Goal: Task Accomplishment & Management: Use online tool/utility

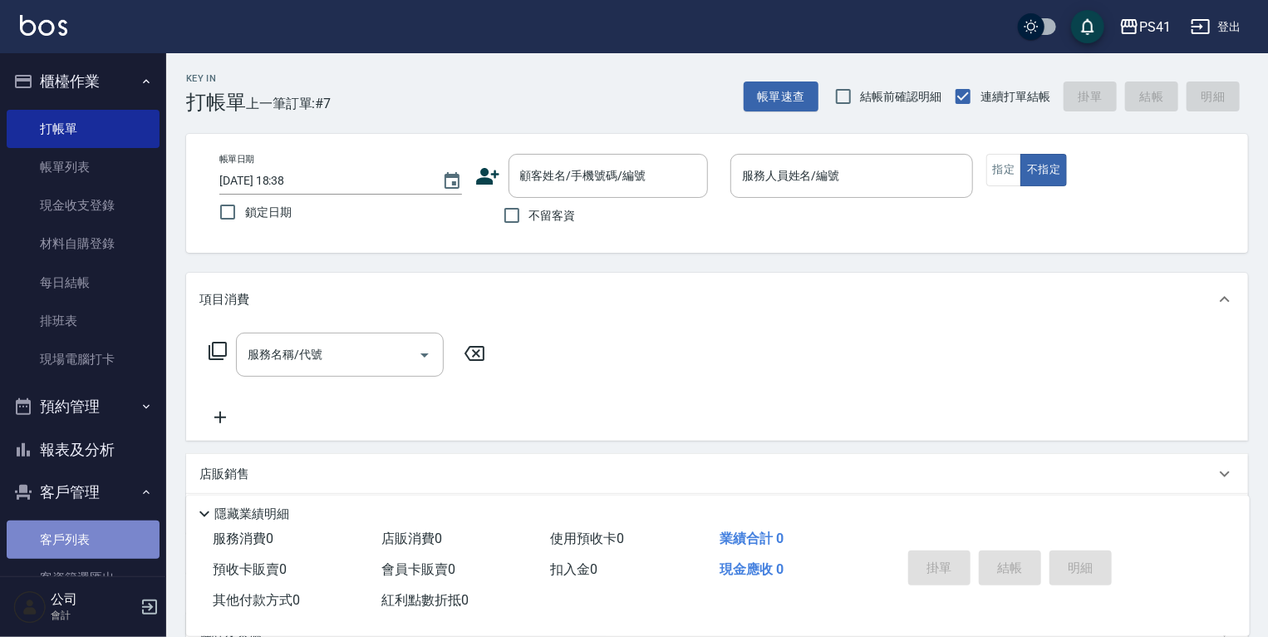
drag, startPoint x: 87, startPoint y: 535, endPoint x: 95, endPoint y: 554, distance: 19.8
click at [88, 535] on link "客戶列表" at bounding box center [83, 539] width 153 height 38
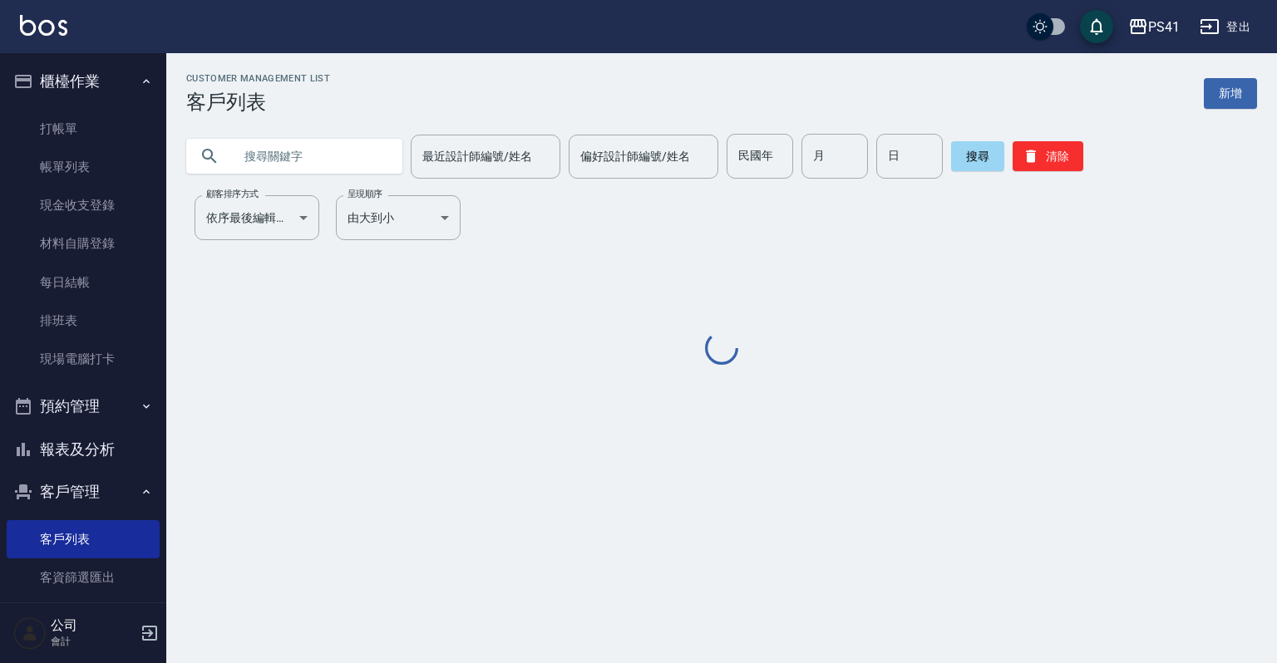
click at [290, 185] on div "Customer Management List 客戶列表 新增 最近設計師編號/姓名 最近設計師編號/姓名 偏好設計師編號/姓名 偏好設計師編號/姓名 民國…" at bounding box center [721, 220] width 1110 height 295
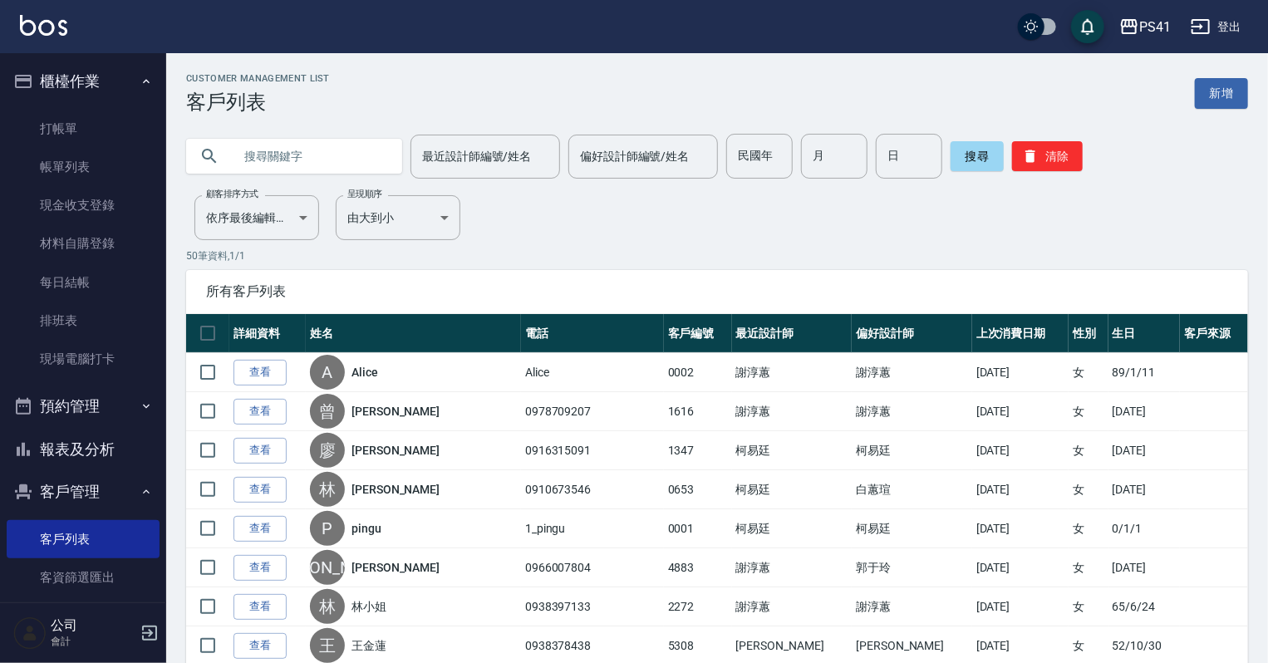
click at [303, 161] on input "text" at bounding box center [311, 156] width 156 height 45
type input "0926211861"
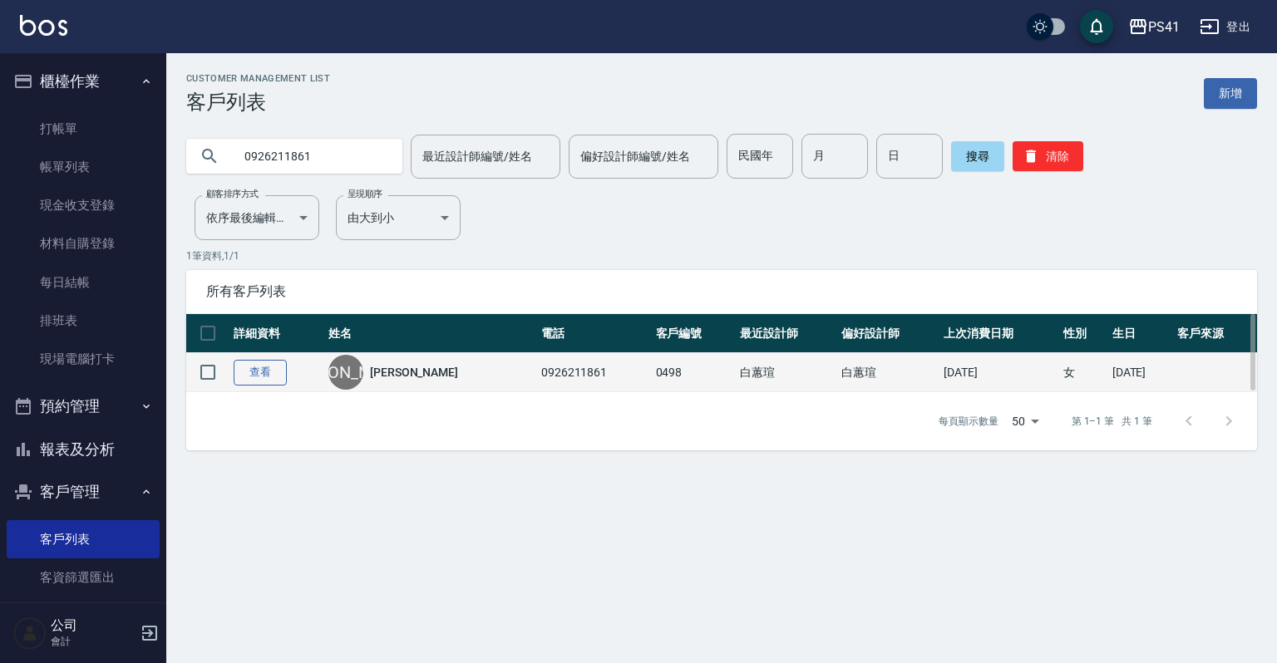
click at [277, 365] on link "查看" at bounding box center [260, 373] width 53 height 26
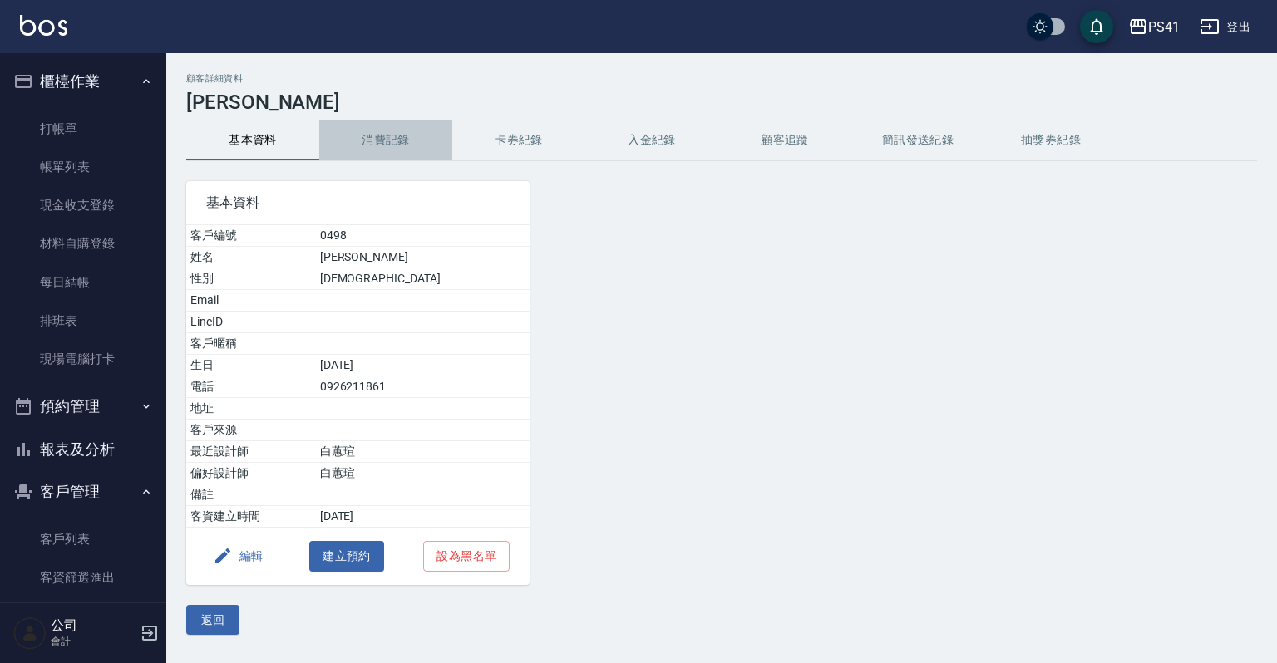
click at [405, 138] on button "消費記錄" at bounding box center [385, 141] width 133 height 40
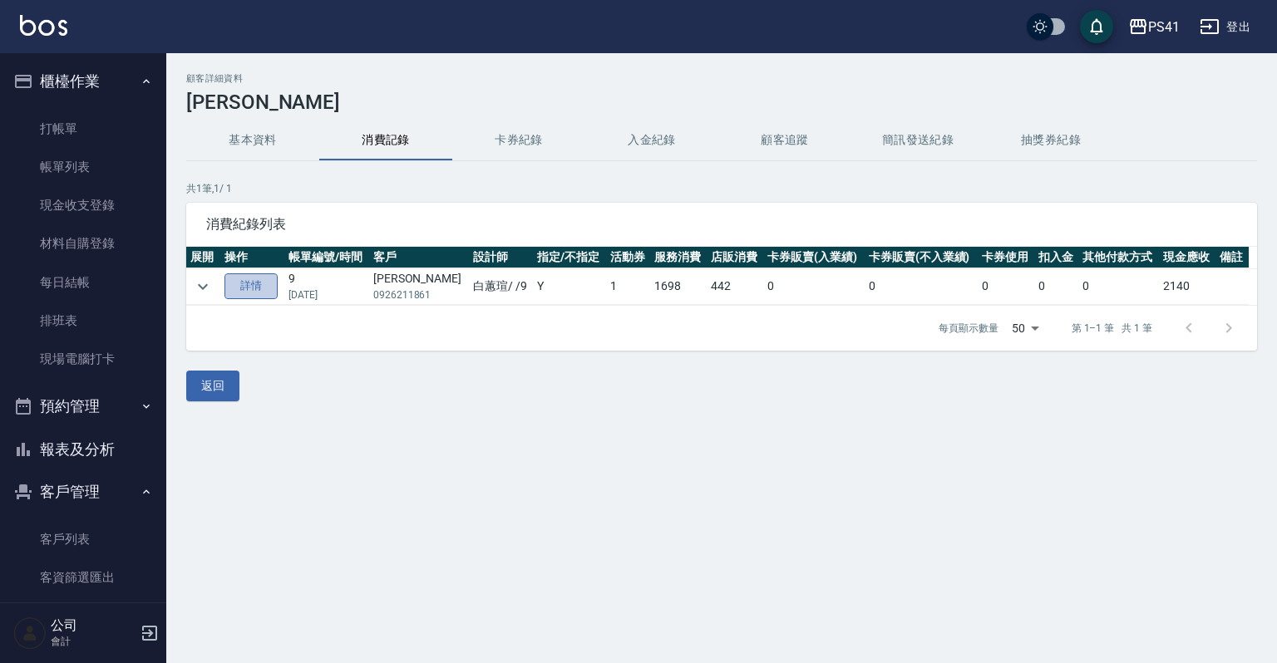
click at [270, 292] on link "詳情" at bounding box center [250, 286] width 53 height 26
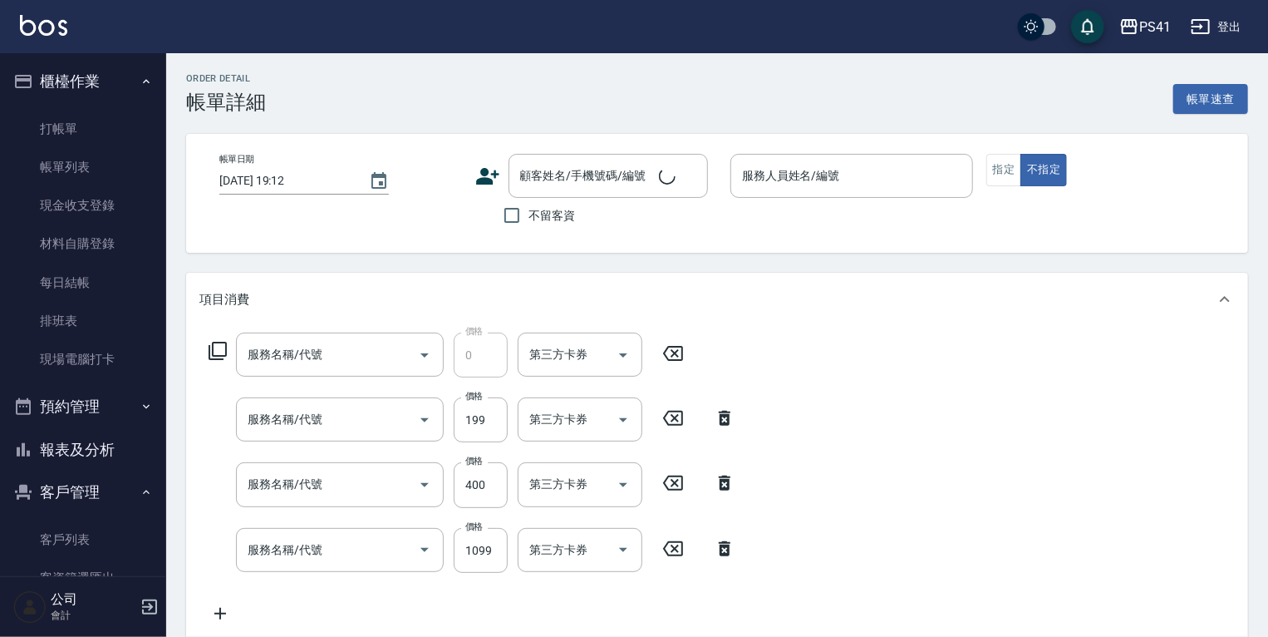
type input "[DATE] 19:43"
type input "[PERSON_NAME]-9"
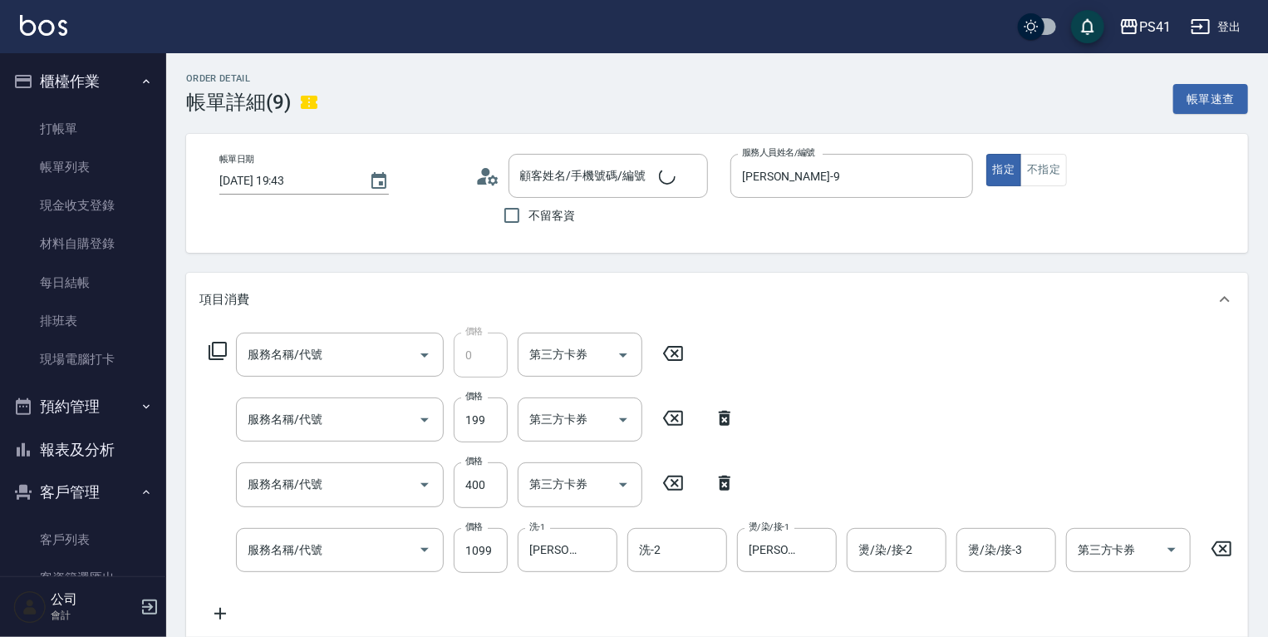
type input "頂級黑松露八胜肽面膜(9050)"
type input "不指定剪髮活動(2199)"
type input "原價1~400護髮(50400)"
type input "公司活動/早鳥(41099)"
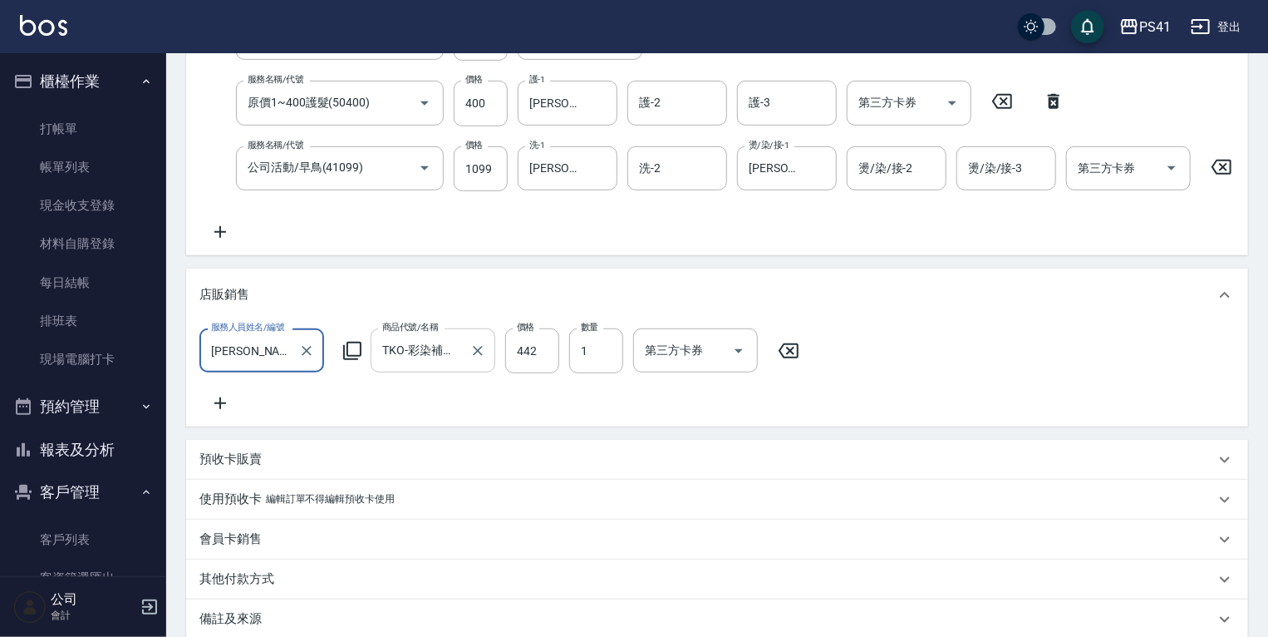
type input "[PERSON_NAME]/0926211861/0498"
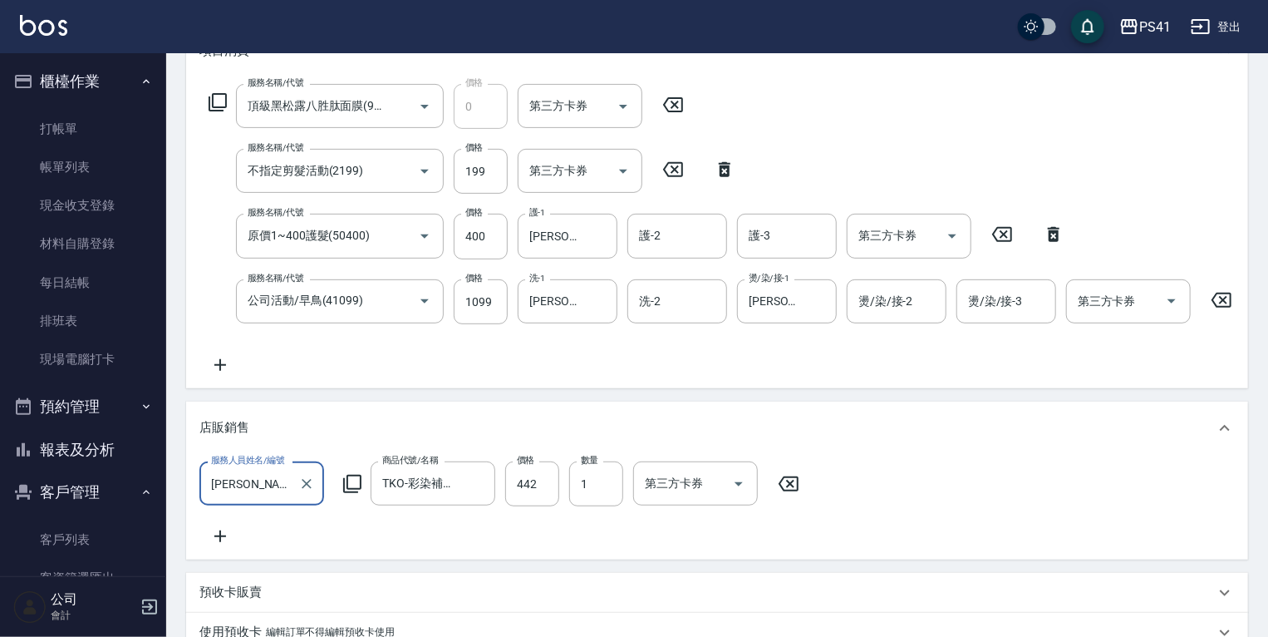
scroll to position [182, 0]
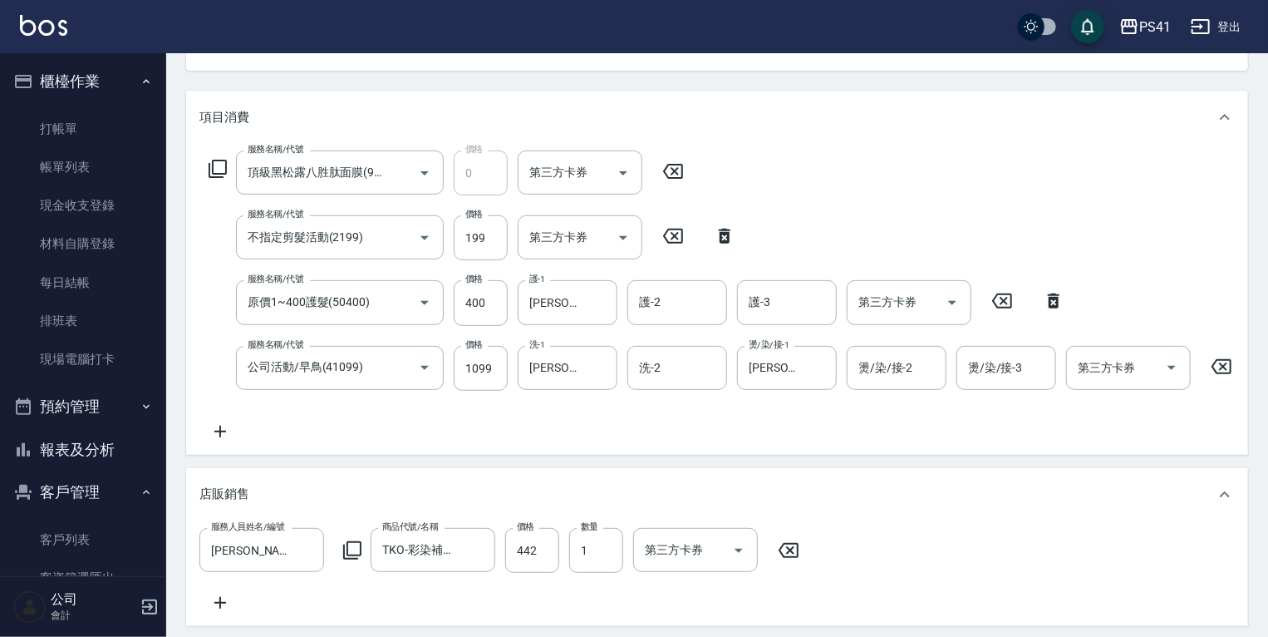
click at [33, 514] on ul "客戶列表 客資篩選匯出 卡券管理" at bounding box center [83, 578] width 153 height 129
click at [33, 534] on link "客戶列表" at bounding box center [83, 539] width 153 height 38
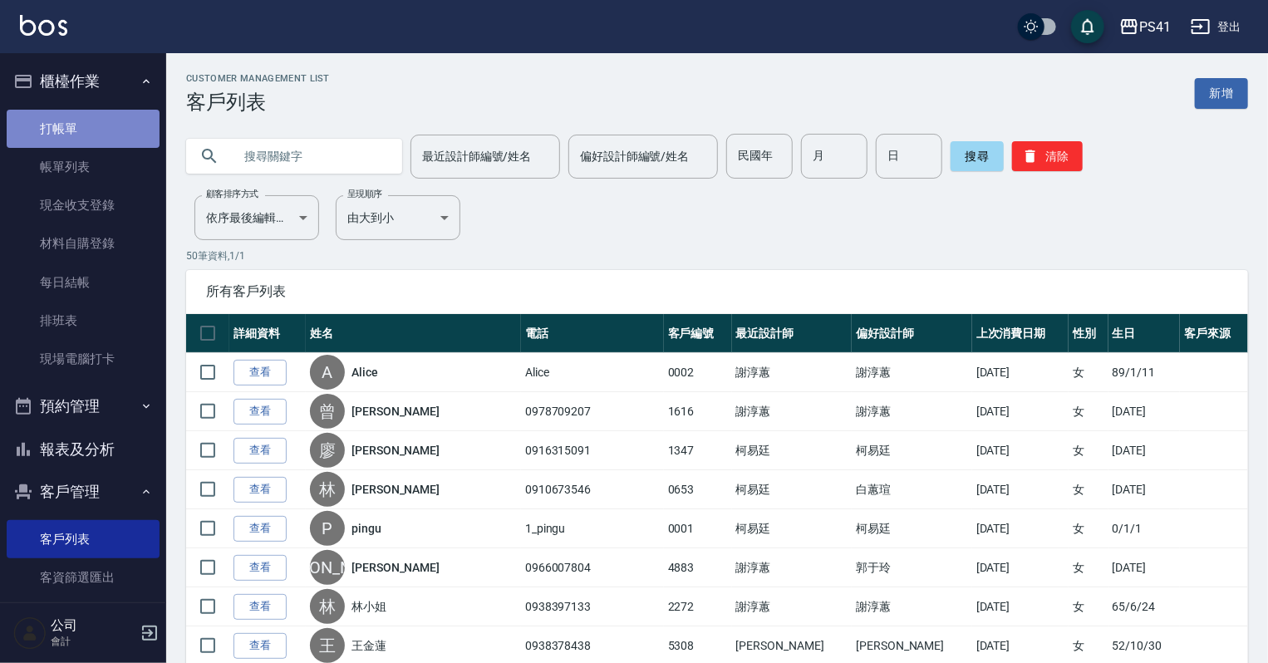
click at [86, 116] on link "打帳單" at bounding box center [83, 129] width 153 height 38
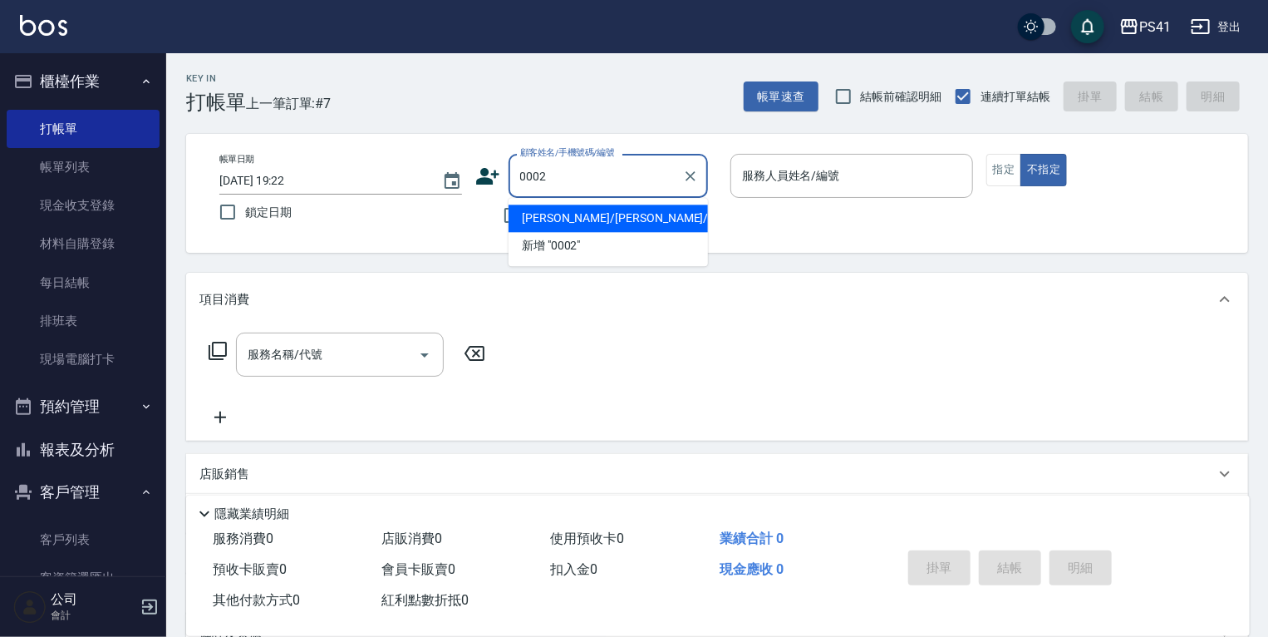
type input "[PERSON_NAME]/[PERSON_NAME]/0002"
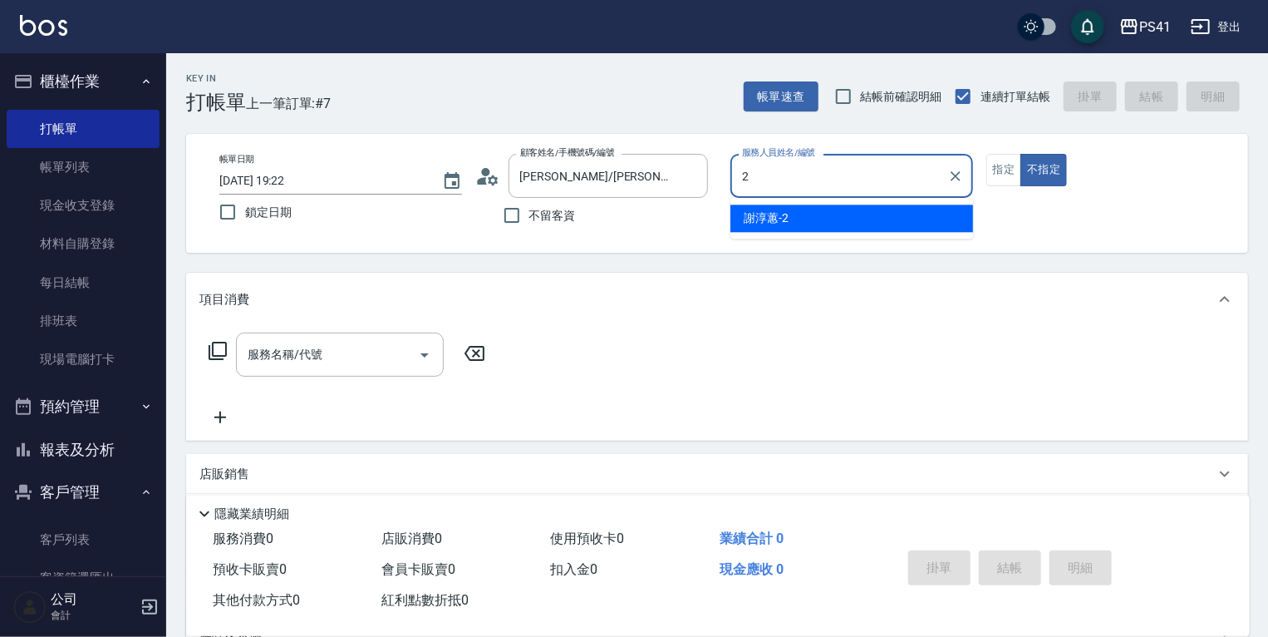
type input "謝淳蕙-2"
type button "false"
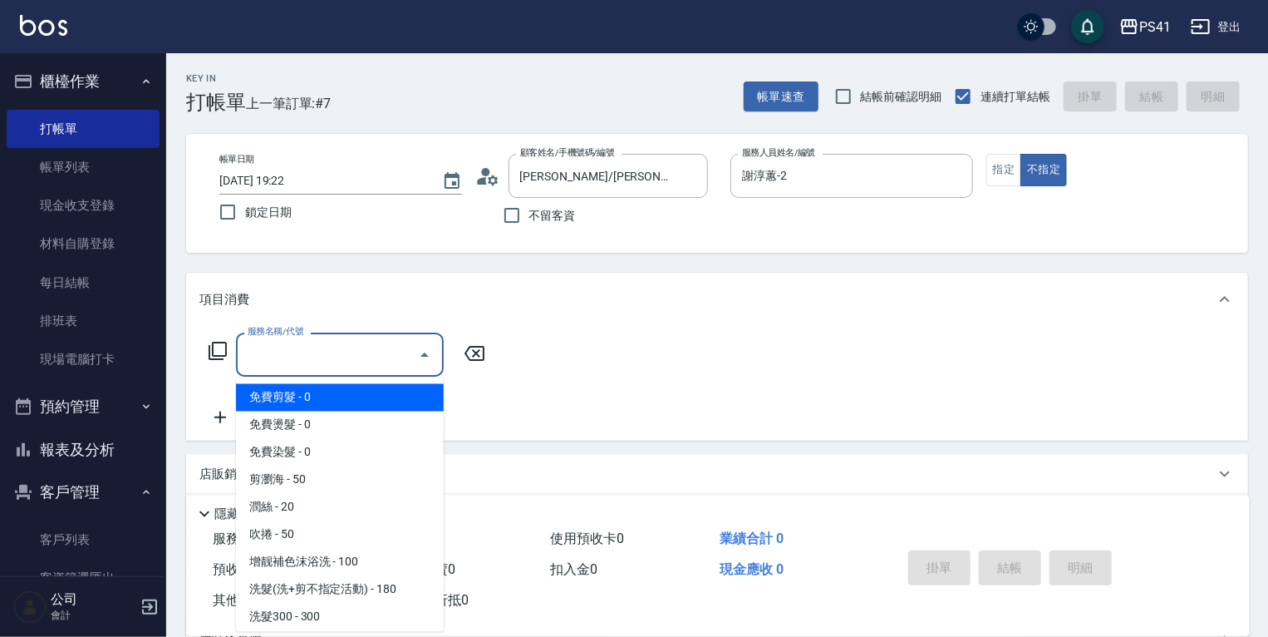
click at [386, 346] on input "服務名稱/代號" at bounding box center [328, 354] width 168 height 29
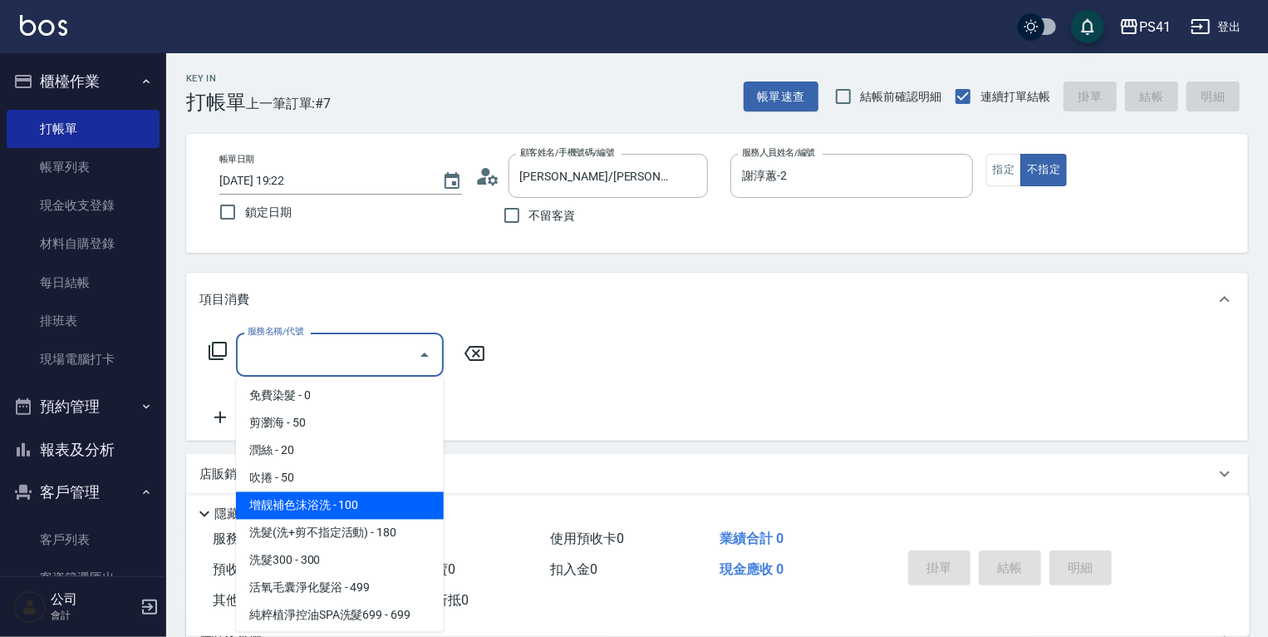
scroll to position [133, 0]
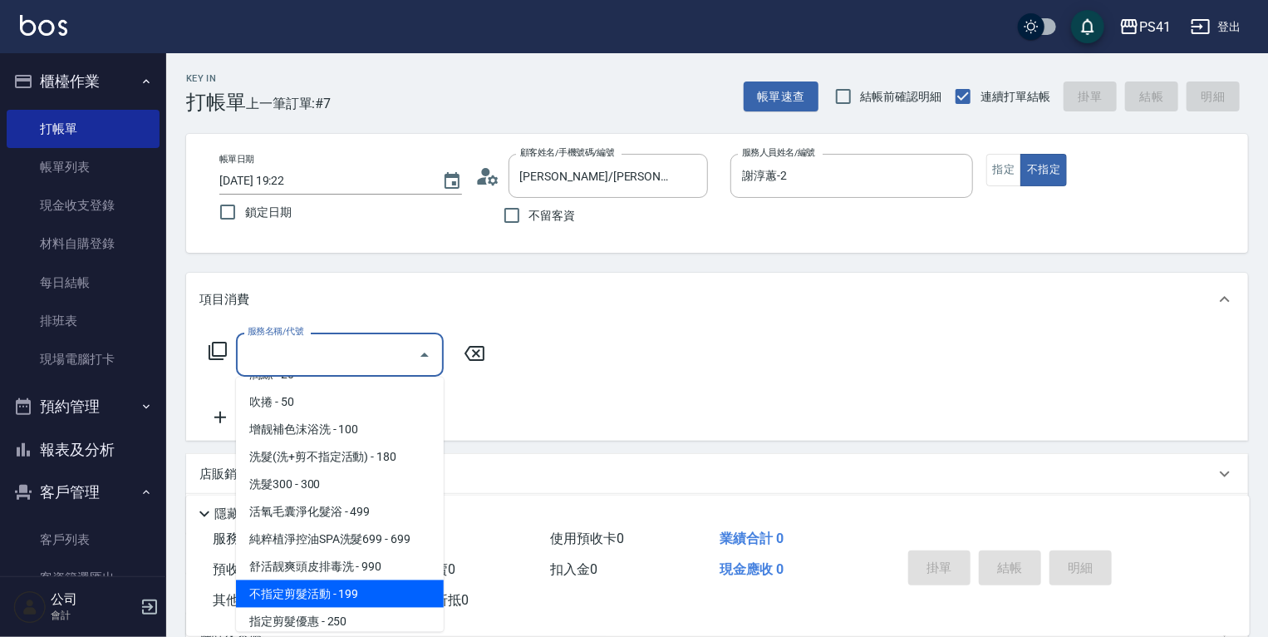
drag, startPoint x: 386, startPoint y: 588, endPoint x: 407, endPoint y: 602, distance: 25.4
click at [385, 592] on span "不指定剪髮活動 - 199" at bounding box center [340, 593] width 208 height 27
type input "不指定剪髮活動(2199)"
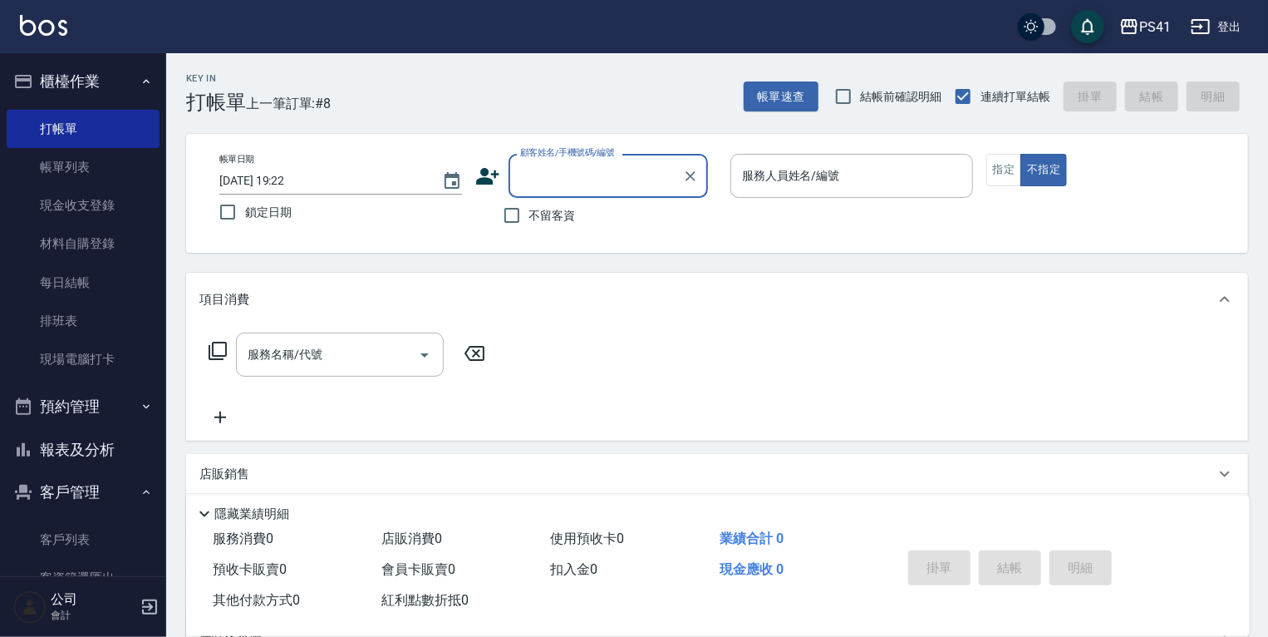
click at [615, 173] on div "顧客姓名/手機號碼/編號 顧客姓名/手機號碼/編號" at bounding box center [608, 176] width 199 height 44
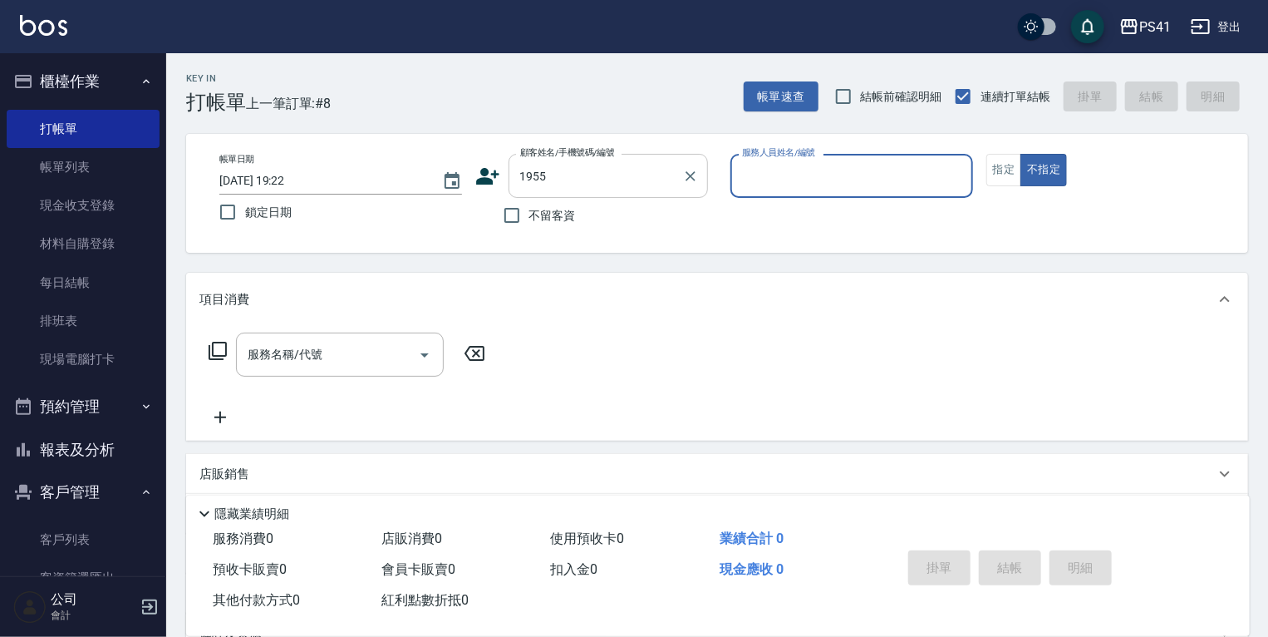
type input "[PERSON_NAME]/0911065065/1955"
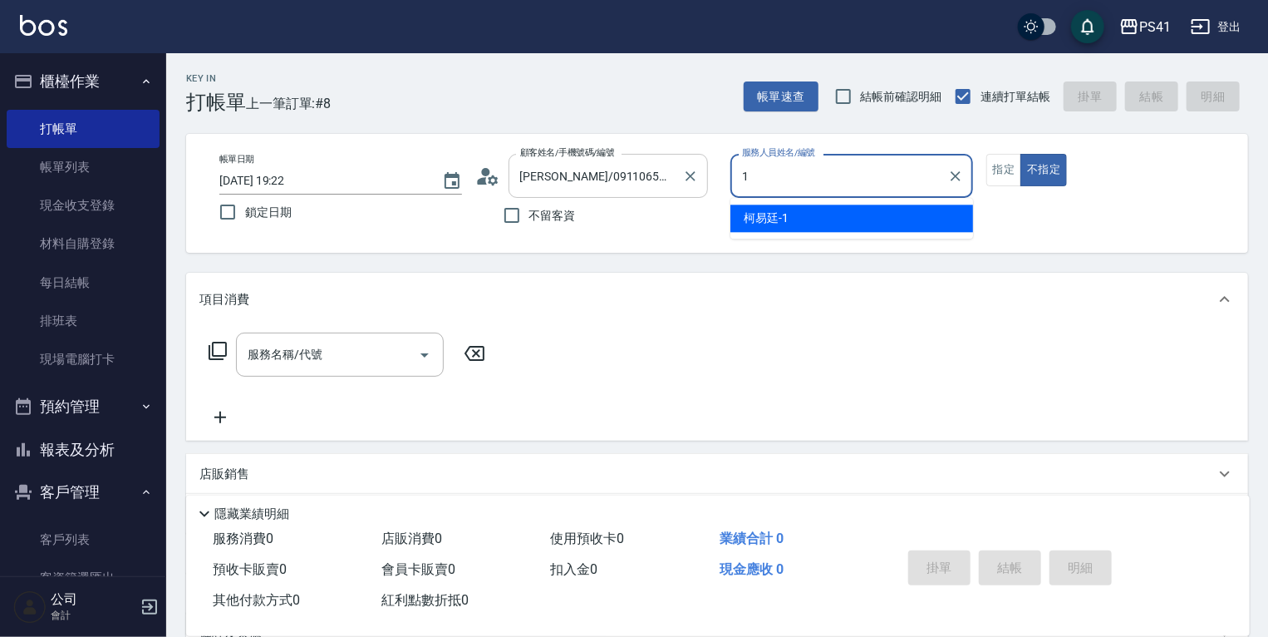
type input "[PERSON_NAME]-1"
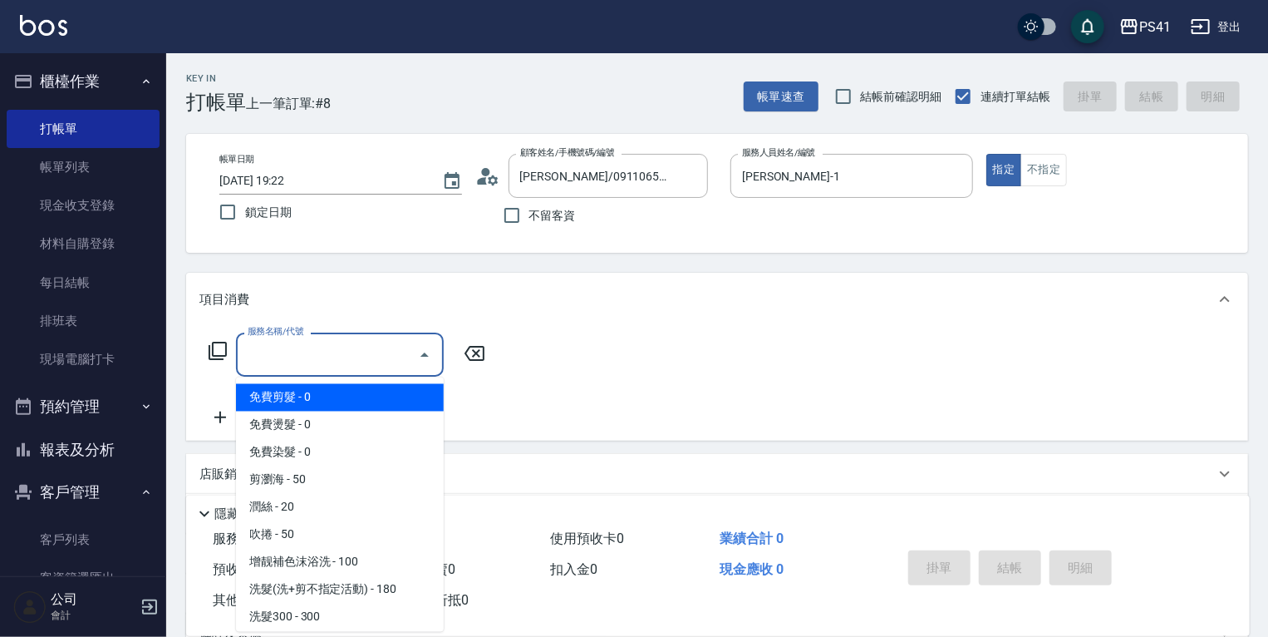
click at [364, 348] on input "服務名稱/代號" at bounding box center [328, 354] width 168 height 29
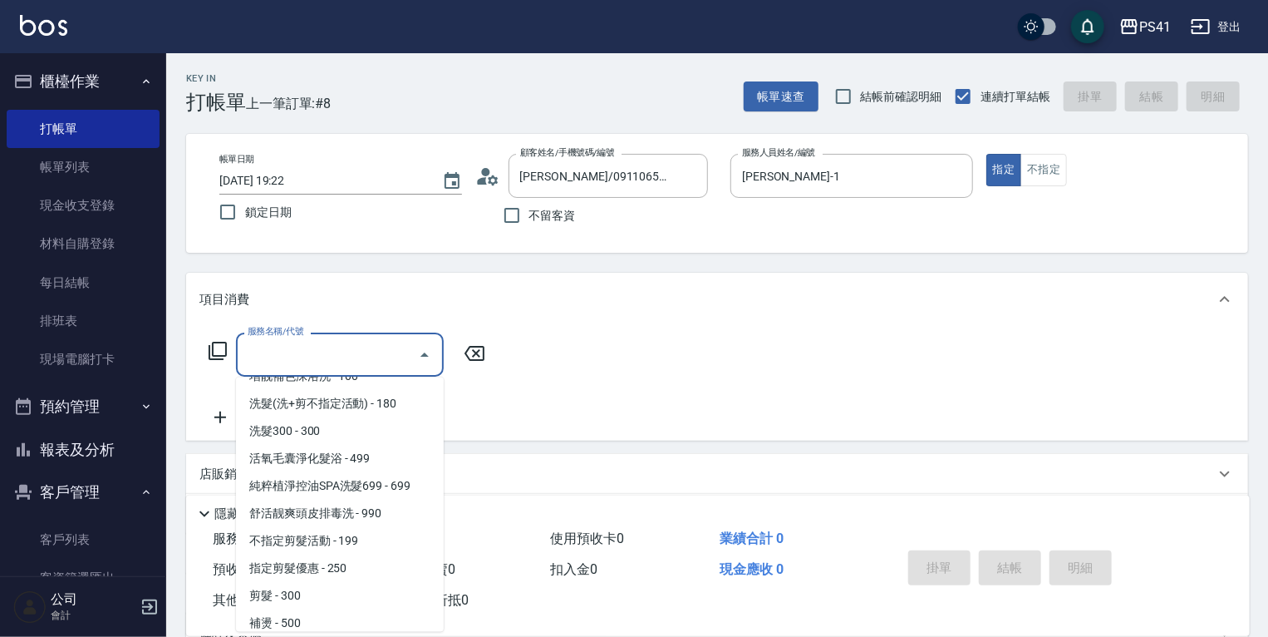
scroll to position [199, 0]
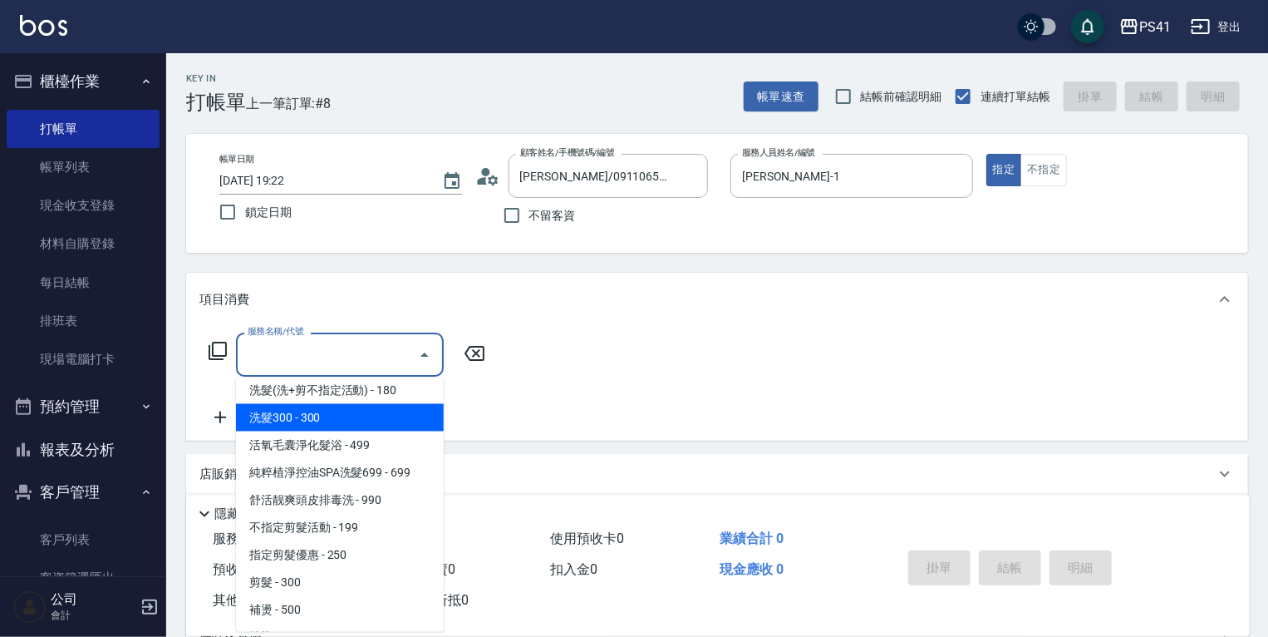
click at [382, 427] on span "洗髮300 - 300" at bounding box center [340, 417] width 208 height 27
type input "洗髮300(1300)"
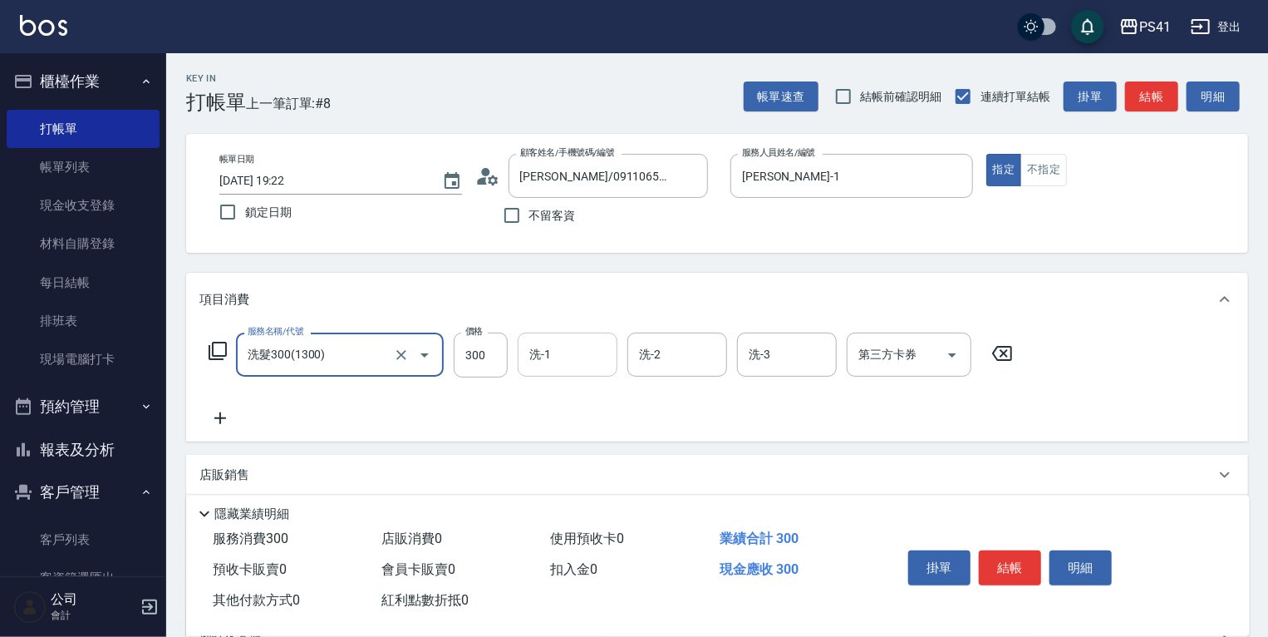
click at [574, 366] on input "洗-1" at bounding box center [567, 354] width 85 height 29
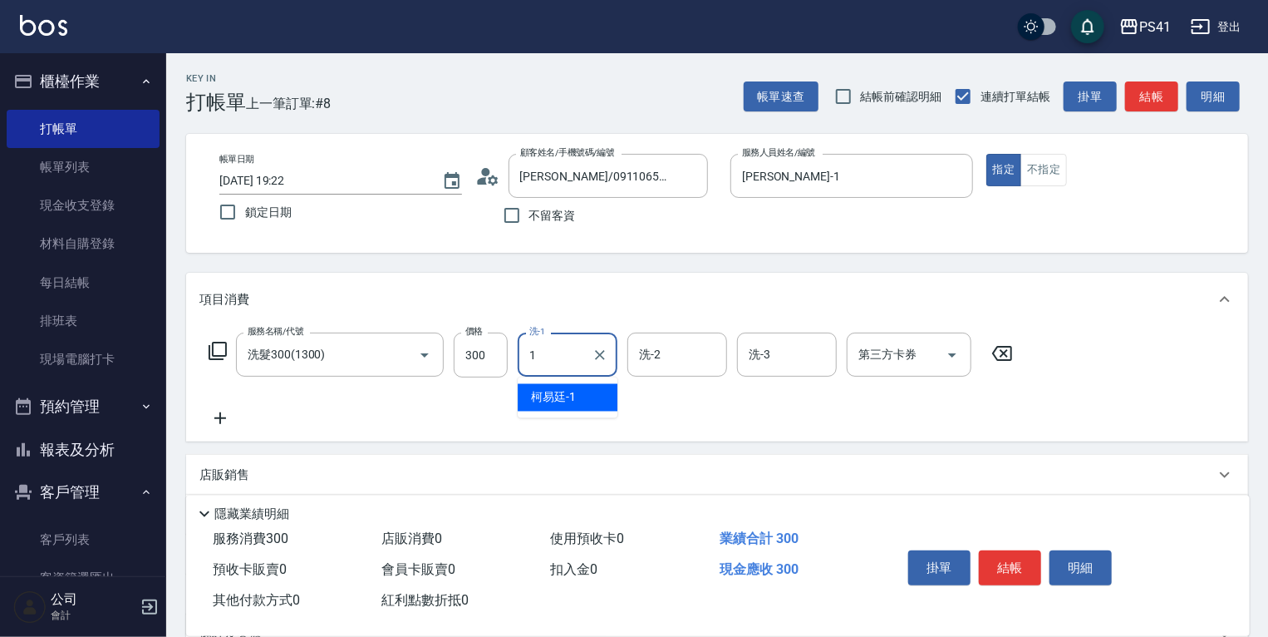
type input "[PERSON_NAME]-1"
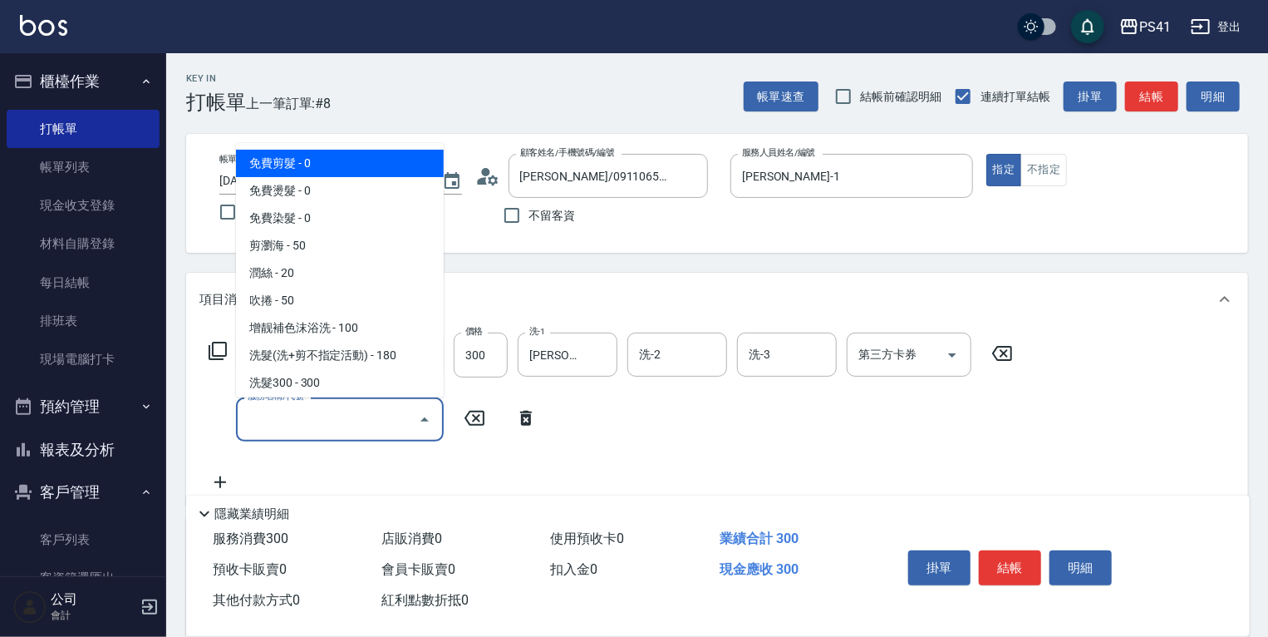
click at [321, 423] on input "服務名稱/代號" at bounding box center [328, 419] width 168 height 29
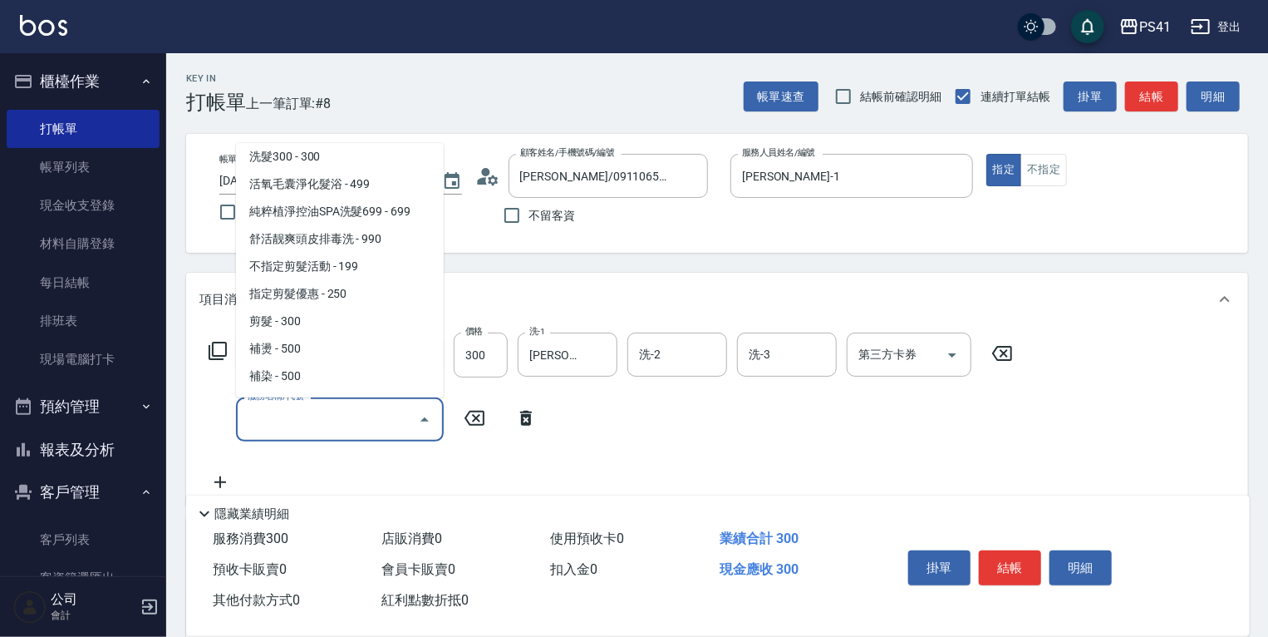
scroll to position [266, 0]
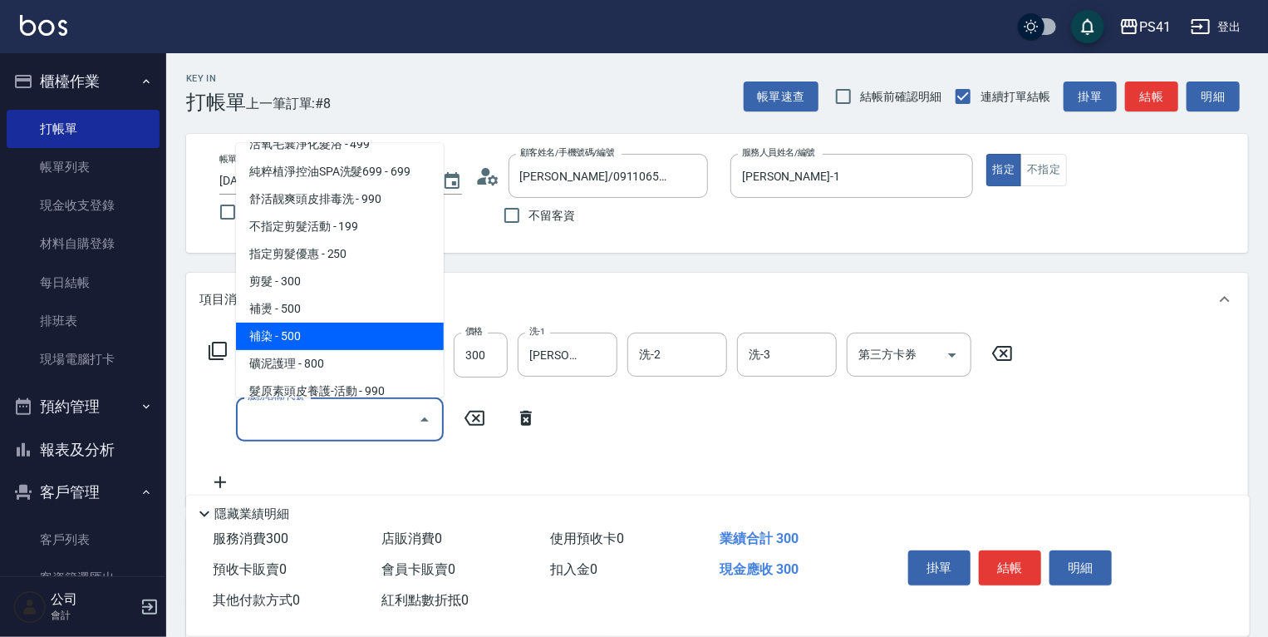
click at [299, 323] on span "補染 - 500" at bounding box center [340, 335] width 208 height 27
type input "補染(4500)"
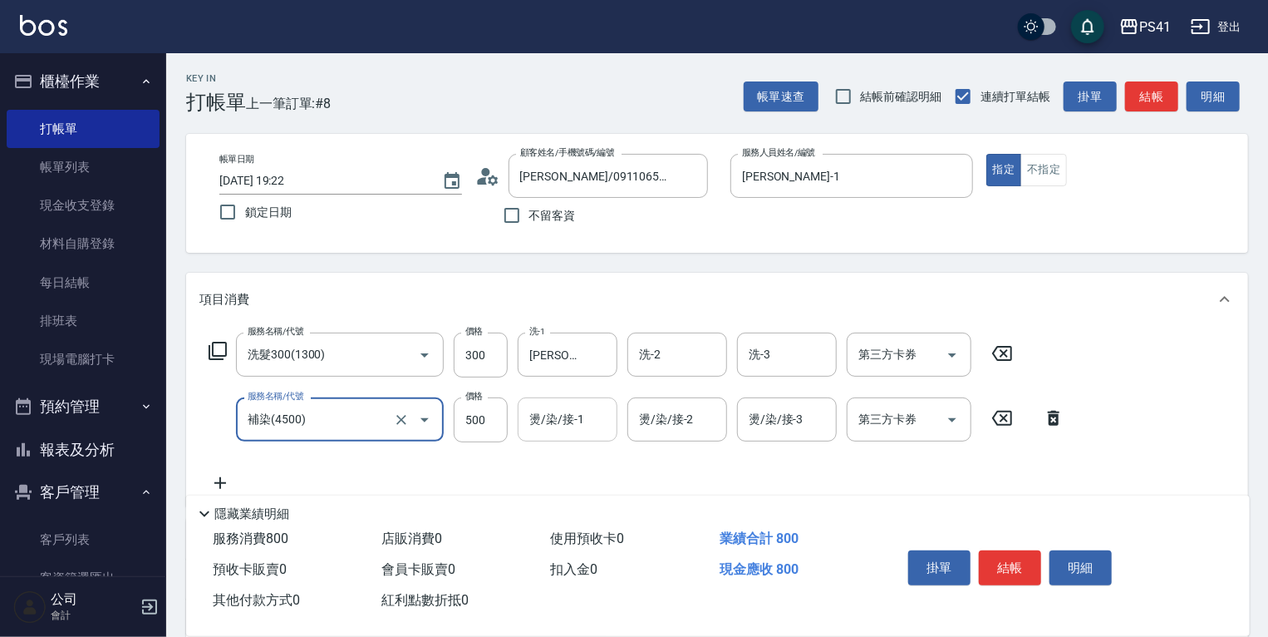
click at [571, 422] on input "燙/染/接-1" at bounding box center [567, 419] width 85 height 29
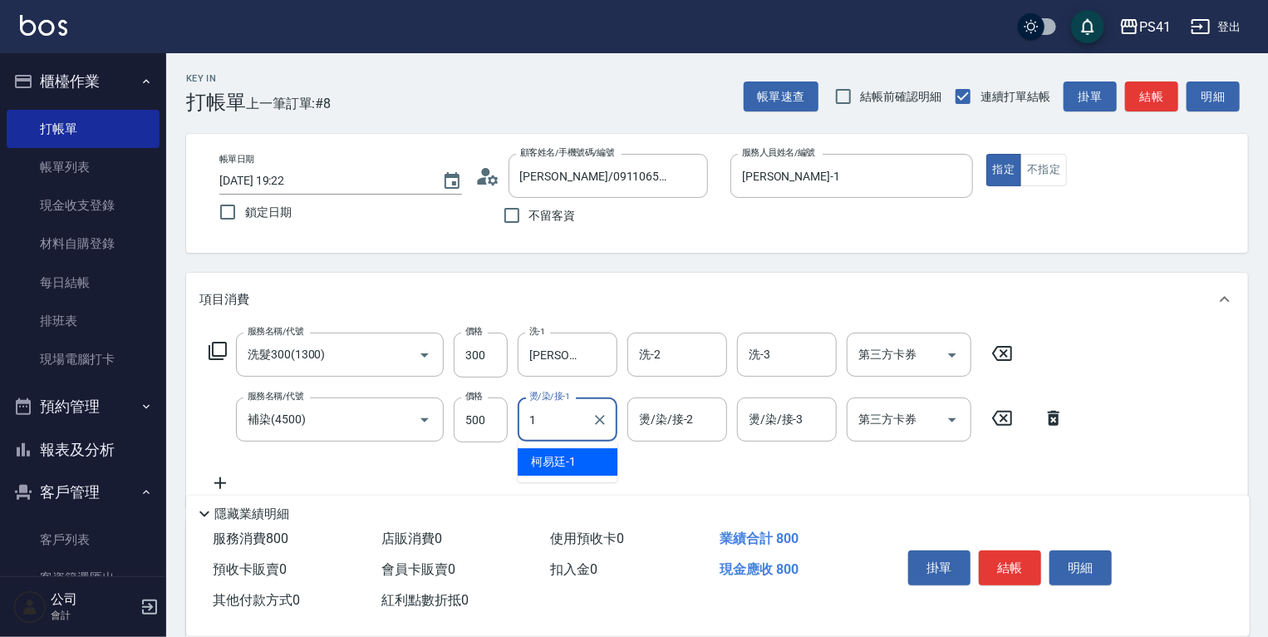
type input "[PERSON_NAME]-1"
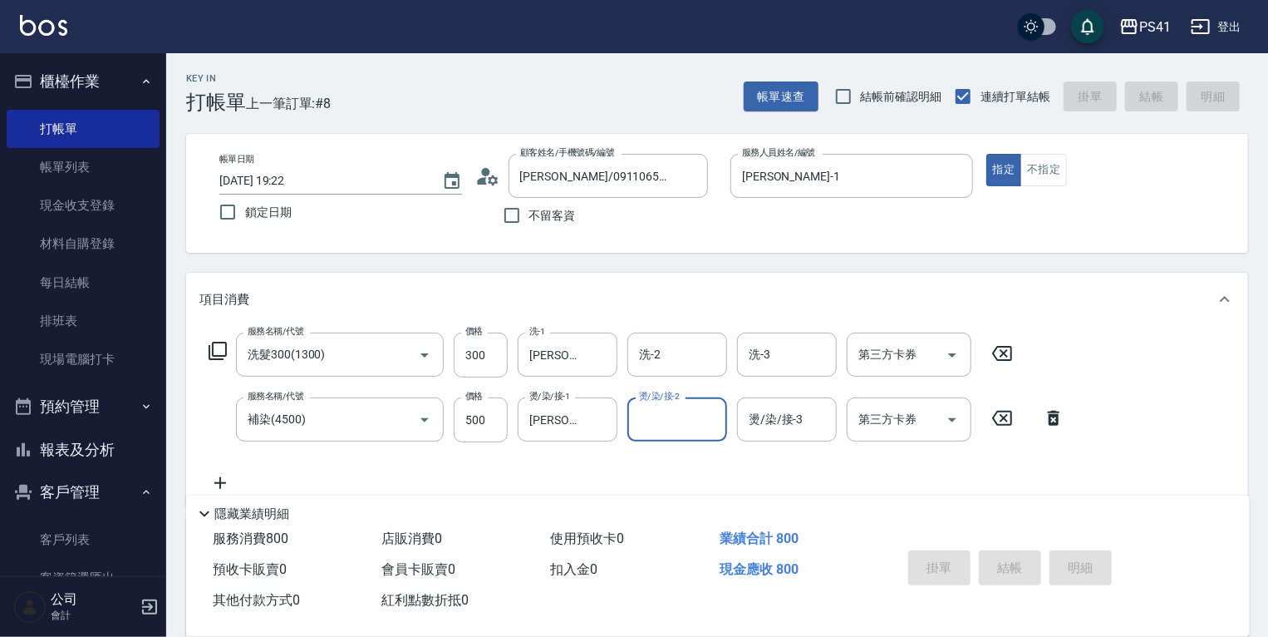
type input "[DATE] 19:26"
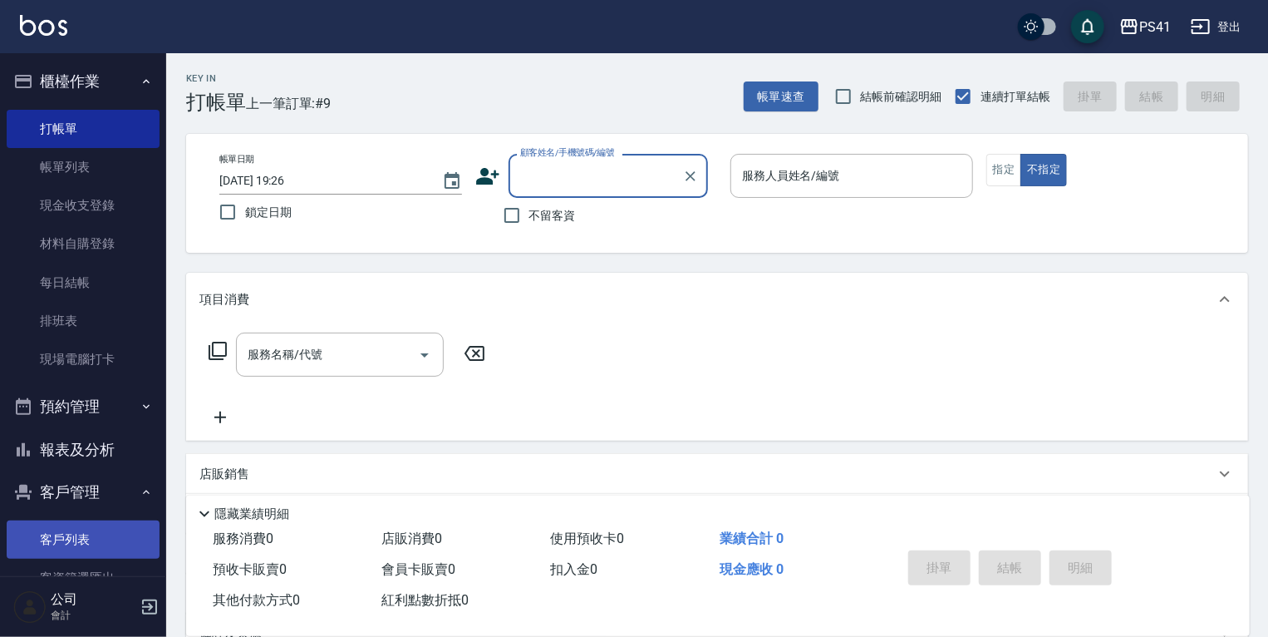
drag, startPoint x: 71, startPoint y: 529, endPoint x: 71, endPoint y: 555, distance: 26.6
click at [71, 529] on link "客戶列表" at bounding box center [83, 539] width 153 height 38
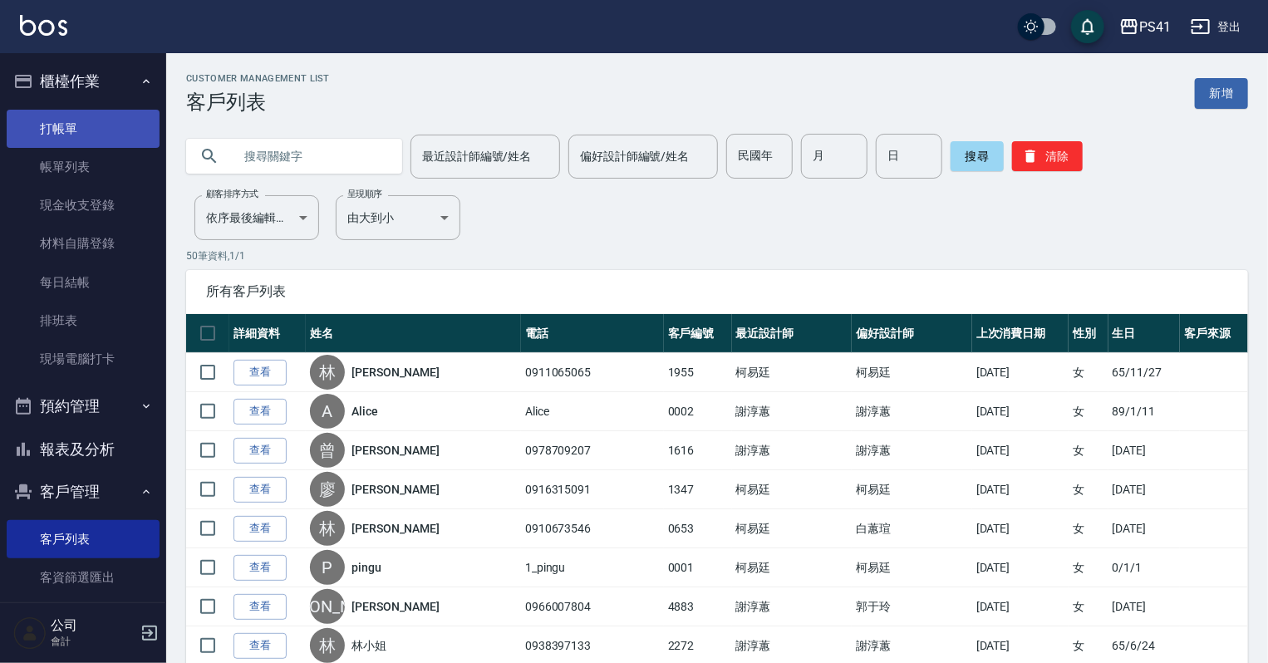
click at [64, 125] on link "打帳單" at bounding box center [83, 129] width 153 height 38
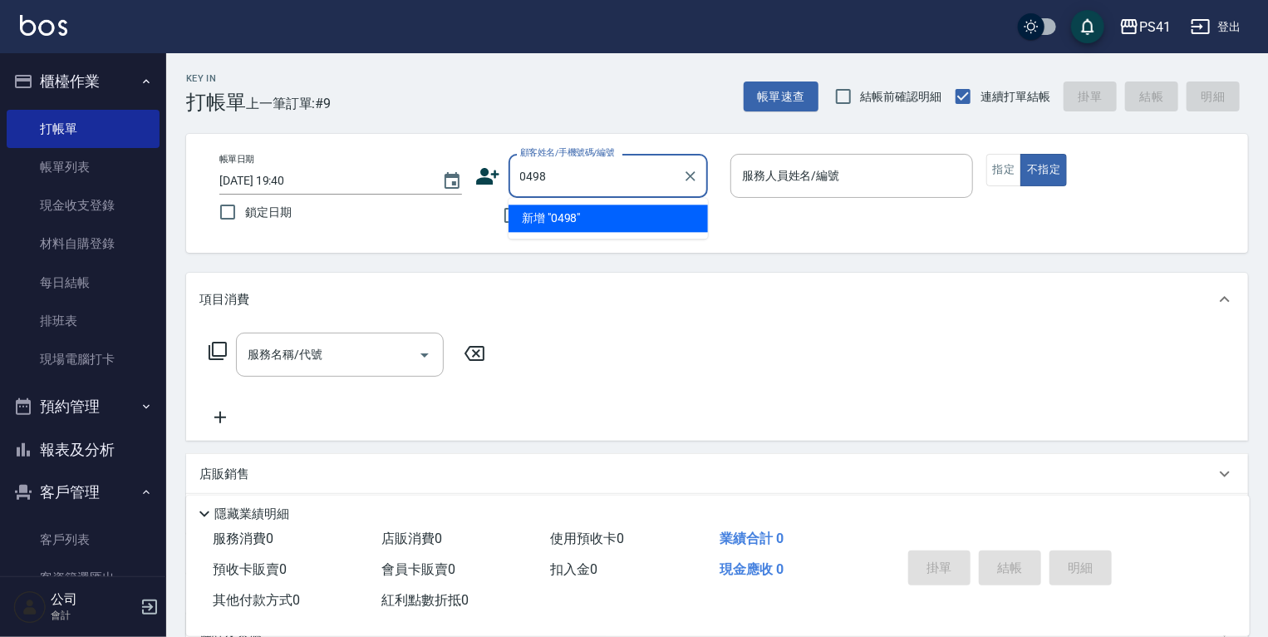
type input "0498"
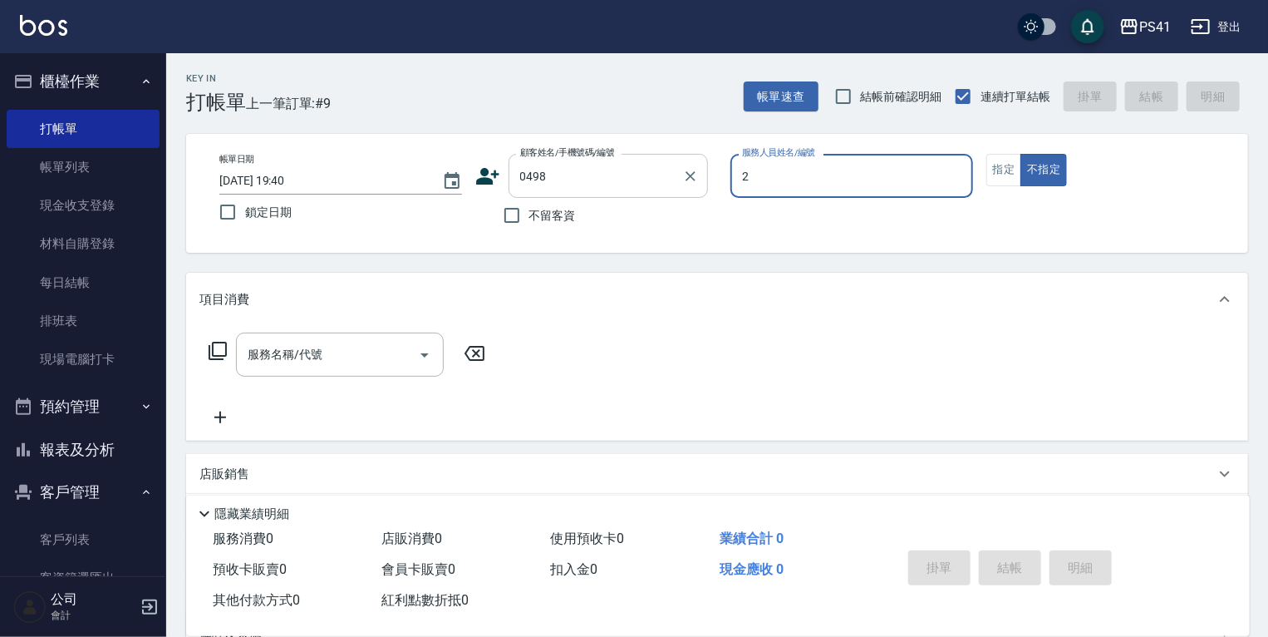
type input "2"
type input "[PERSON_NAME]/0926211861/0498"
type input "謝淳蕙-2"
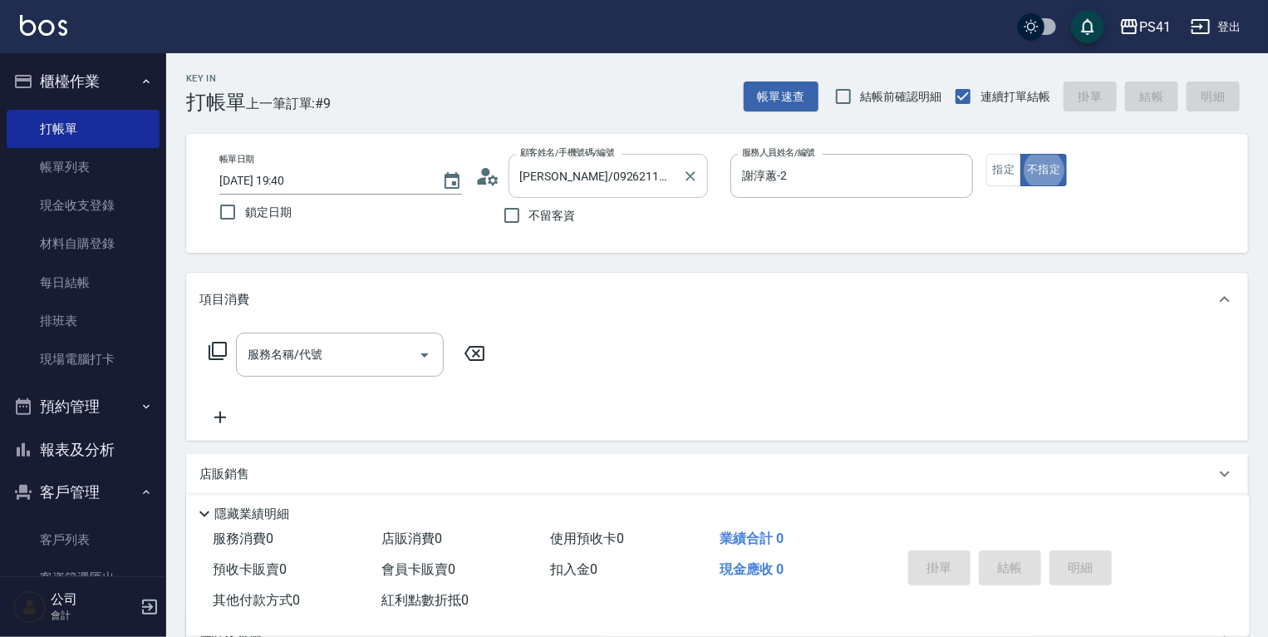
type button "false"
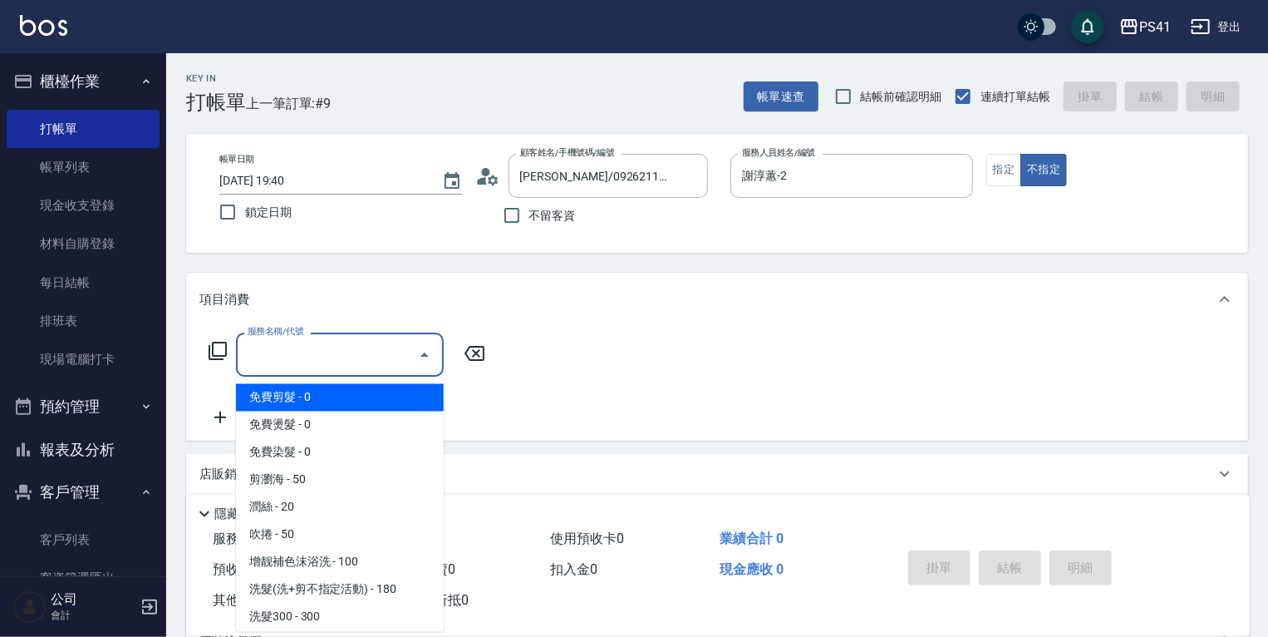
click at [367, 357] on input "服務名稱/代號" at bounding box center [328, 354] width 168 height 29
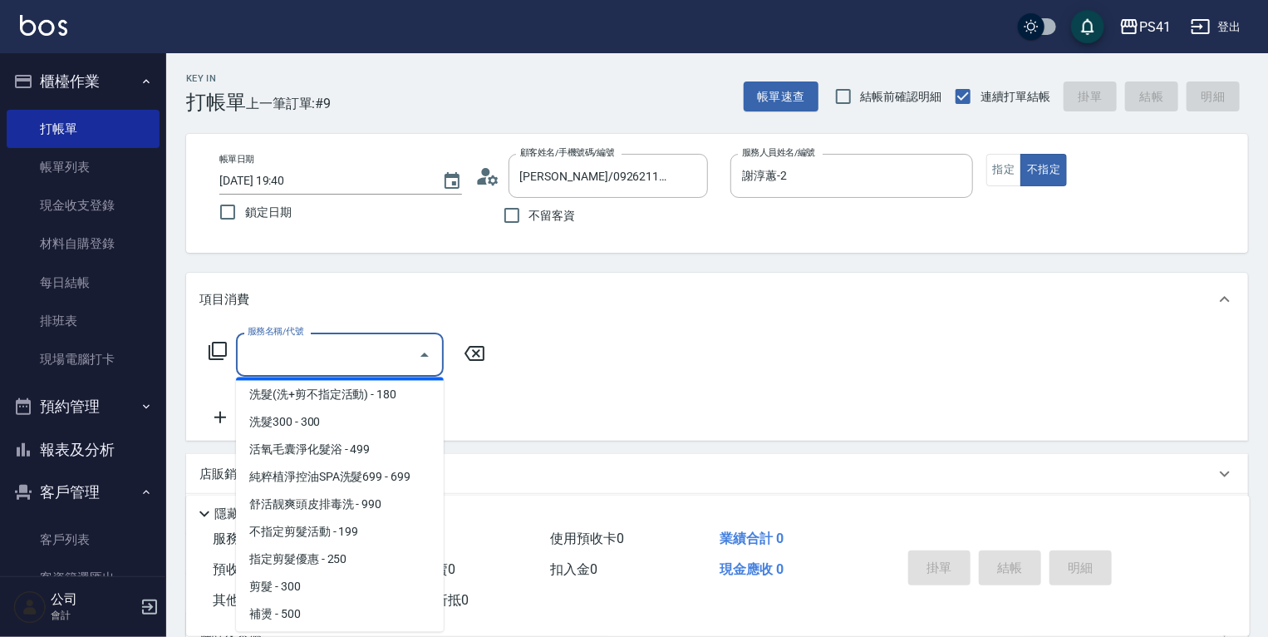
scroll to position [199, 0]
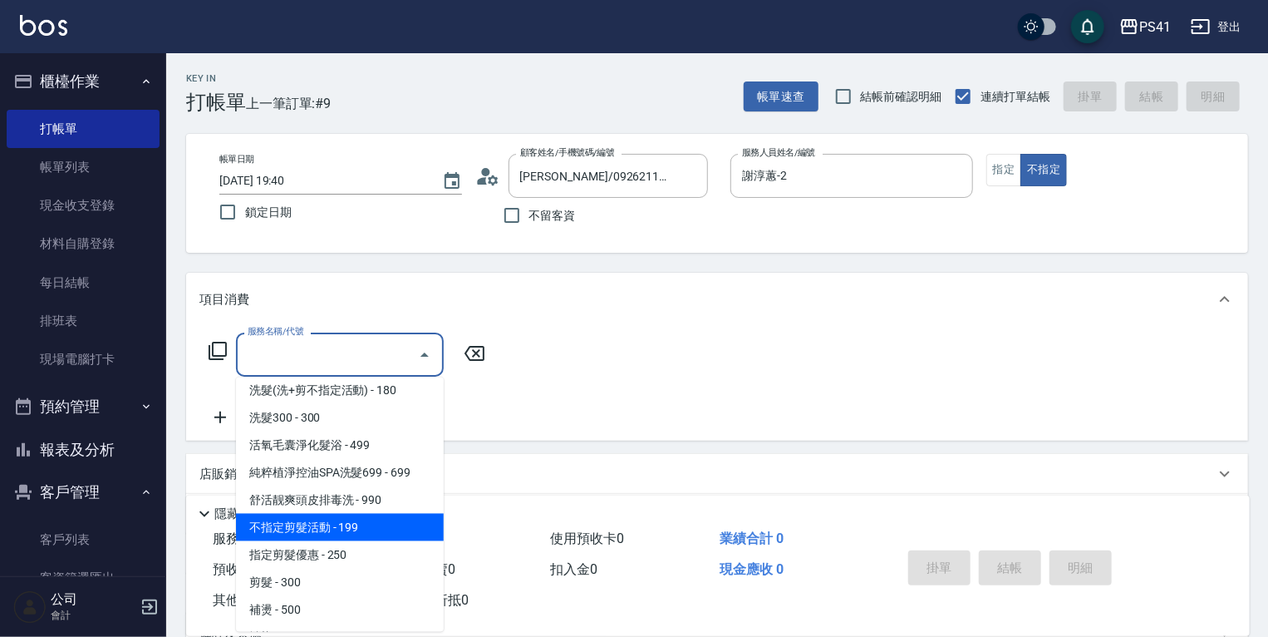
click at [364, 524] on span "不指定剪髮活動 - 199" at bounding box center [340, 527] width 208 height 27
type input "不指定剪髮活動(2199)"
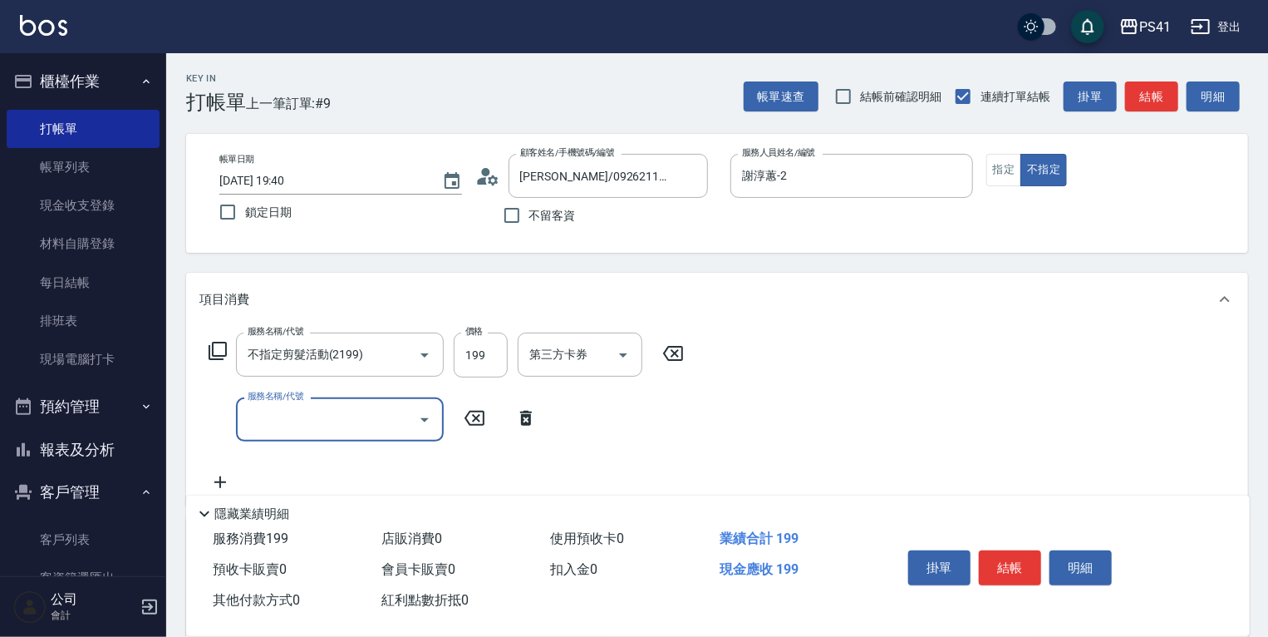
click at [330, 440] on div "服務名稱/代號" at bounding box center [340, 419] width 208 height 44
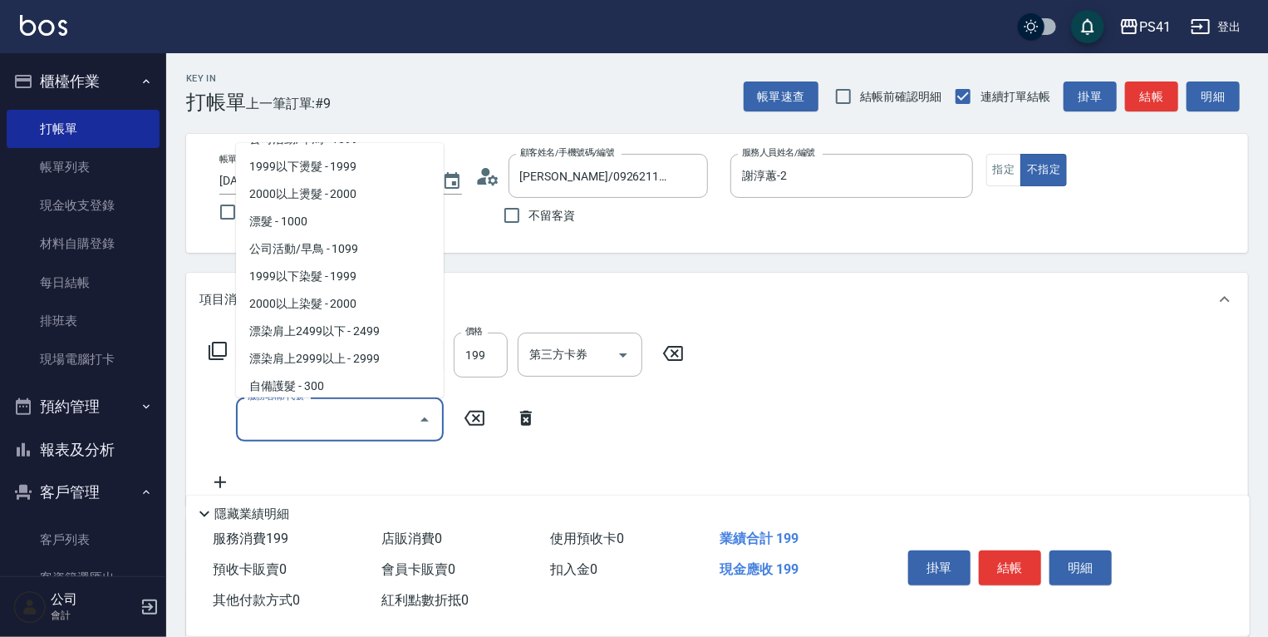
scroll to position [798, 0]
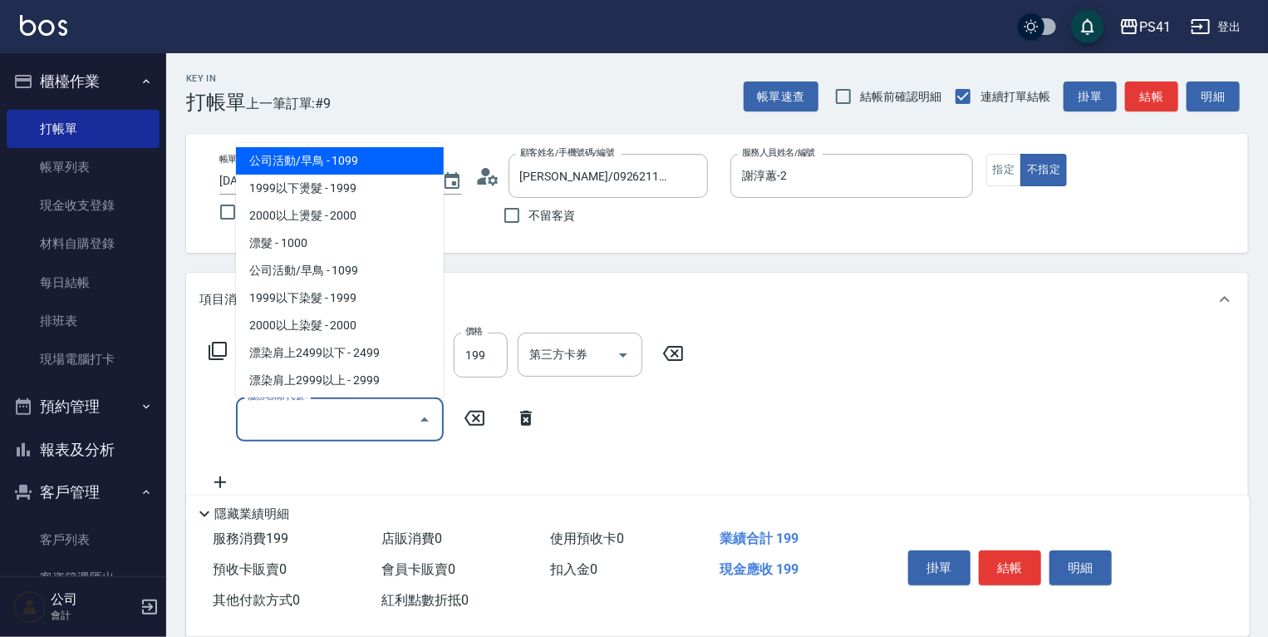
click at [303, 171] on span "公司活動/早鳥 - 1099" at bounding box center [340, 160] width 208 height 27
type input "公司活動/早鳥(31099)"
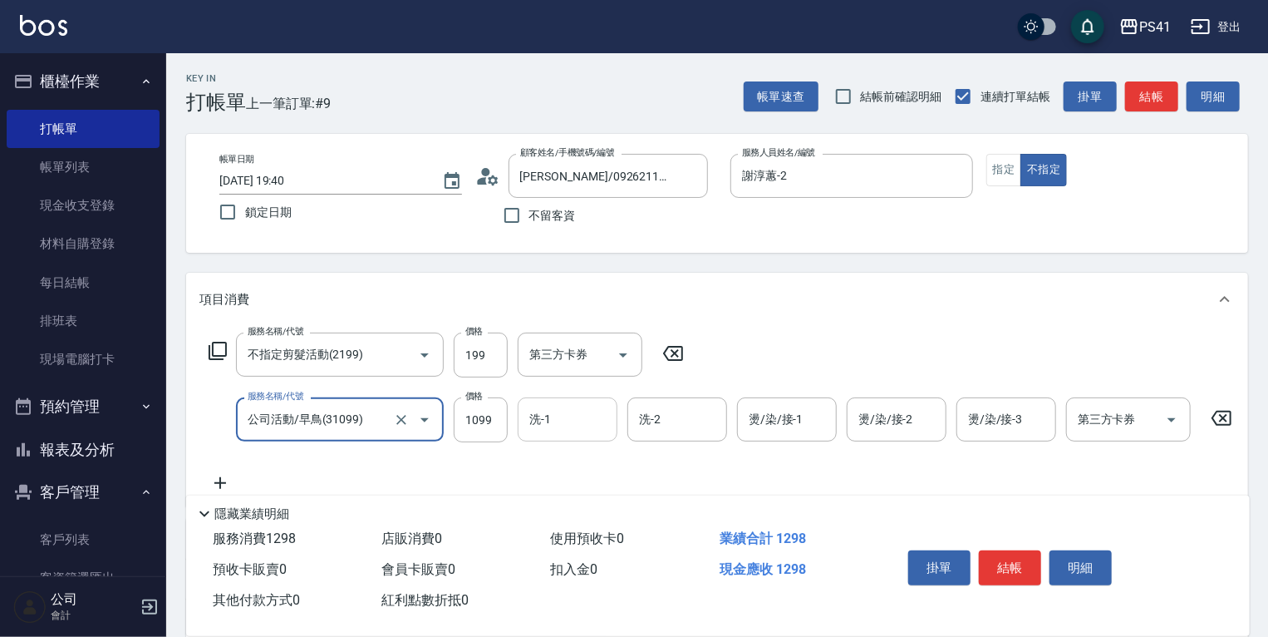
click at [552, 430] on input "洗-1" at bounding box center [567, 419] width 85 height 29
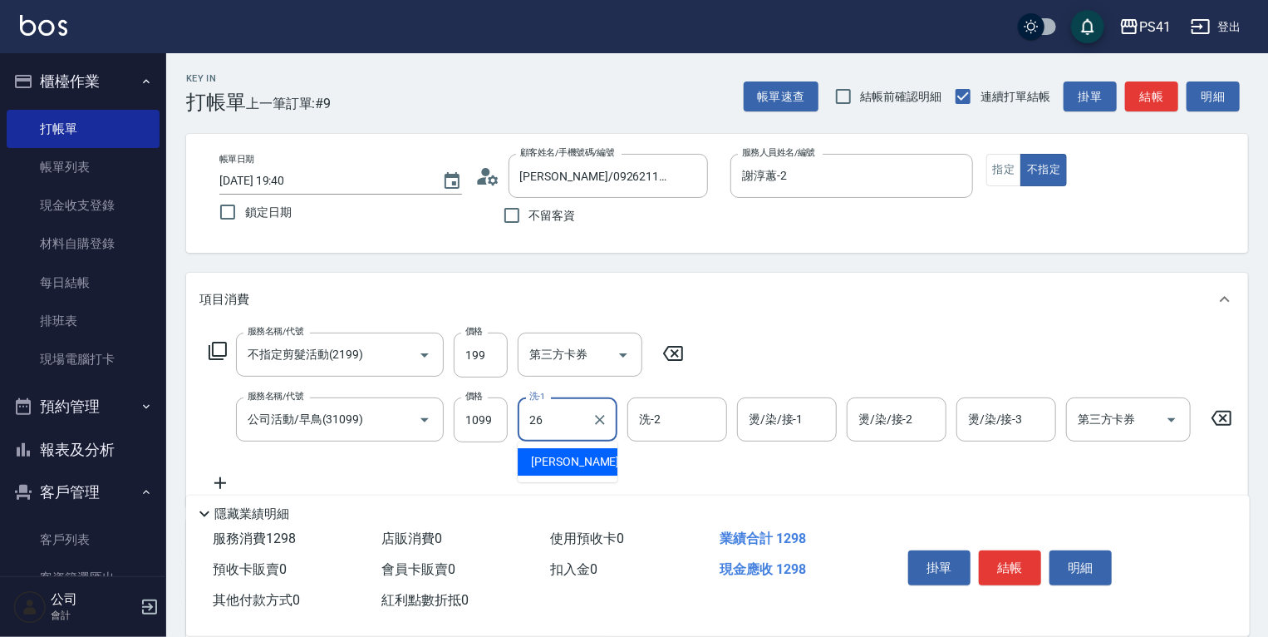
type input "[PERSON_NAME]-26"
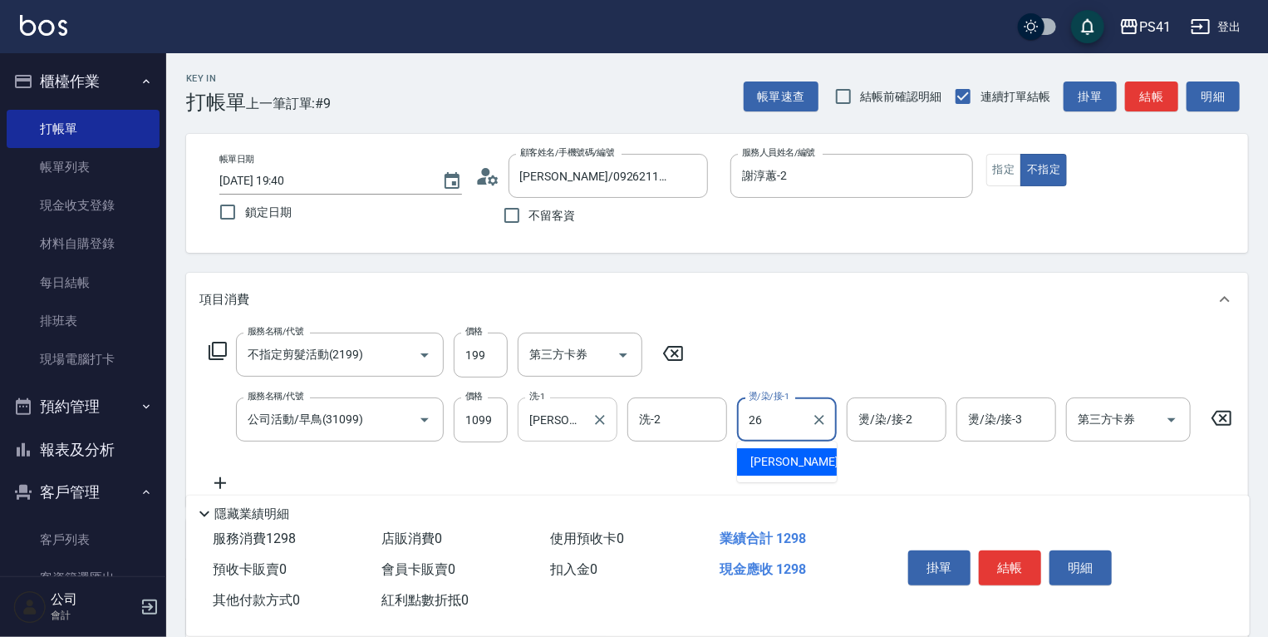
type input "[PERSON_NAME]-26"
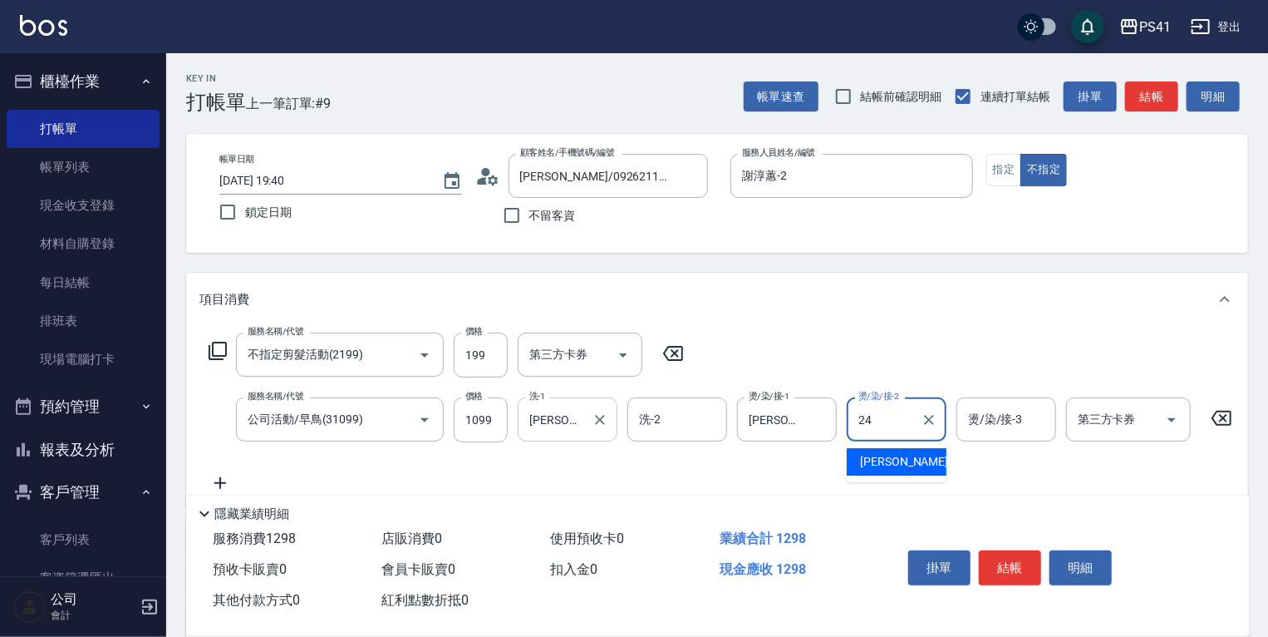
type input "[PERSON_NAME]-24"
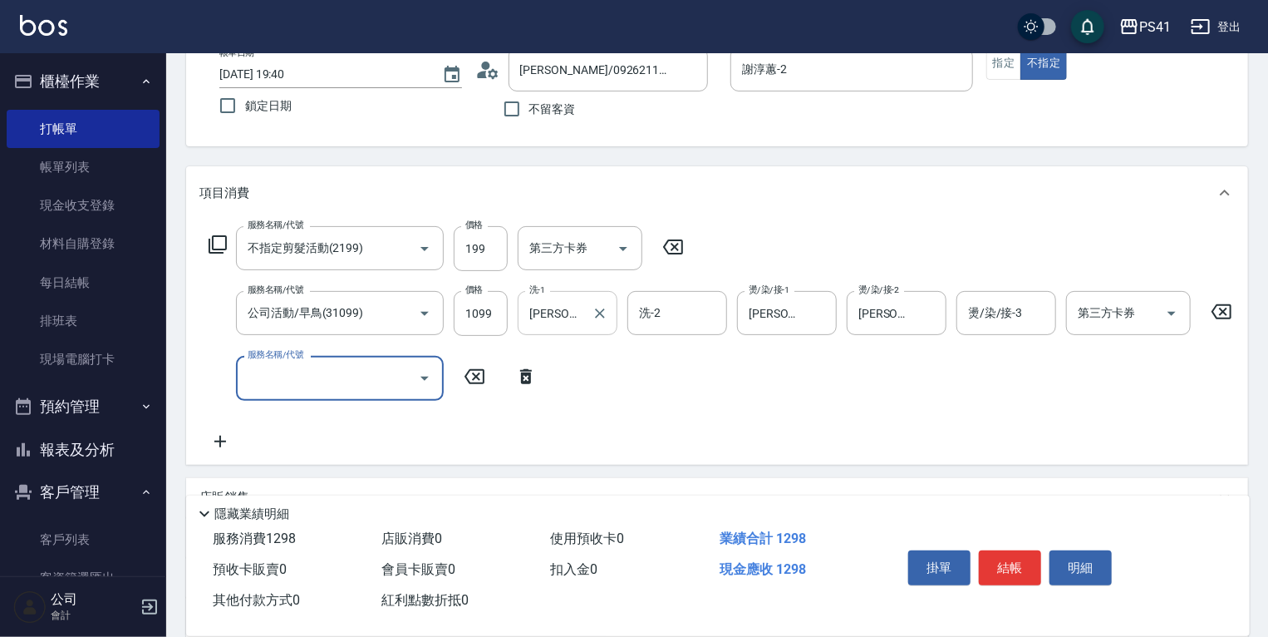
scroll to position [133, 0]
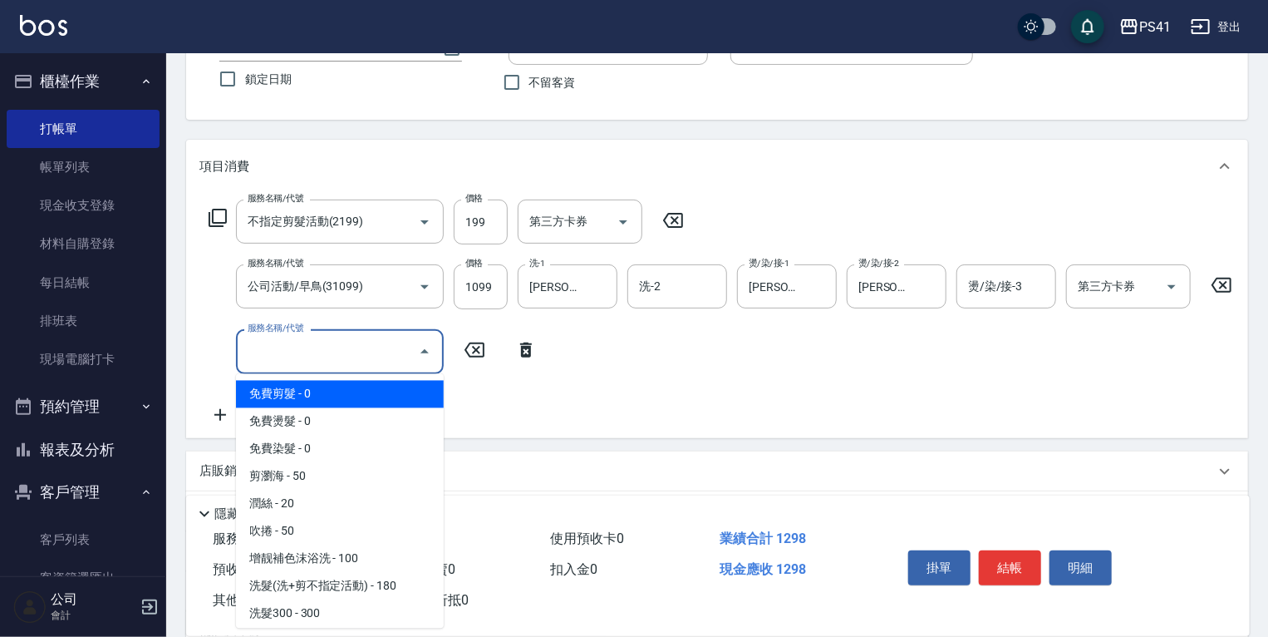
click at [302, 349] on input "服務名稱/代號" at bounding box center [328, 351] width 168 height 29
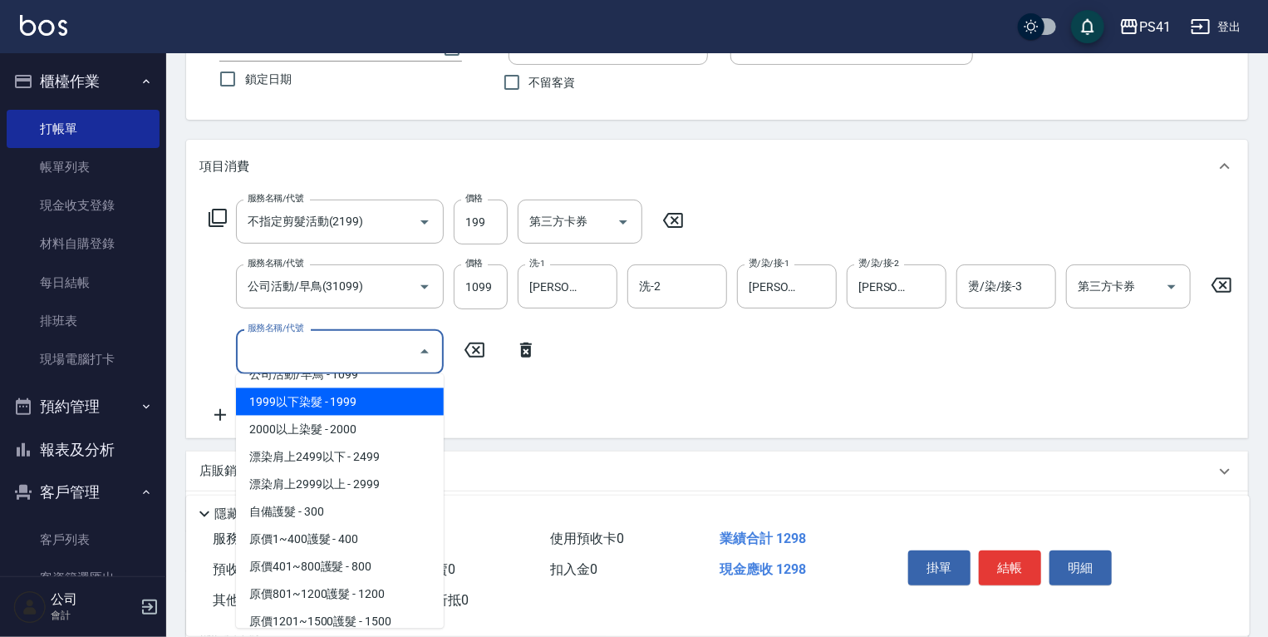
scroll to position [931, 0]
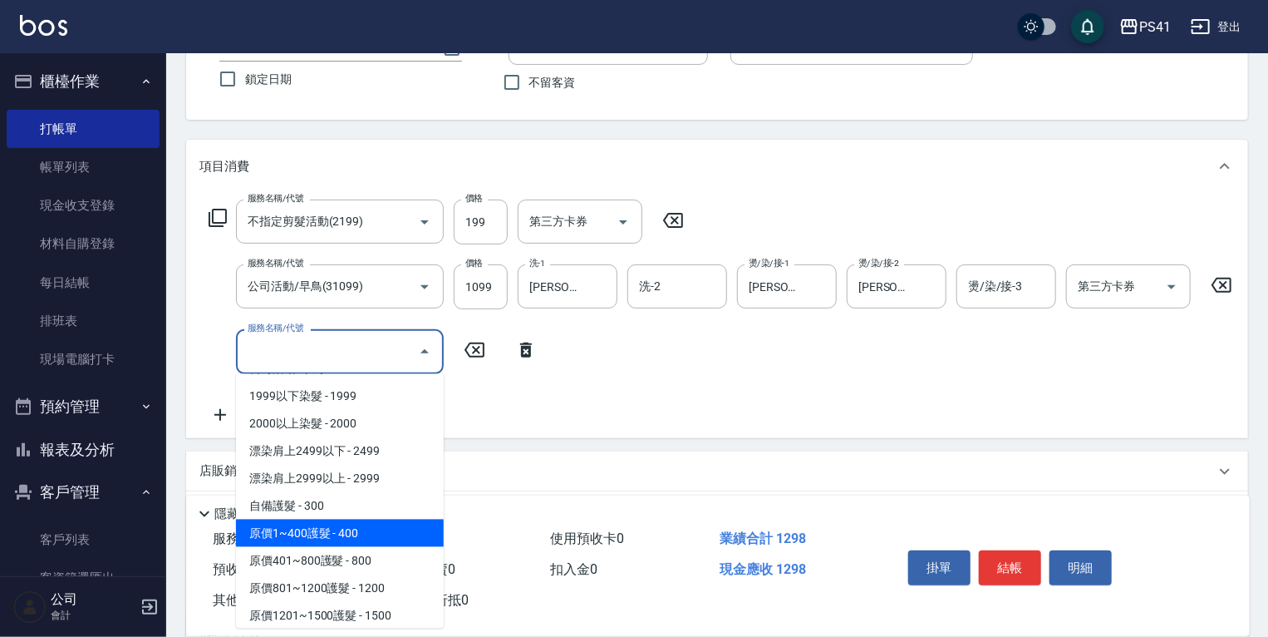
click at [366, 529] on span "原價1~400護髮 - 400" at bounding box center [340, 532] width 208 height 27
type input "原價1~400護髮(50400)"
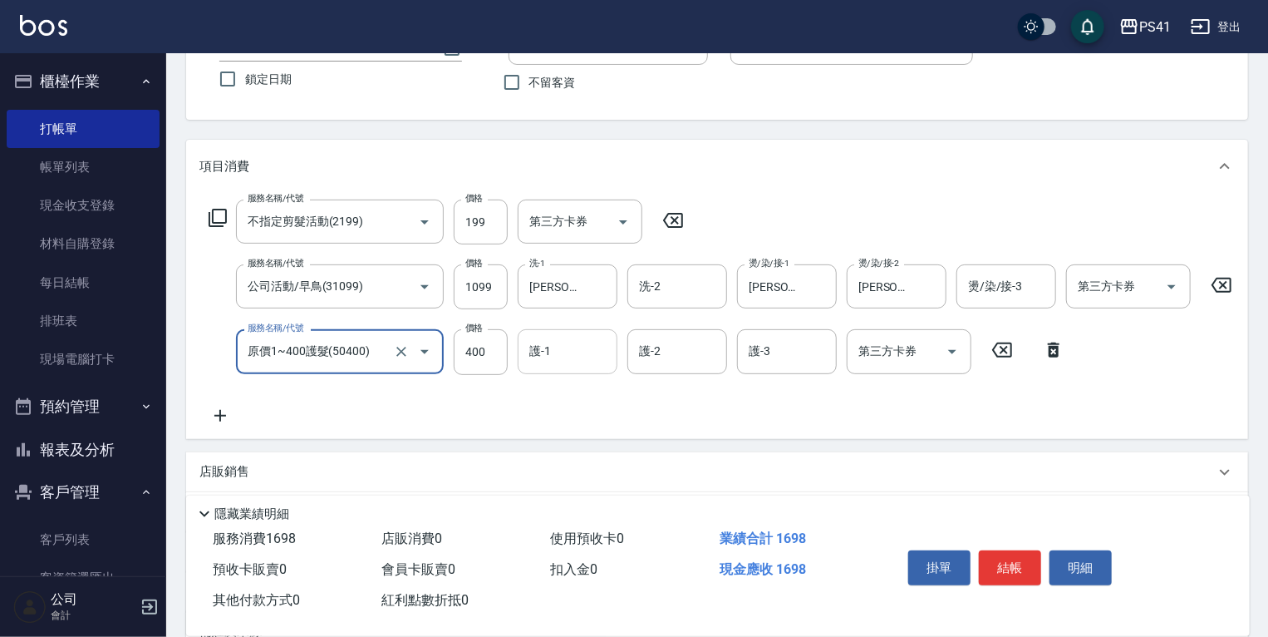
click at [548, 352] on input "護-1" at bounding box center [567, 351] width 85 height 29
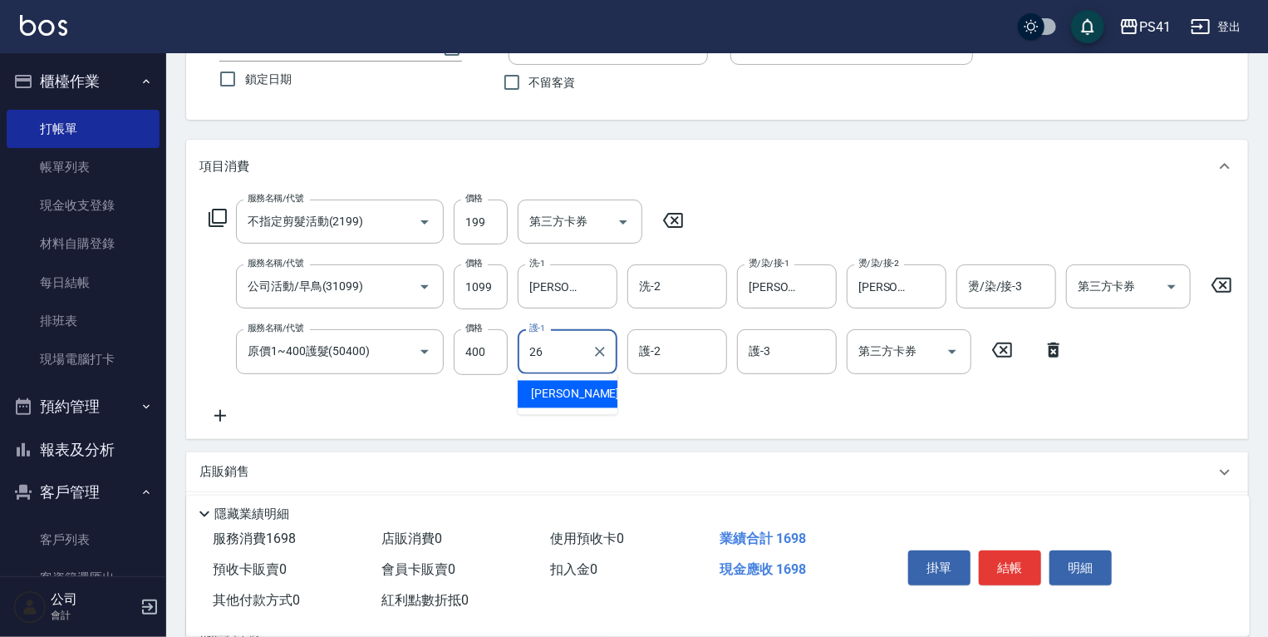
type input "[PERSON_NAME]-26"
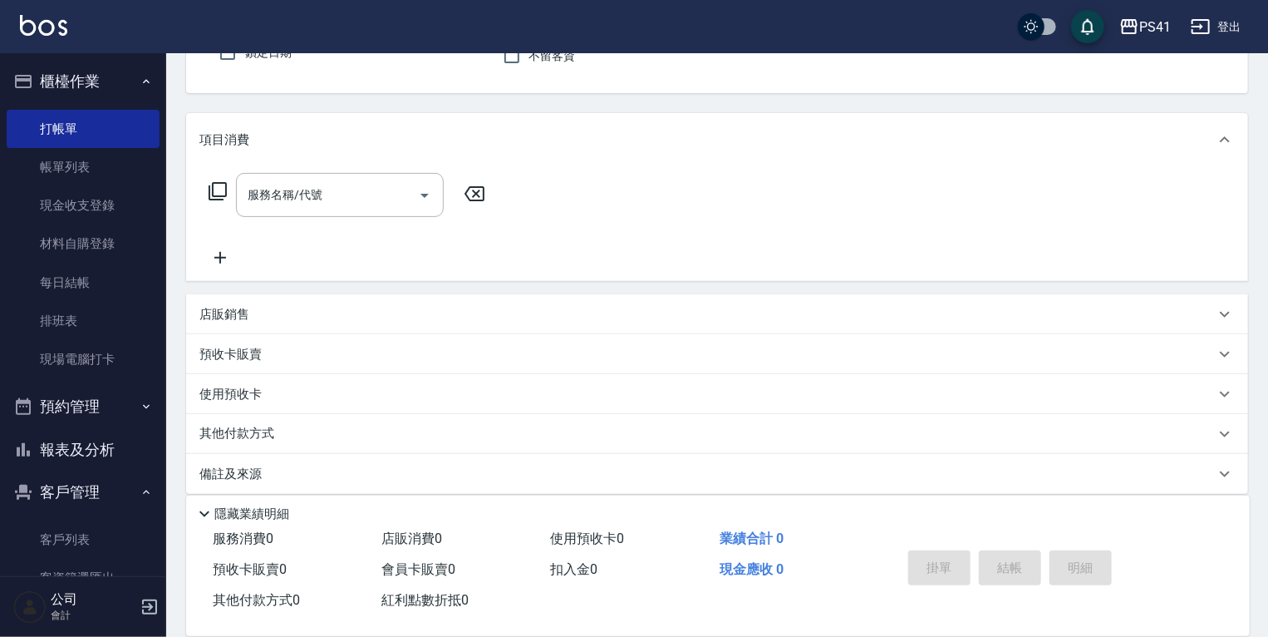
scroll to position [0, 0]
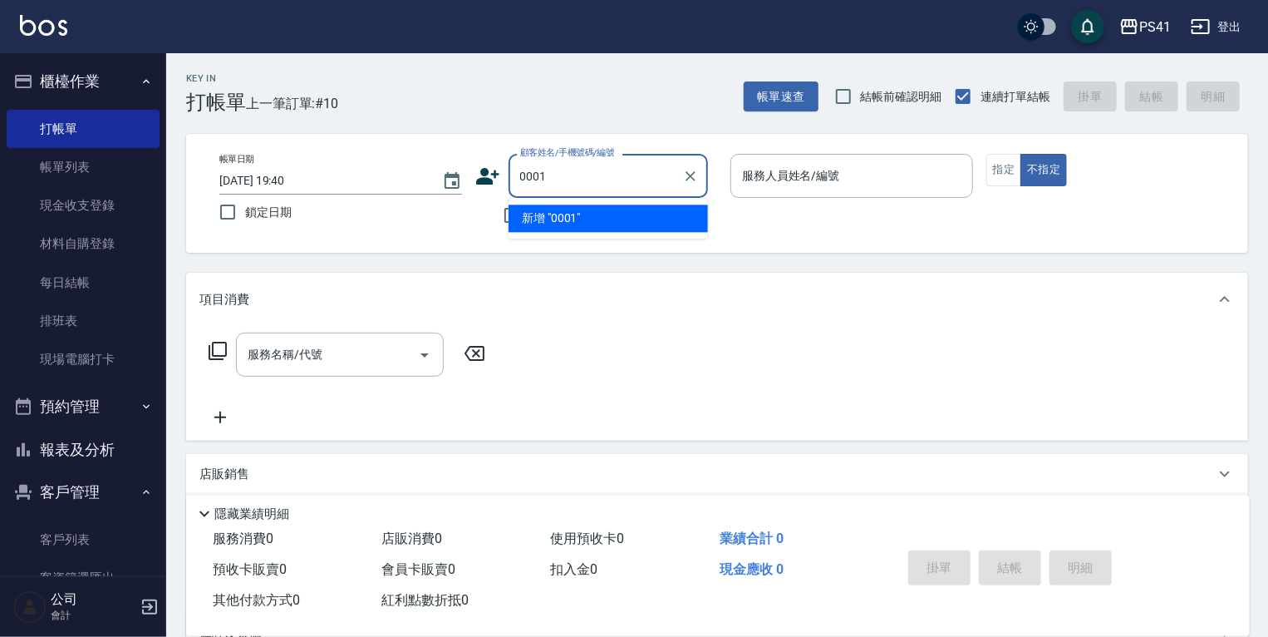
type input "0001"
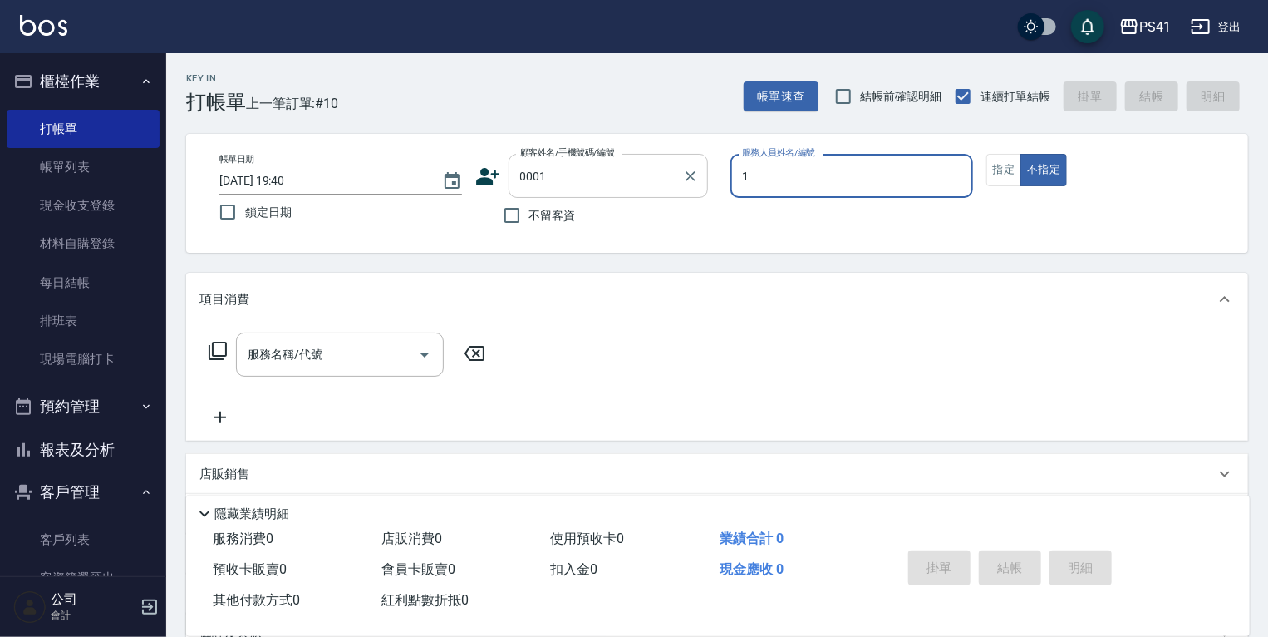
type input "[PERSON_NAME]-1"
type input "pingu/1_pingu/0001"
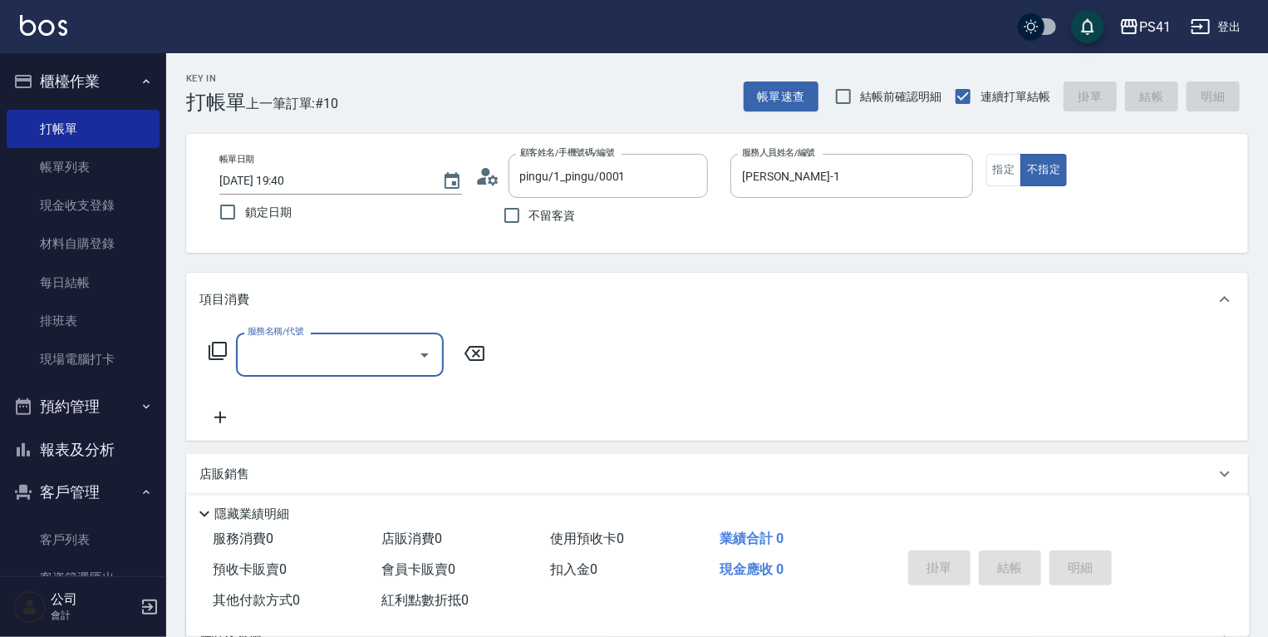
click at [342, 352] on input "服務名稱/代號" at bounding box center [328, 354] width 168 height 29
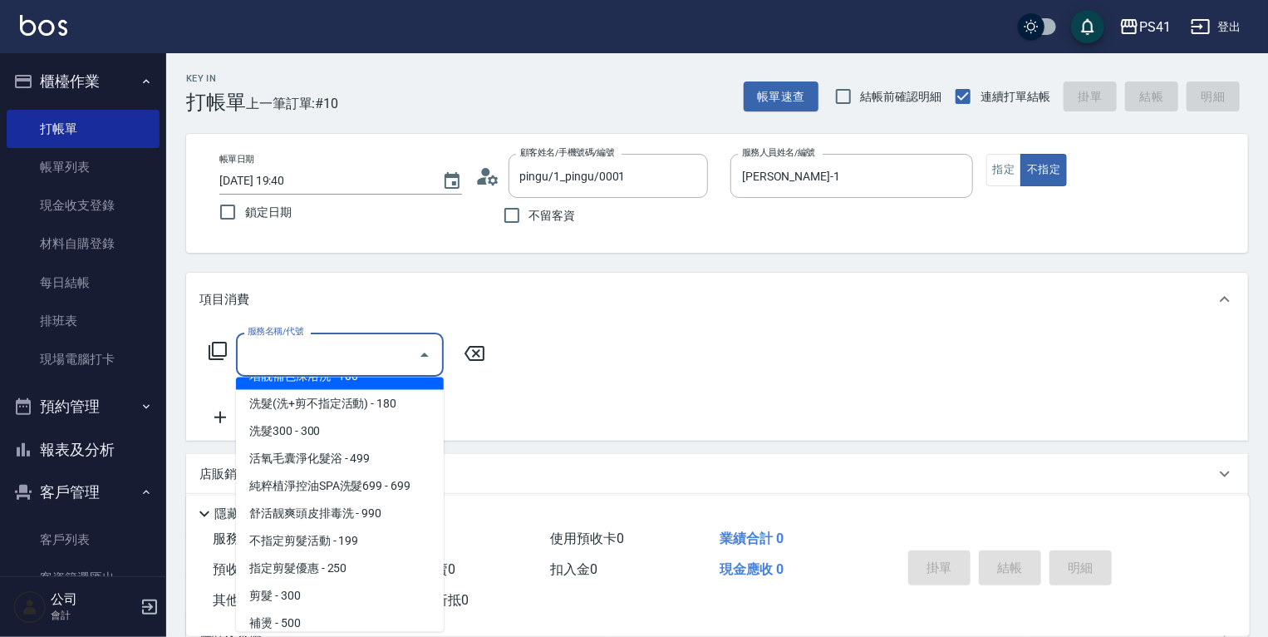
scroll to position [199, 0]
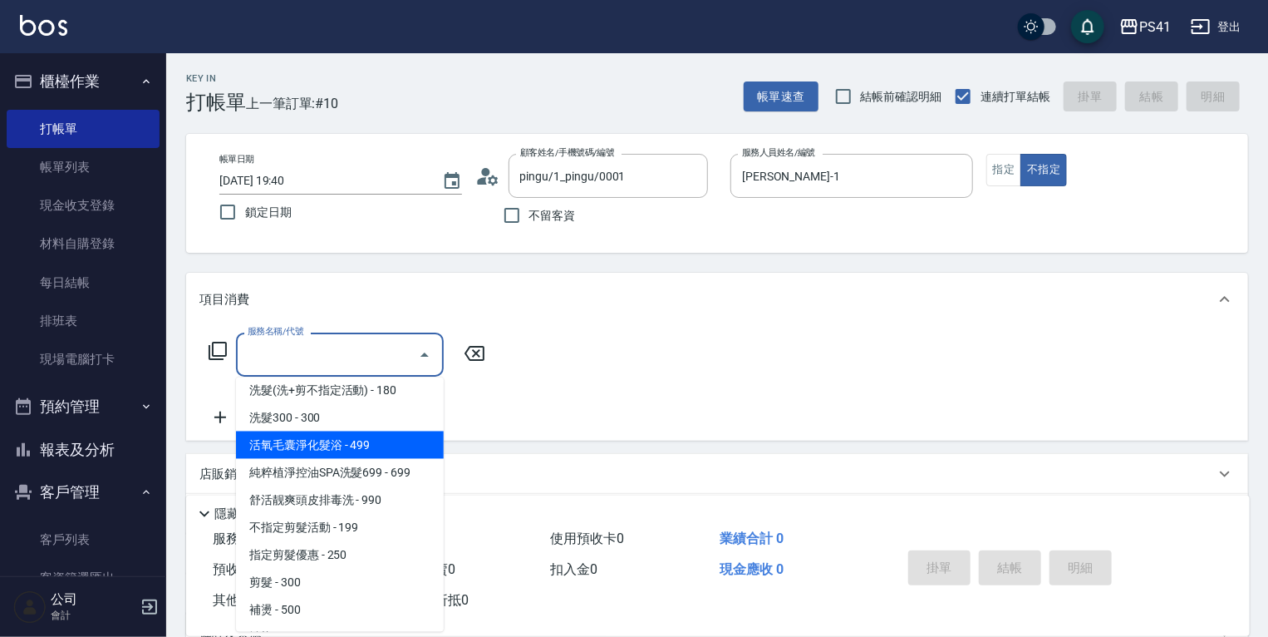
click at [357, 449] on span "活氧毛囊淨化髮浴 - 499" at bounding box center [340, 444] width 208 height 27
type input "活氧毛囊淨化髮浴(1499)"
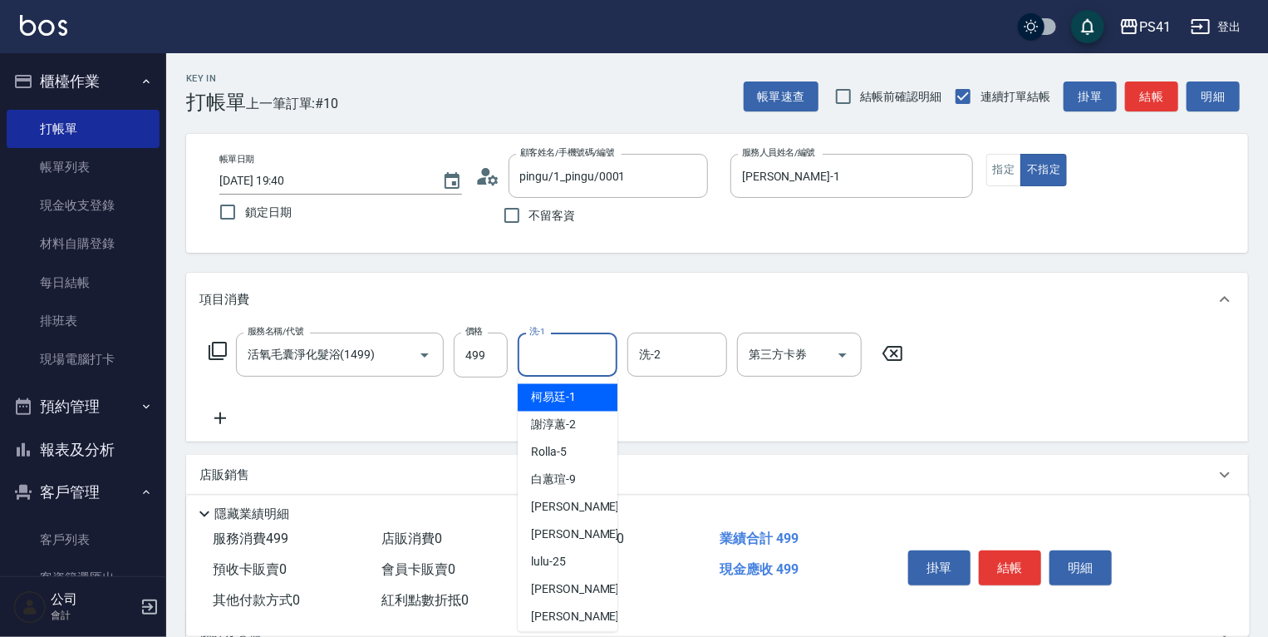
click at [562, 359] on input "洗-1" at bounding box center [567, 354] width 85 height 29
type input "[PERSON_NAME]-1"
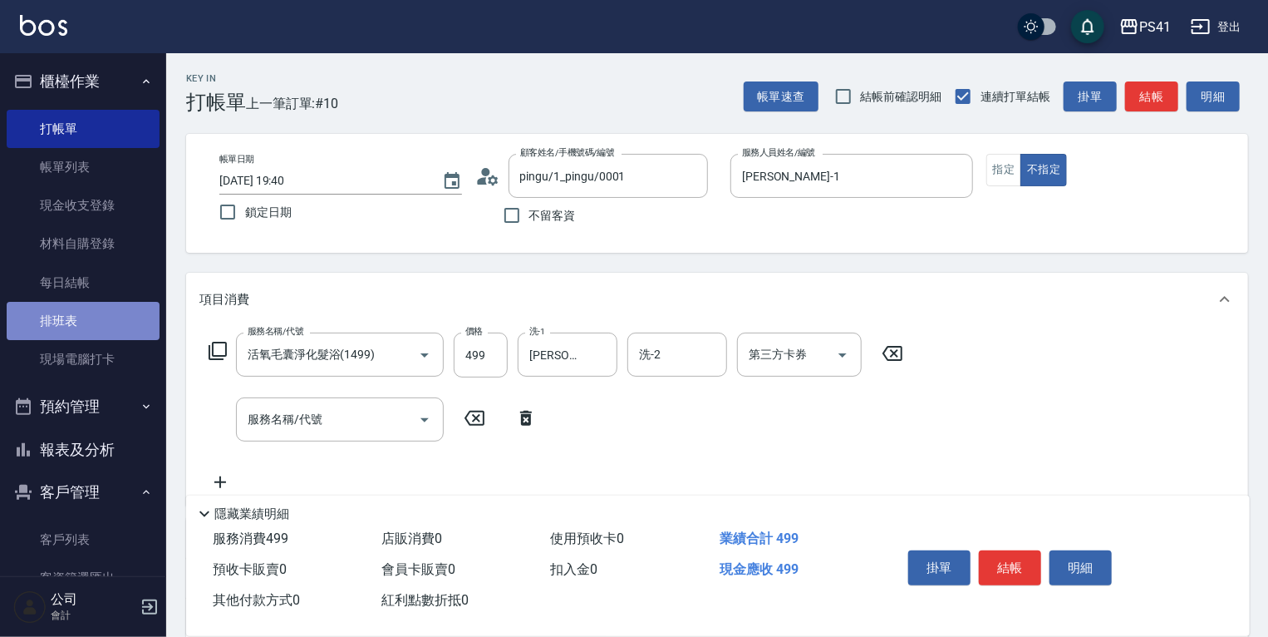
click at [90, 314] on link "排班表" at bounding box center [83, 321] width 153 height 38
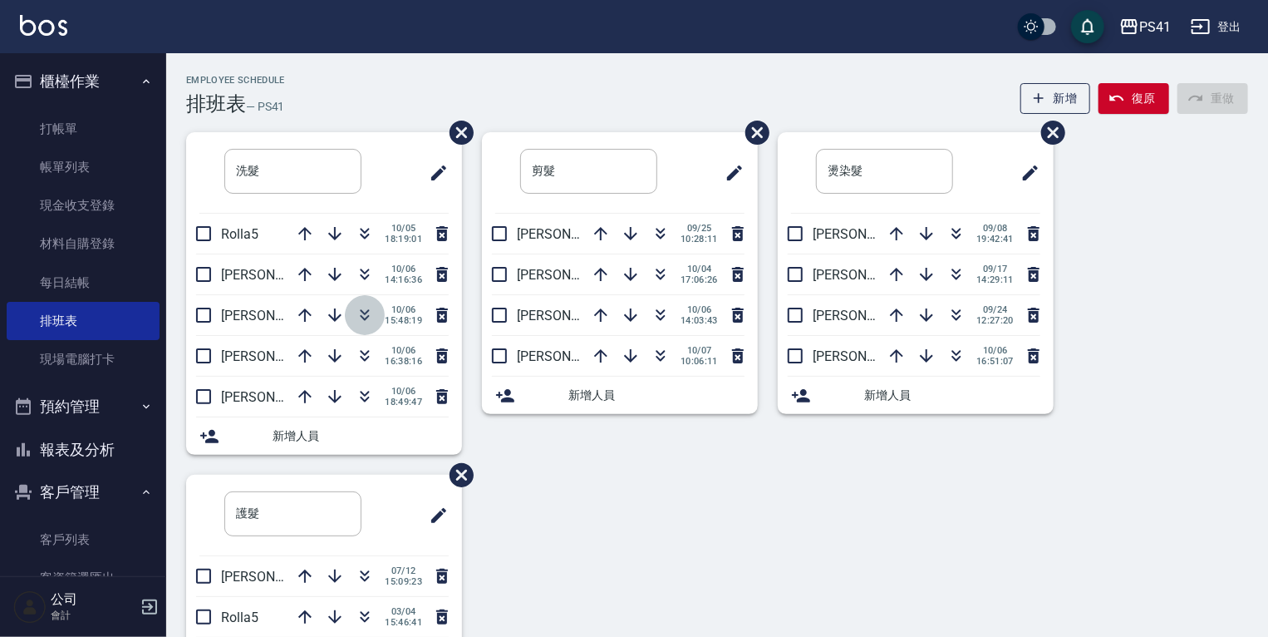
click at [367, 312] on icon "button" at bounding box center [365, 315] width 20 height 20
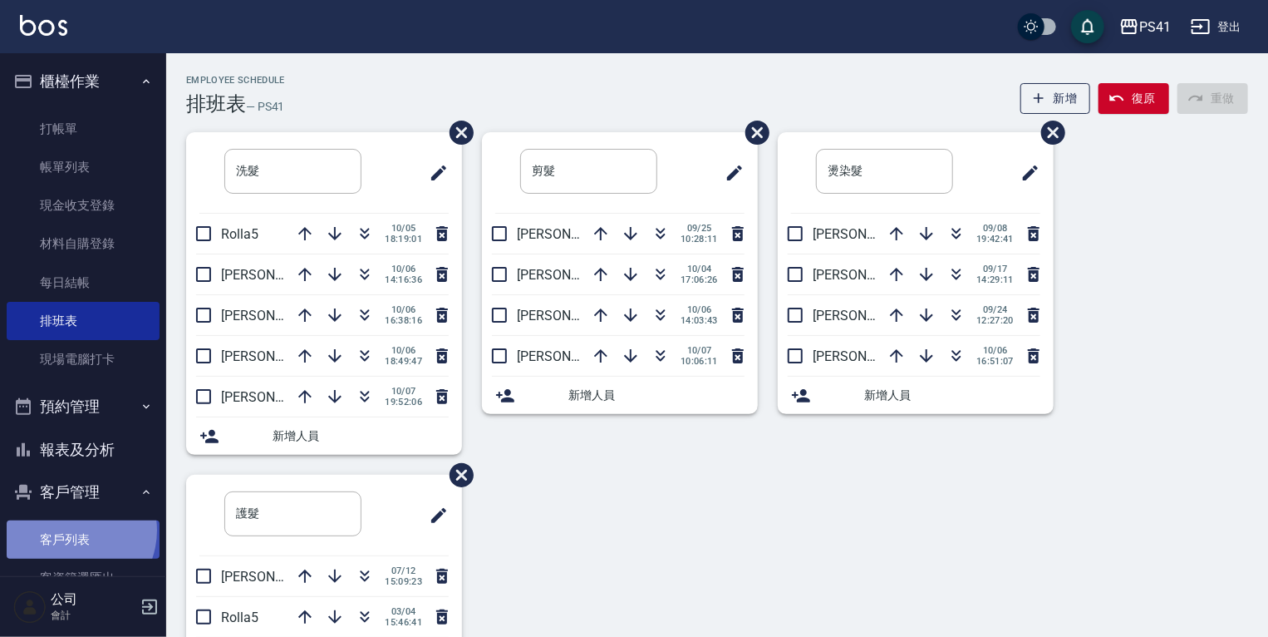
click at [71, 530] on link "客戶列表" at bounding box center [83, 539] width 153 height 38
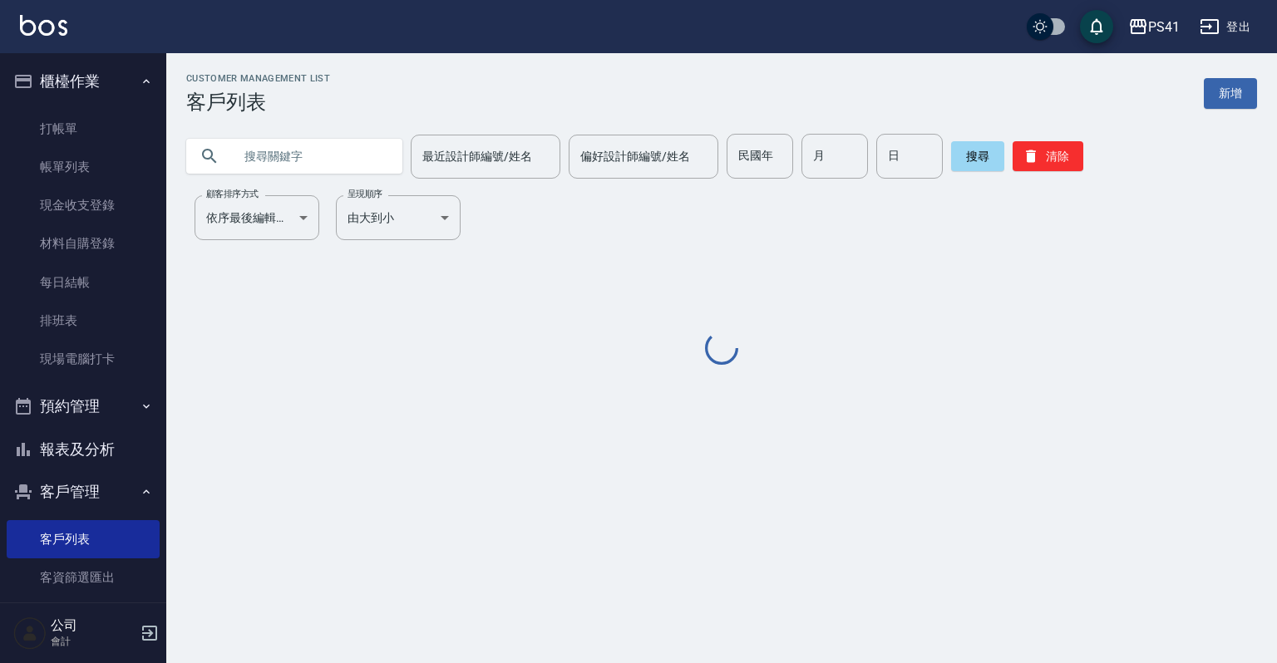
click at [364, 160] on input "text" at bounding box center [311, 156] width 156 height 45
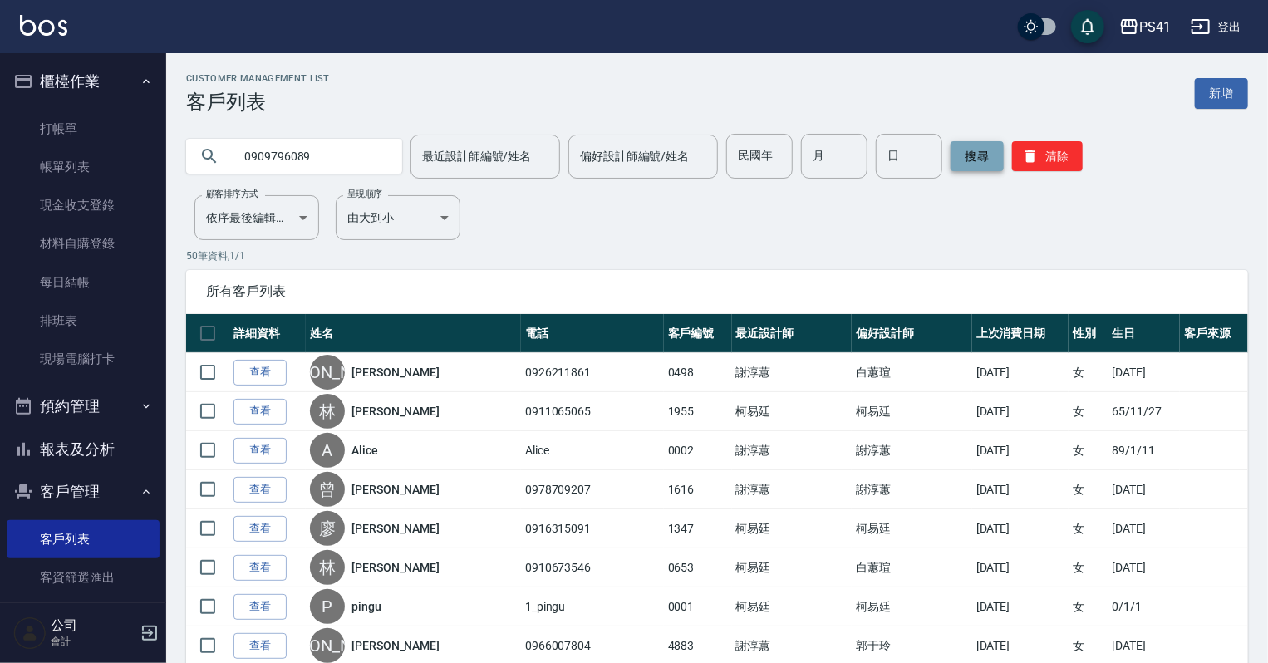
type input "0909796089"
click at [959, 167] on button "搜尋" at bounding box center [977, 156] width 53 height 30
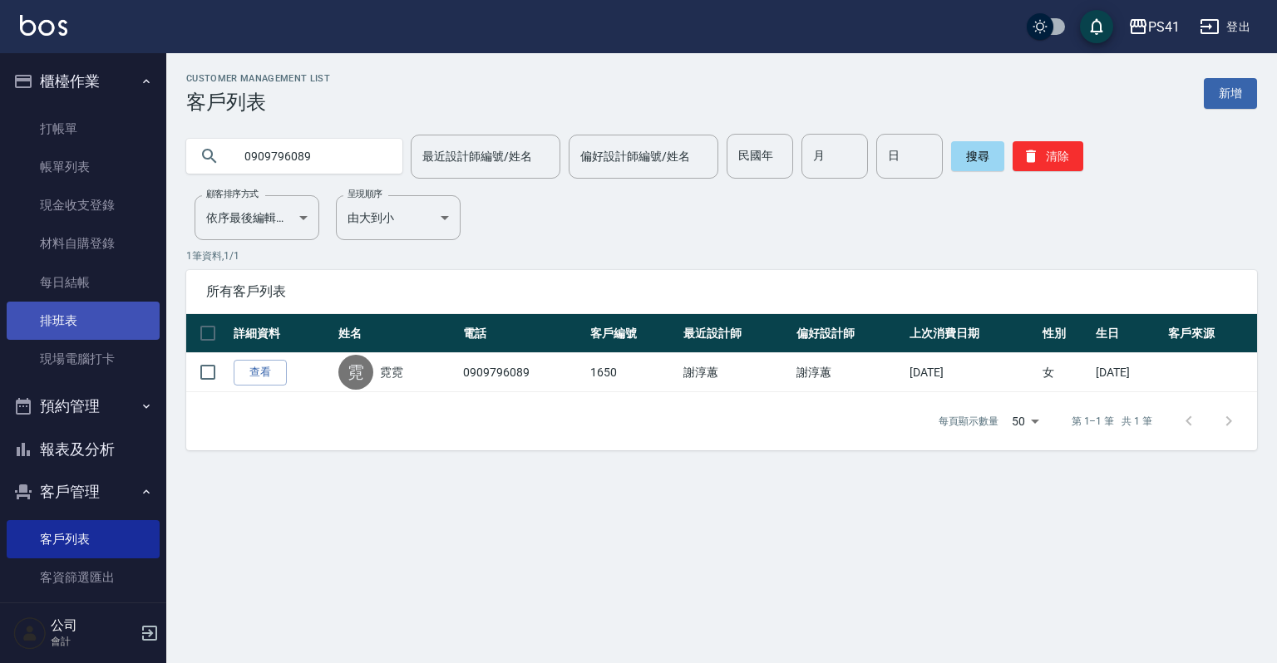
click at [88, 319] on link "排班表" at bounding box center [83, 321] width 153 height 38
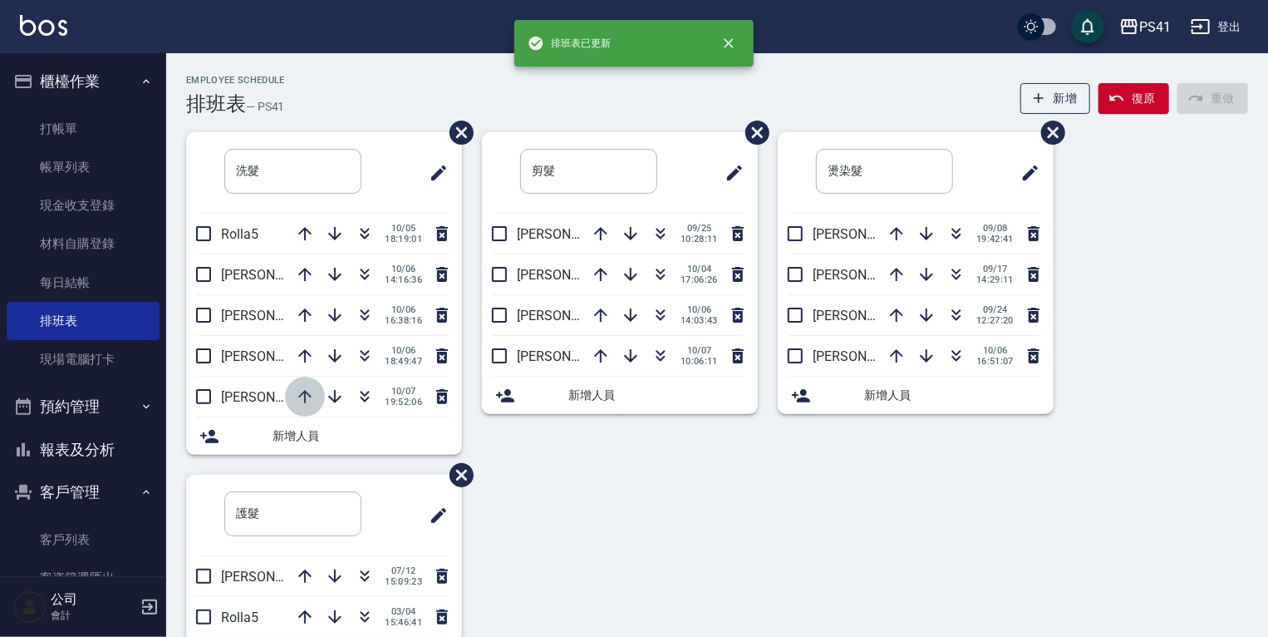
click at [307, 397] on icon "button" at bounding box center [305, 396] width 20 height 20
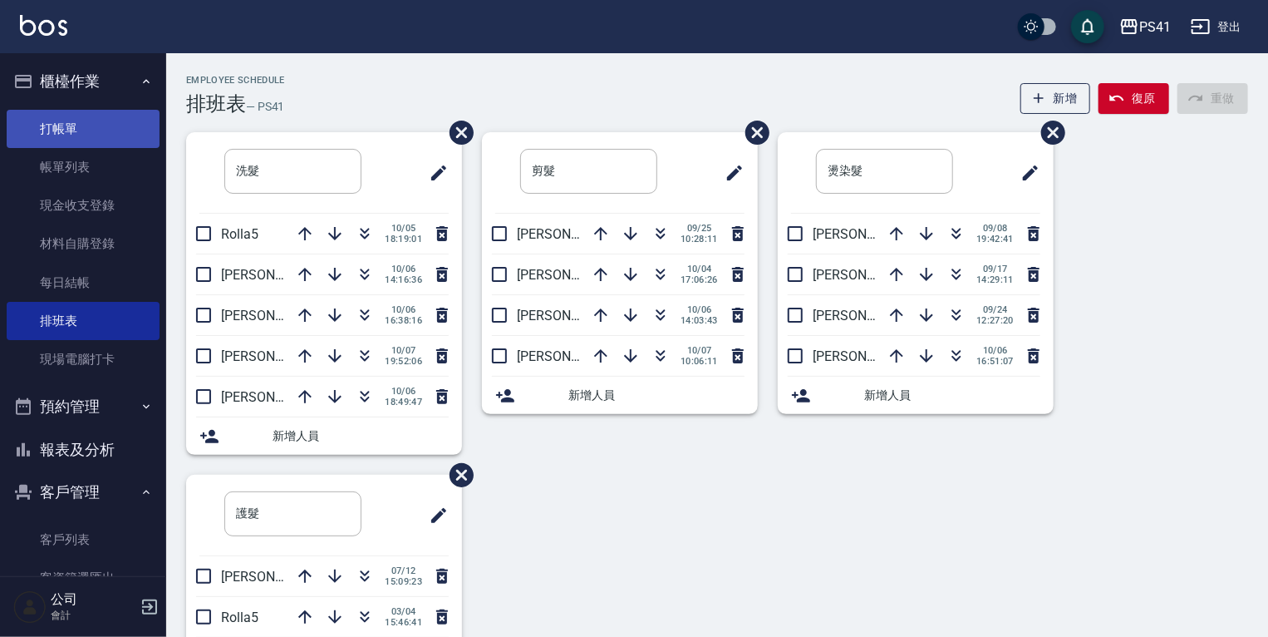
click at [75, 128] on link "打帳單" at bounding box center [83, 129] width 153 height 38
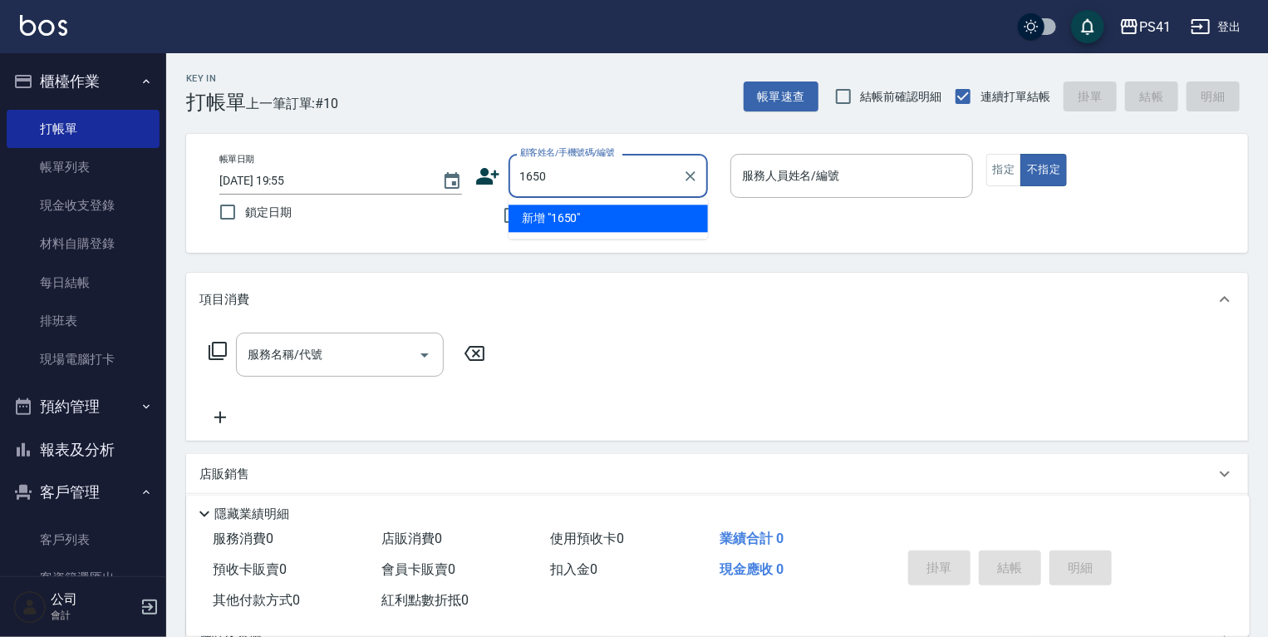
type input "1650"
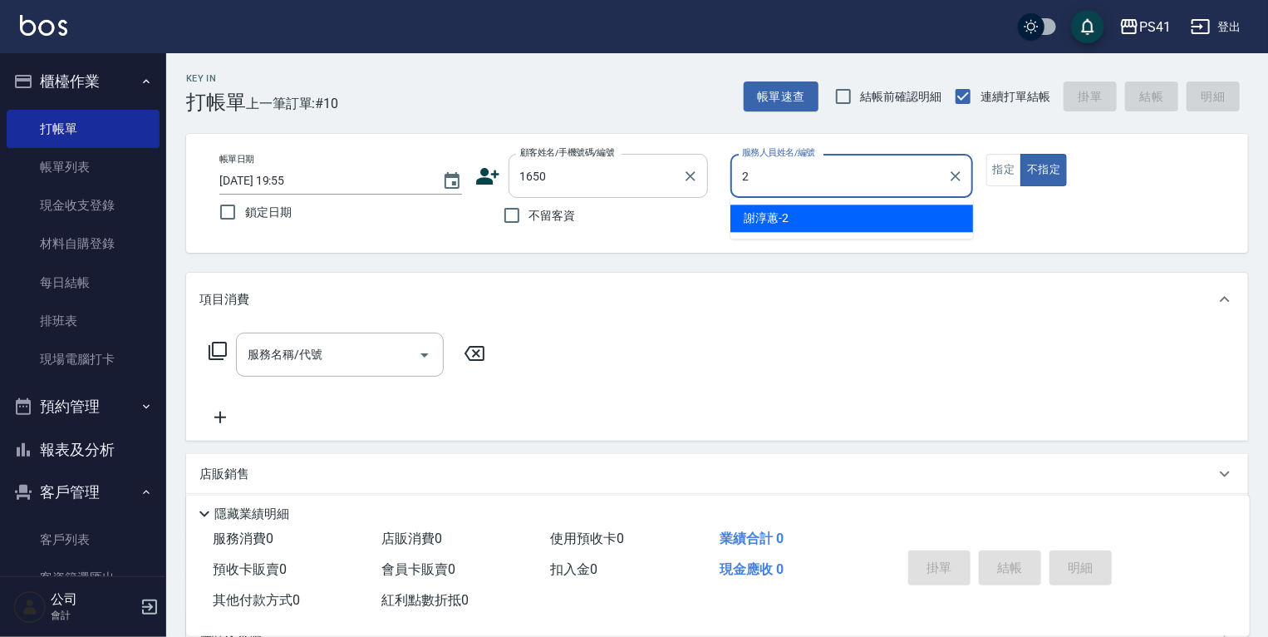
type input "謝淳蕙-2"
type button "false"
type input "霓霓/0909796089/1650"
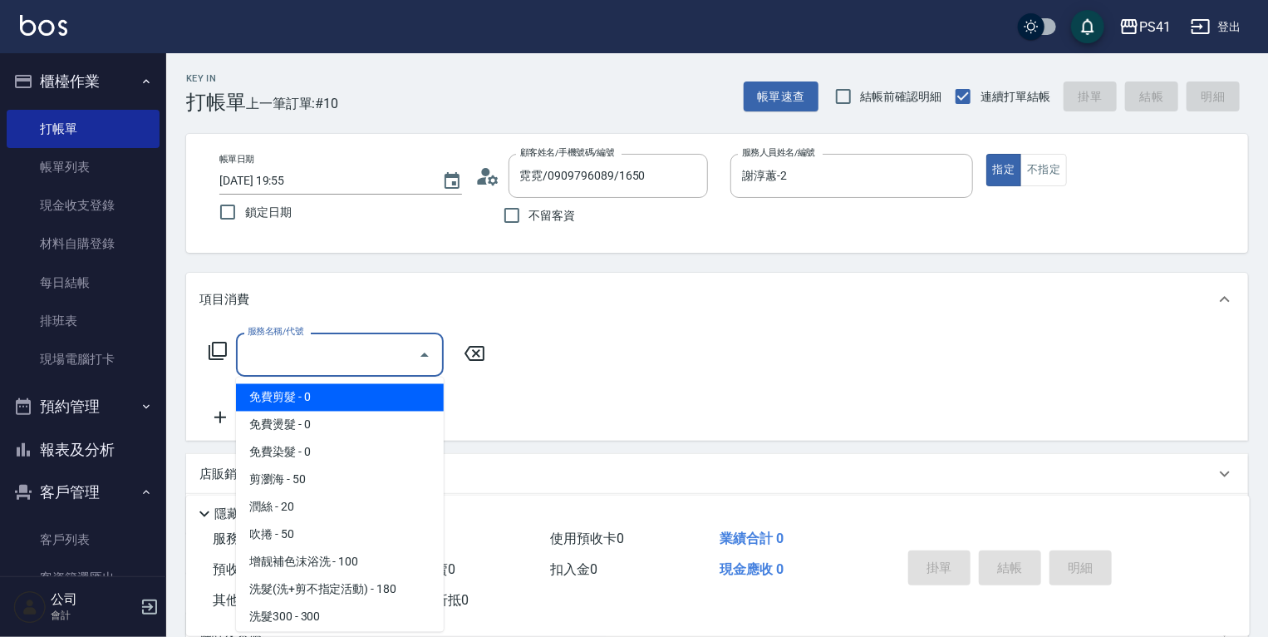
click at [269, 342] on input "服務名稱/代號" at bounding box center [328, 354] width 168 height 29
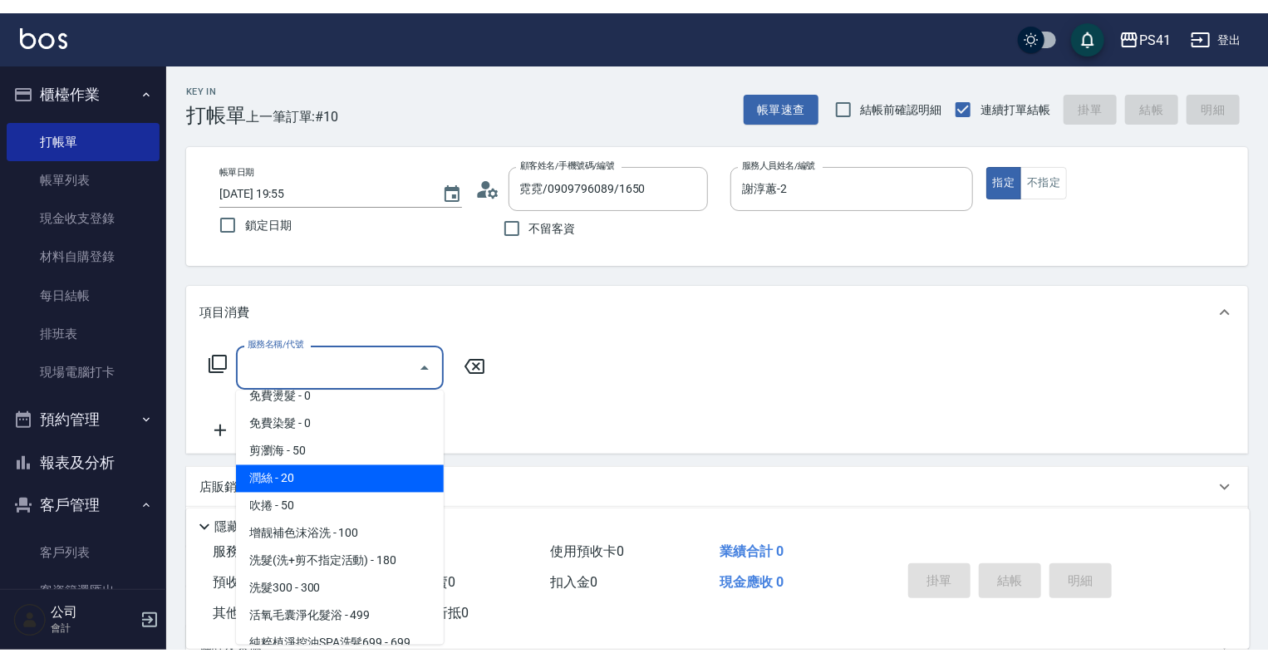
scroll to position [199, 0]
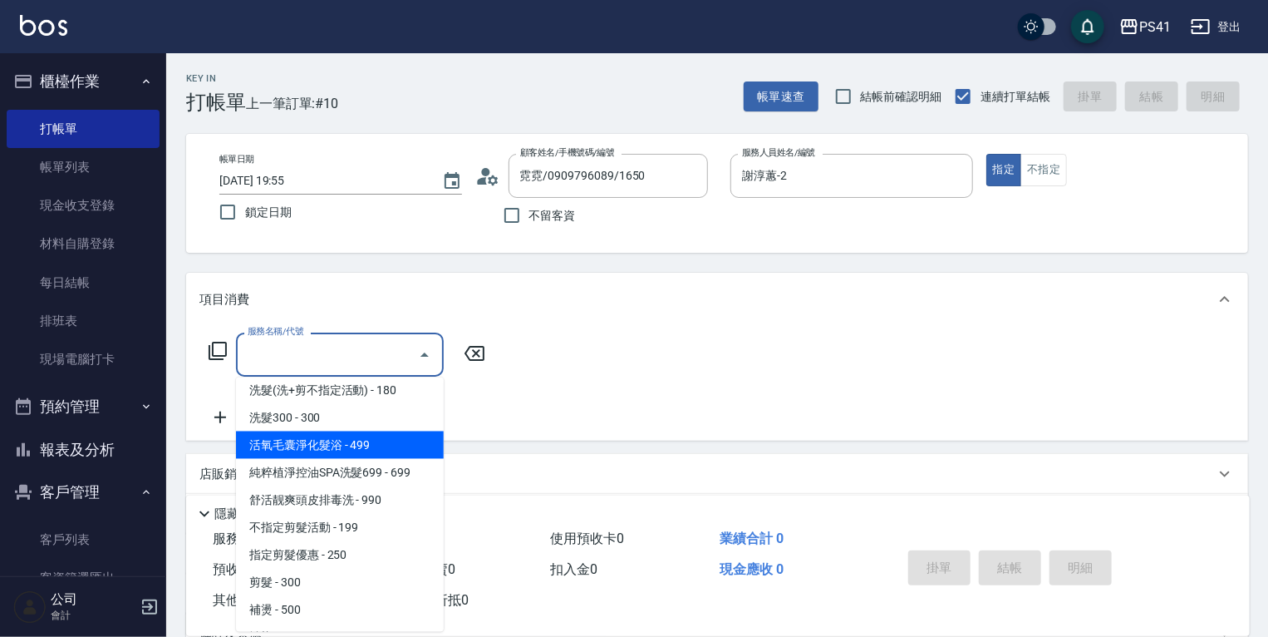
click at [350, 450] on span "活氧毛囊淨化髮浴 - 499" at bounding box center [340, 444] width 208 height 27
type input "活氧毛囊淨化髮浴(1499)"
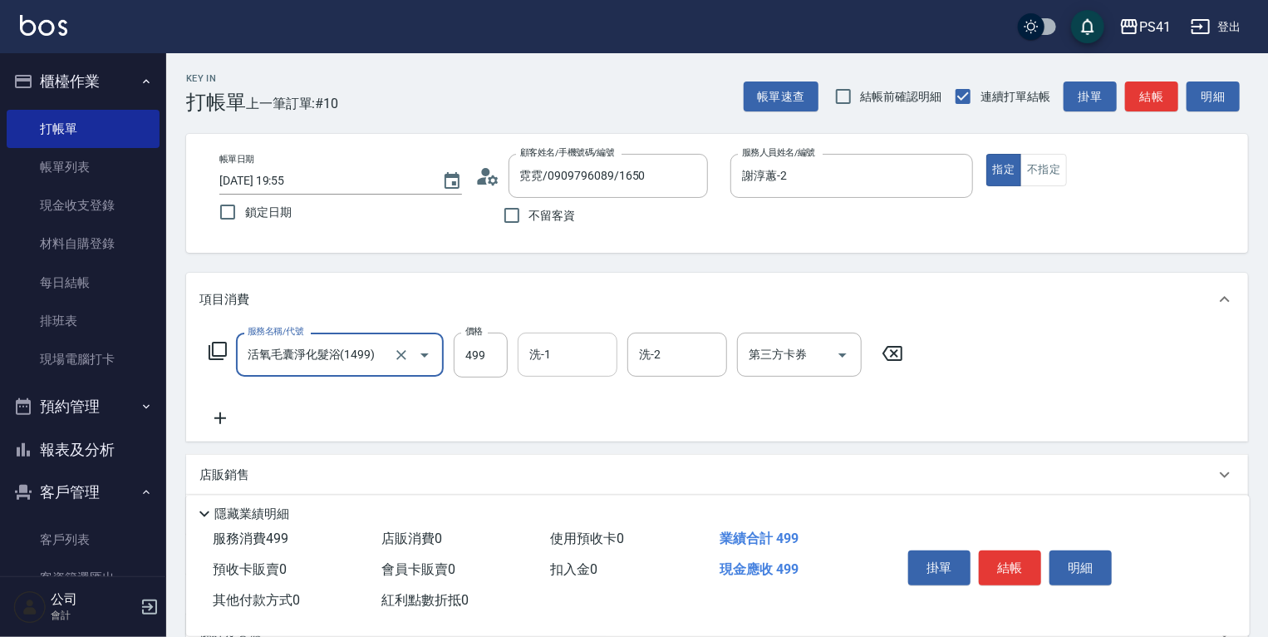
click at [587, 361] on input "洗-1" at bounding box center [567, 354] width 85 height 29
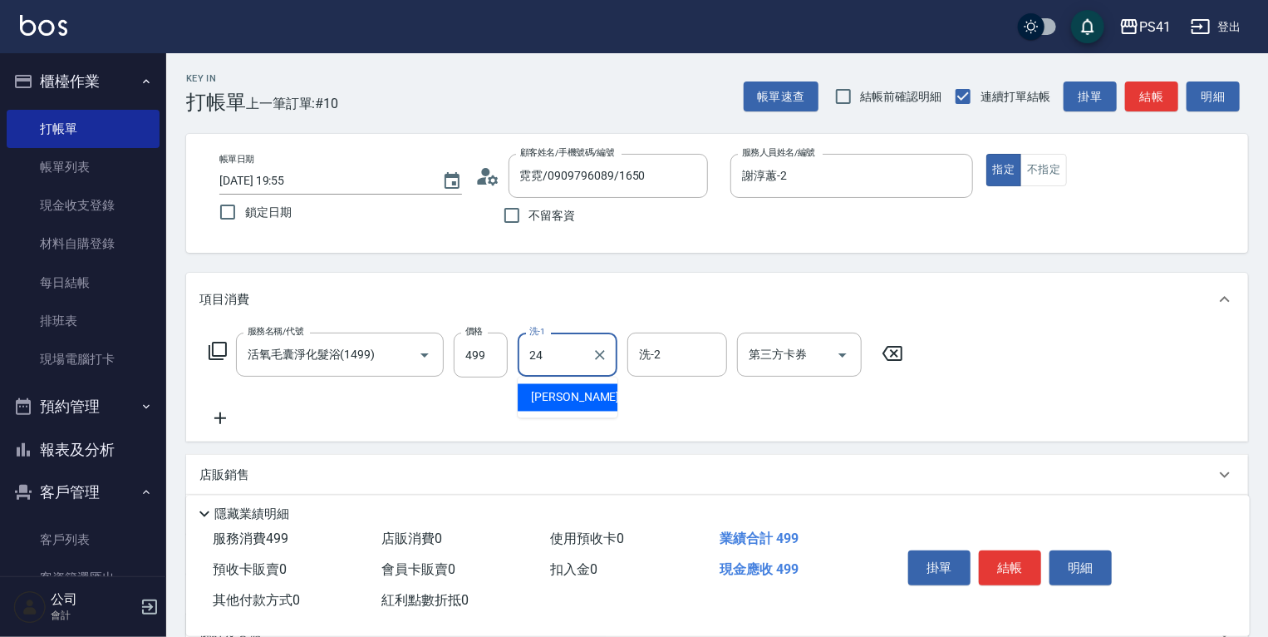
type input "[PERSON_NAME]-24"
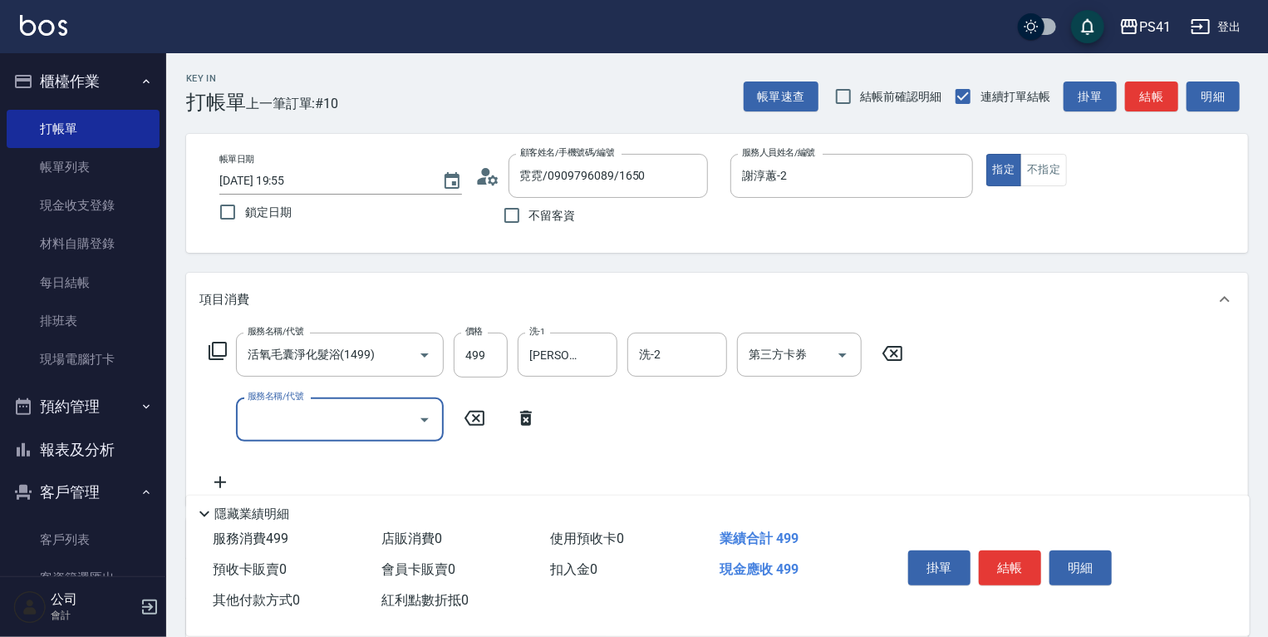
click at [331, 418] on input "服務名稱/代號" at bounding box center [328, 419] width 168 height 29
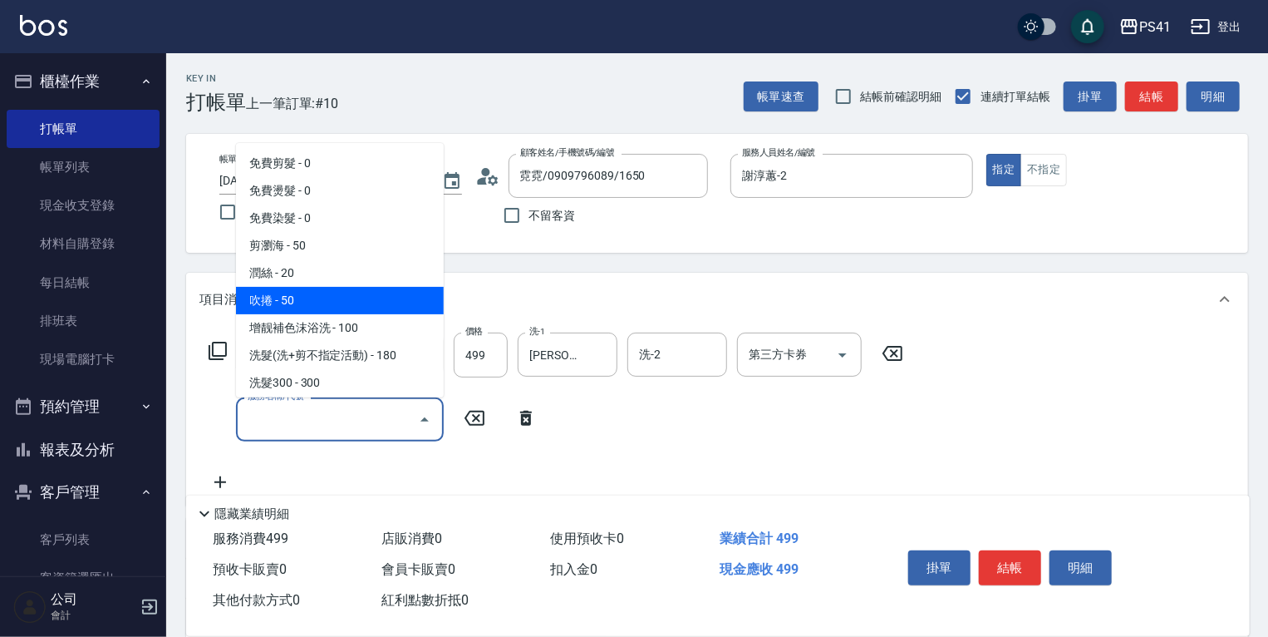
click at [333, 274] on span "潤絲 - 20" at bounding box center [340, 272] width 208 height 27
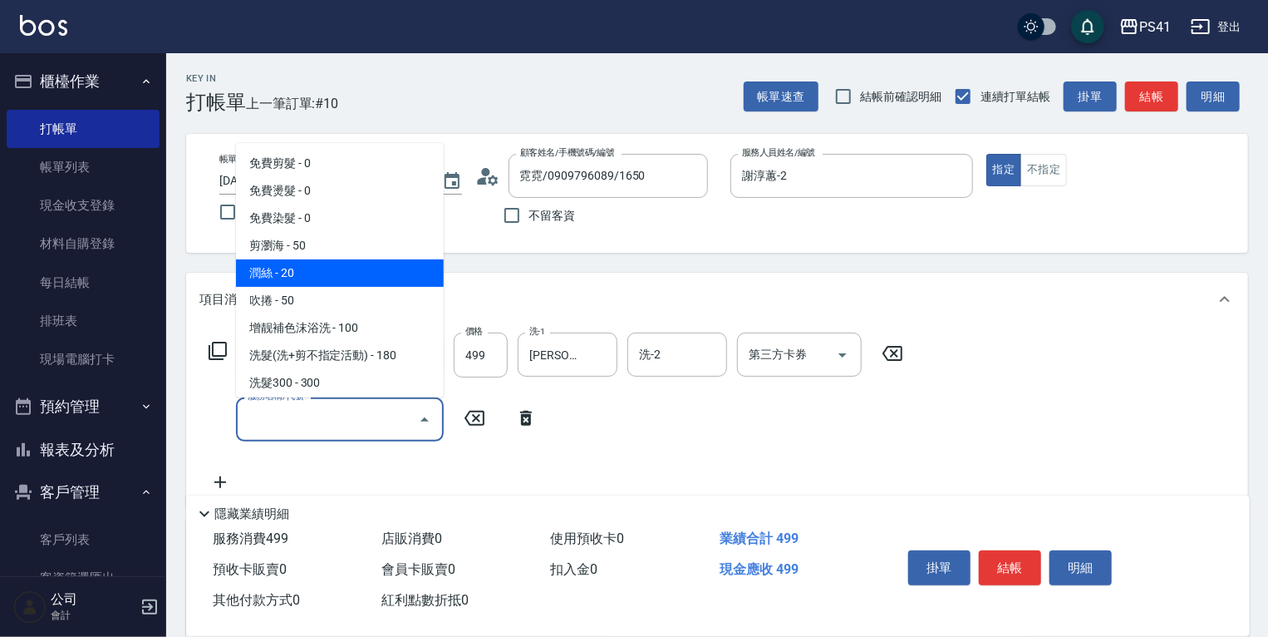
type input "潤絲(820)"
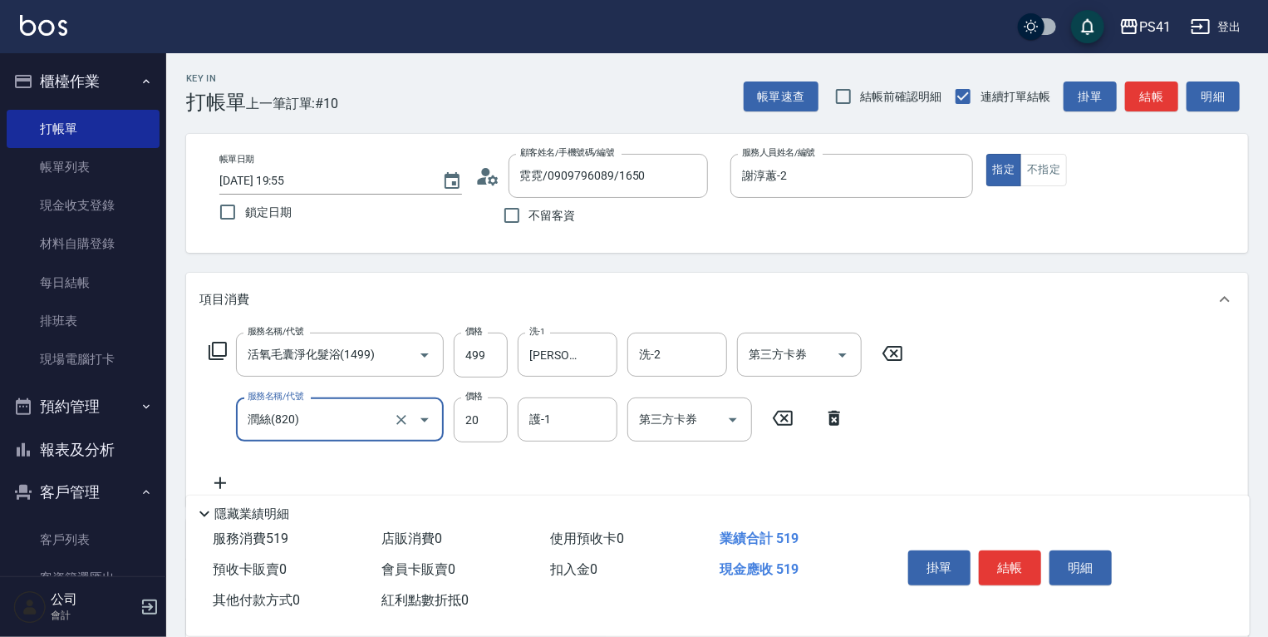
drag, startPoint x: 468, startPoint y: 403, endPoint x: 478, endPoint y: 402, distance: 10.0
click at [468, 403] on input "20" at bounding box center [481, 419] width 54 height 45
type input "100"
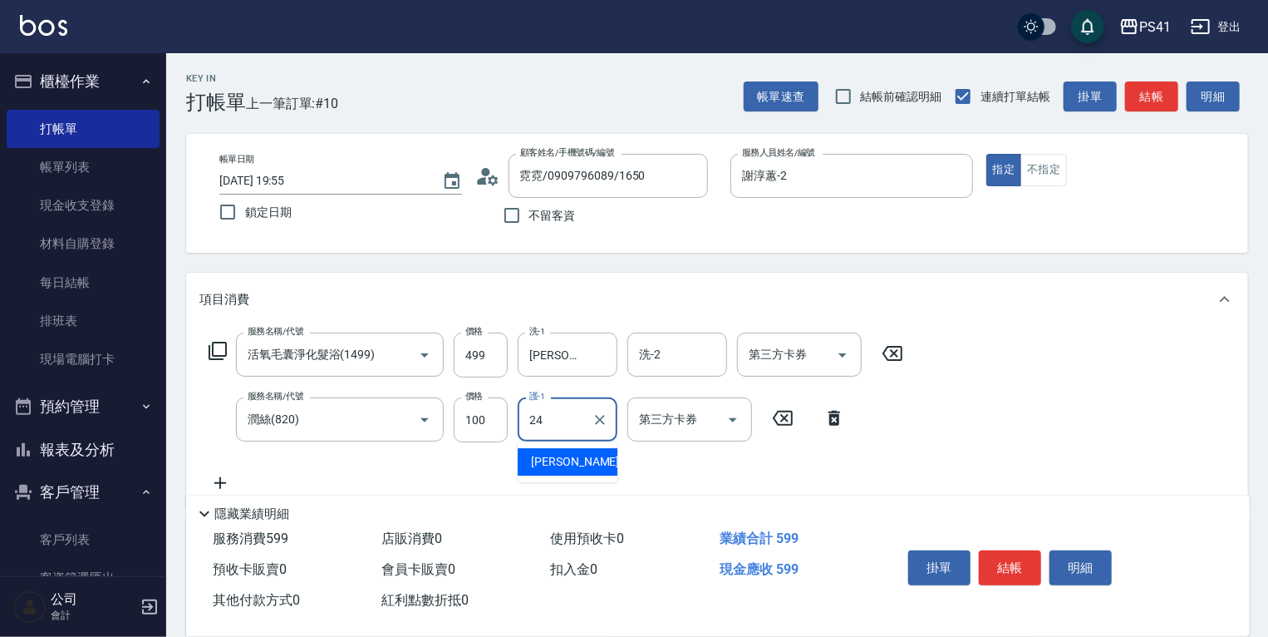
type input "[PERSON_NAME]-24"
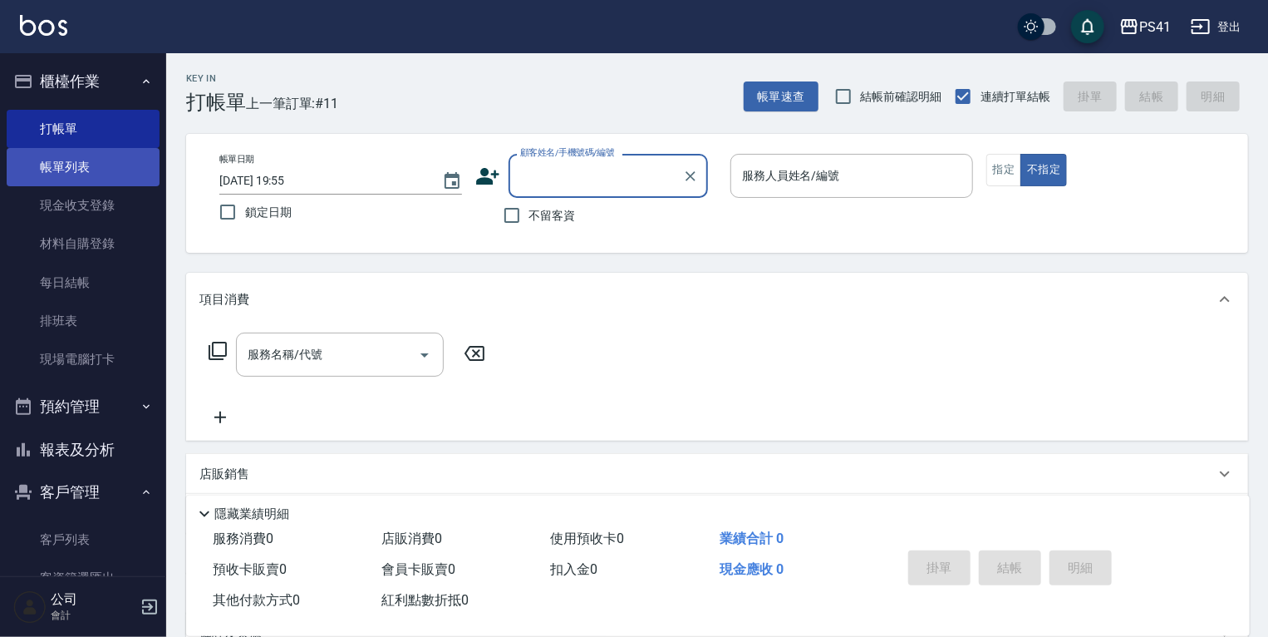
click at [106, 154] on link "帳單列表" at bounding box center [83, 167] width 153 height 38
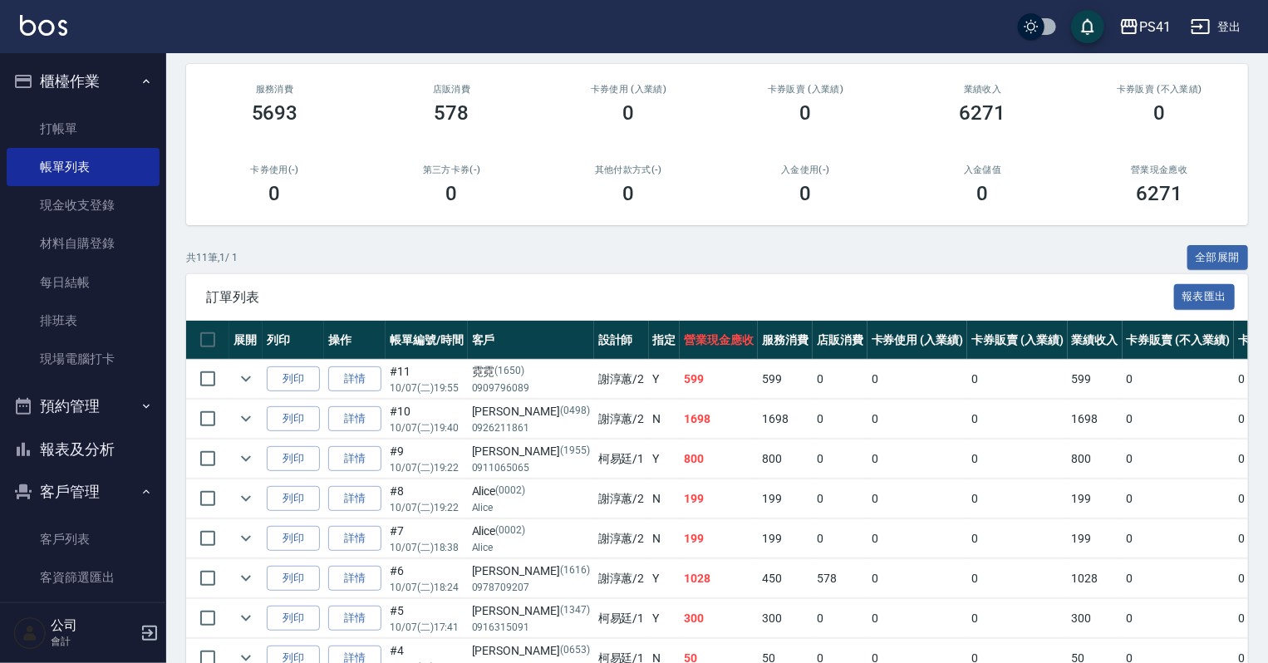
scroll to position [133, 0]
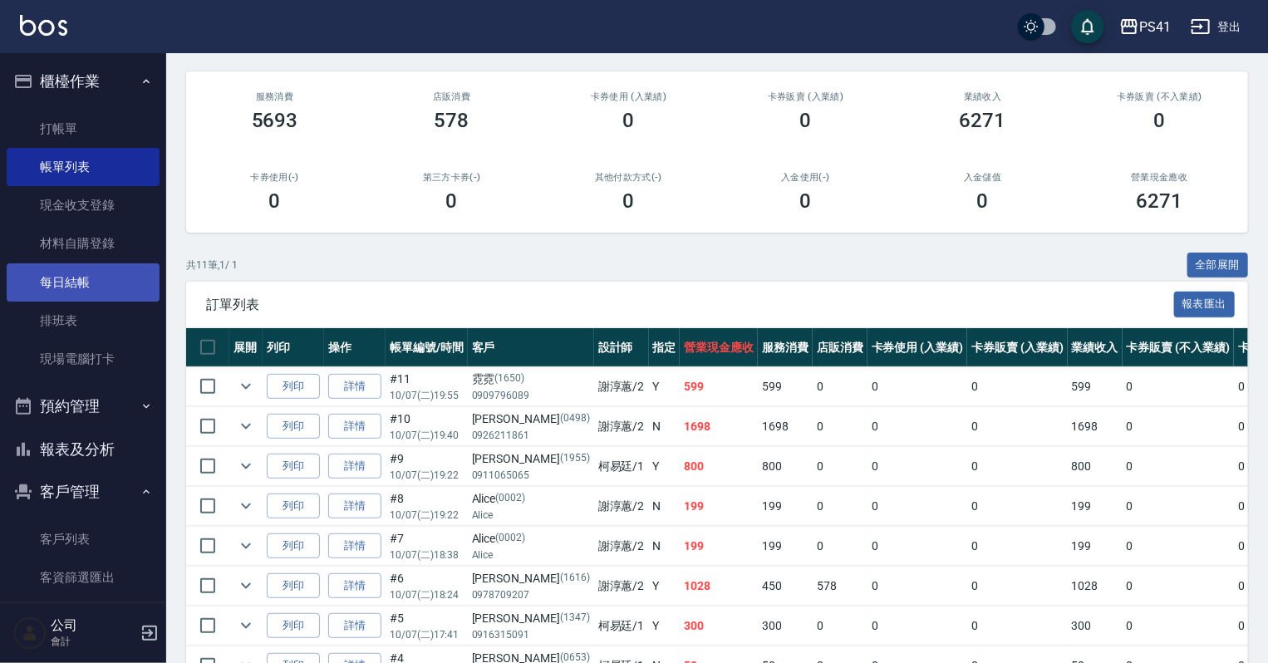
click at [121, 273] on link "每日結帳" at bounding box center [83, 282] width 153 height 38
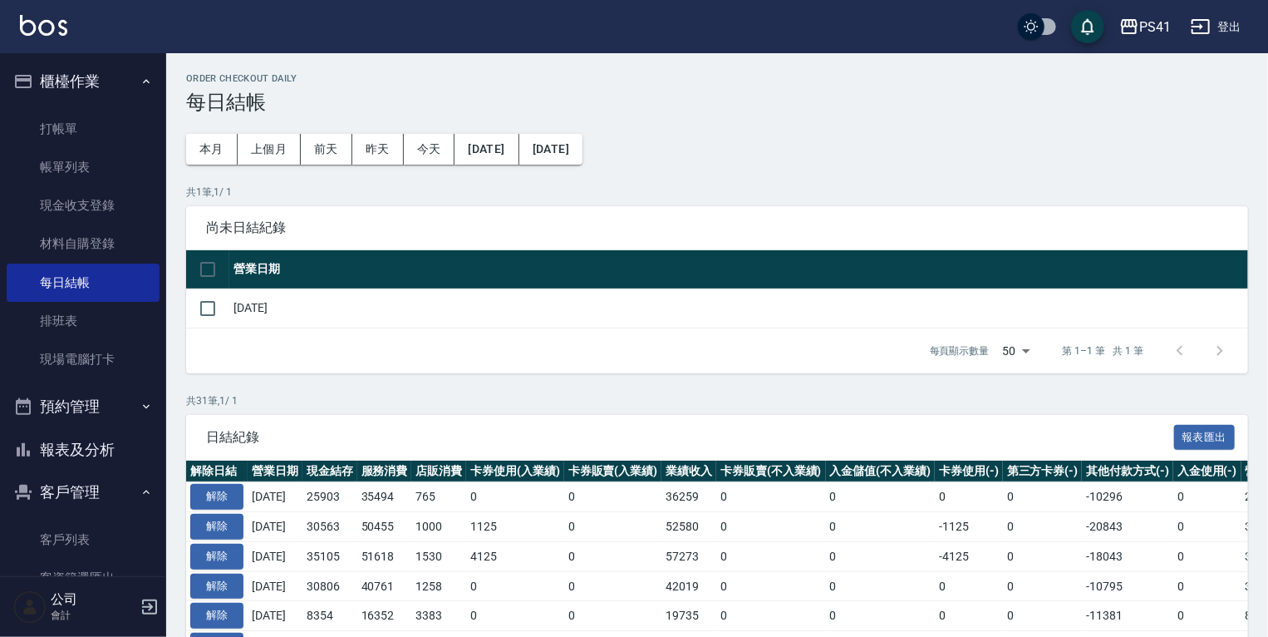
click at [186, 312] on td at bounding box center [207, 307] width 43 height 39
click at [210, 300] on input "checkbox" at bounding box center [207, 308] width 35 height 35
checkbox input "true"
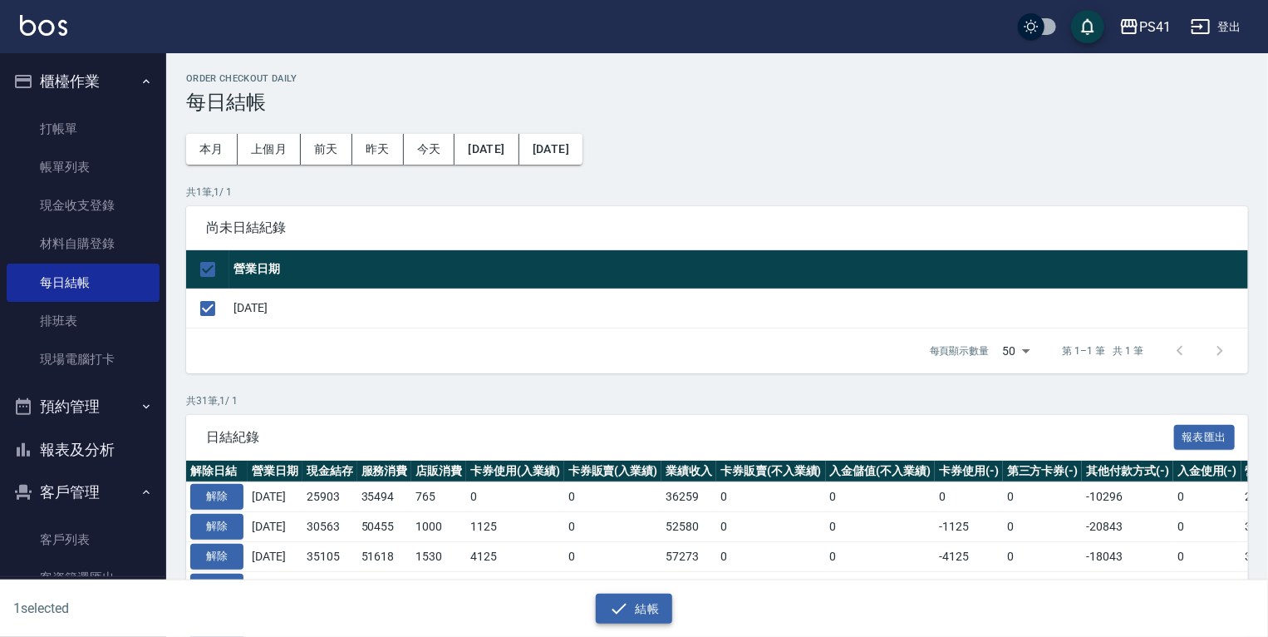
click at [622, 600] on icon "button" at bounding box center [619, 608] width 20 height 20
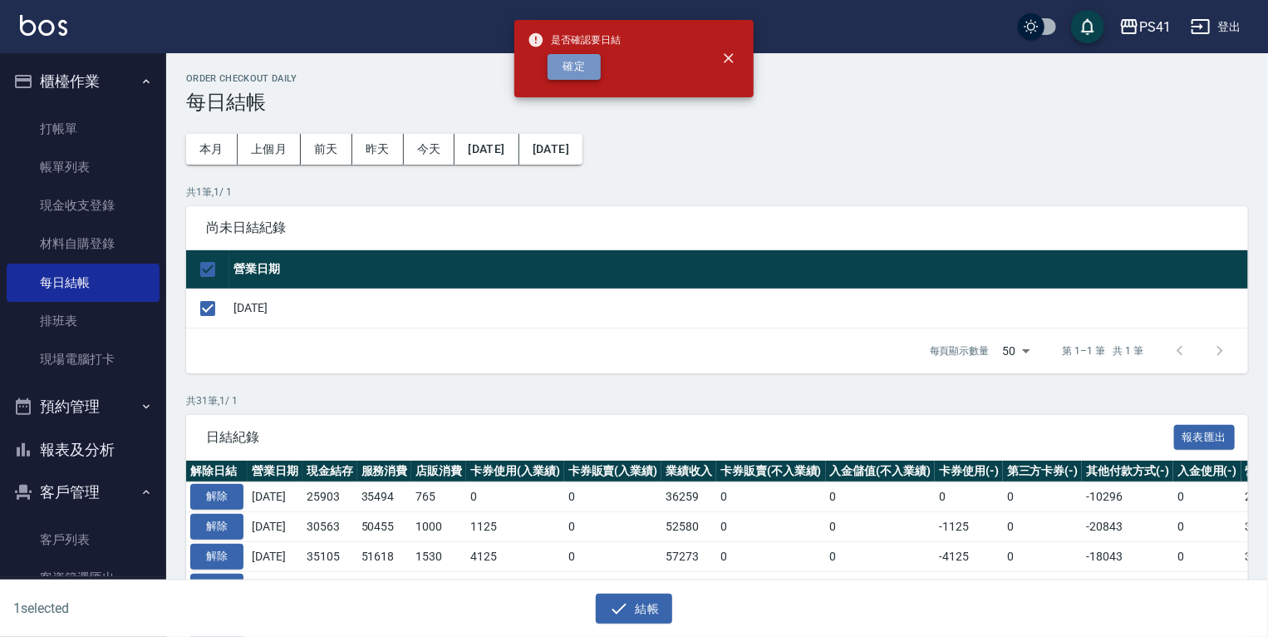
click at [584, 73] on button "確定" at bounding box center [574, 67] width 53 height 26
checkbox input "false"
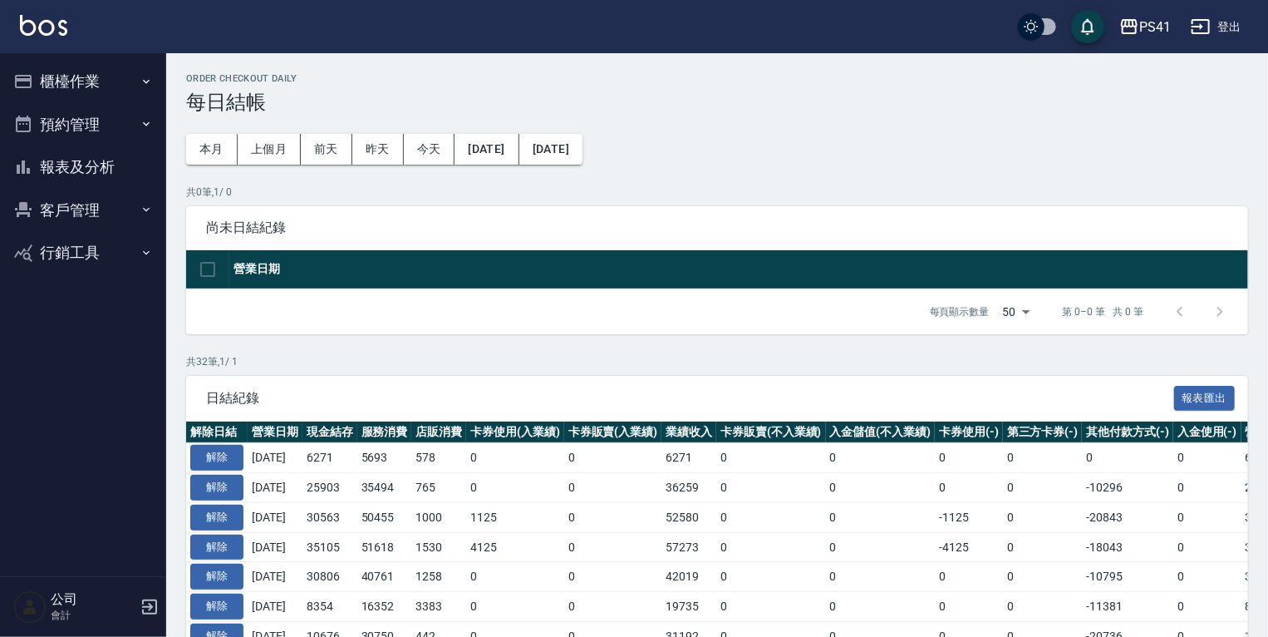
click at [104, 167] on button "報表及分析" at bounding box center [83, 166] width 153 height 43
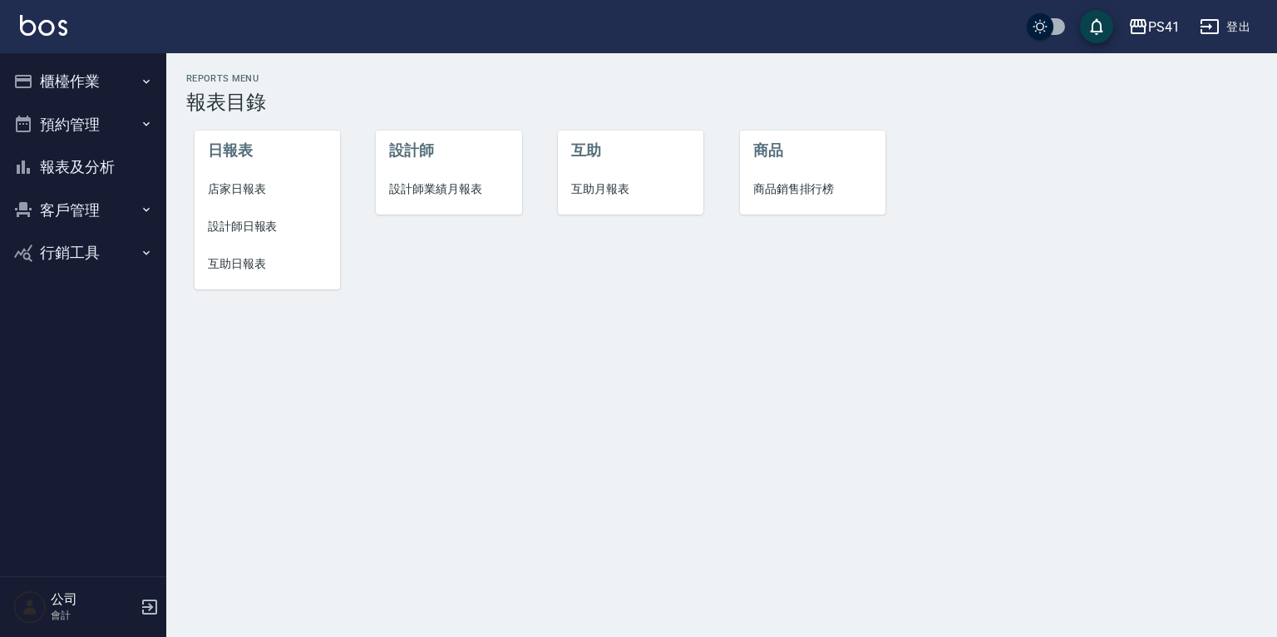
click at [226, 187] on span "店家日報表" at bounding box center [267, 188] width 119 height 17
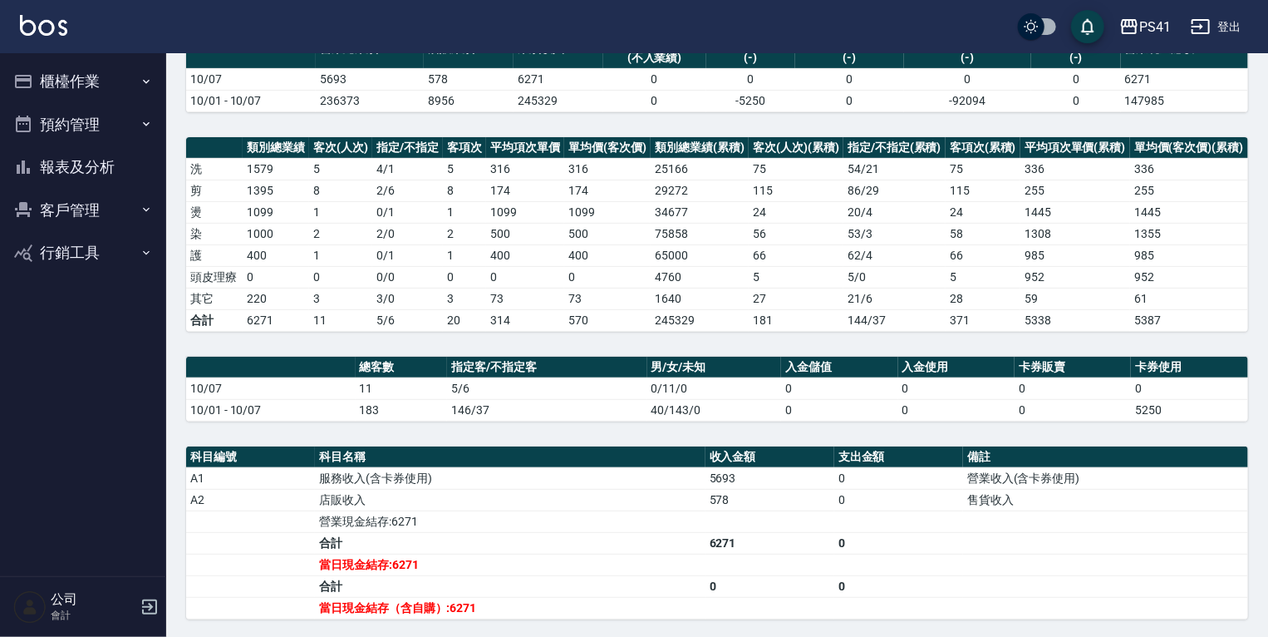
scroll to position [133, 0]
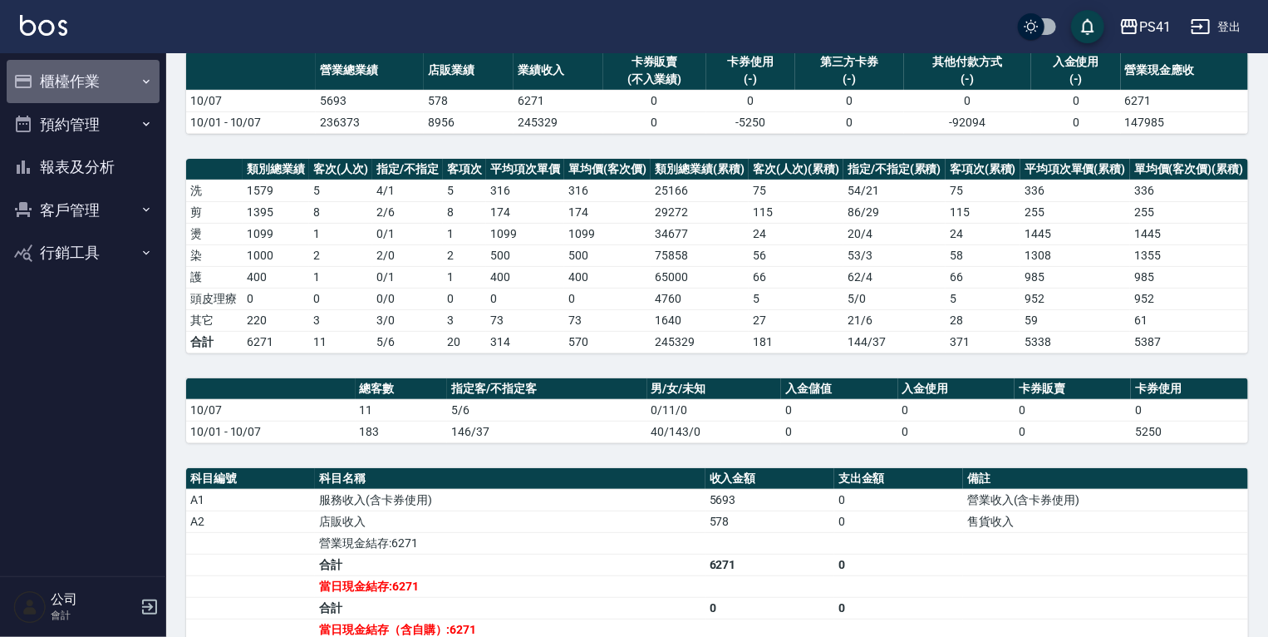
click at [99, 83] on button "櫃檯作業" at bounding box center [83, 81] width 153 height 43
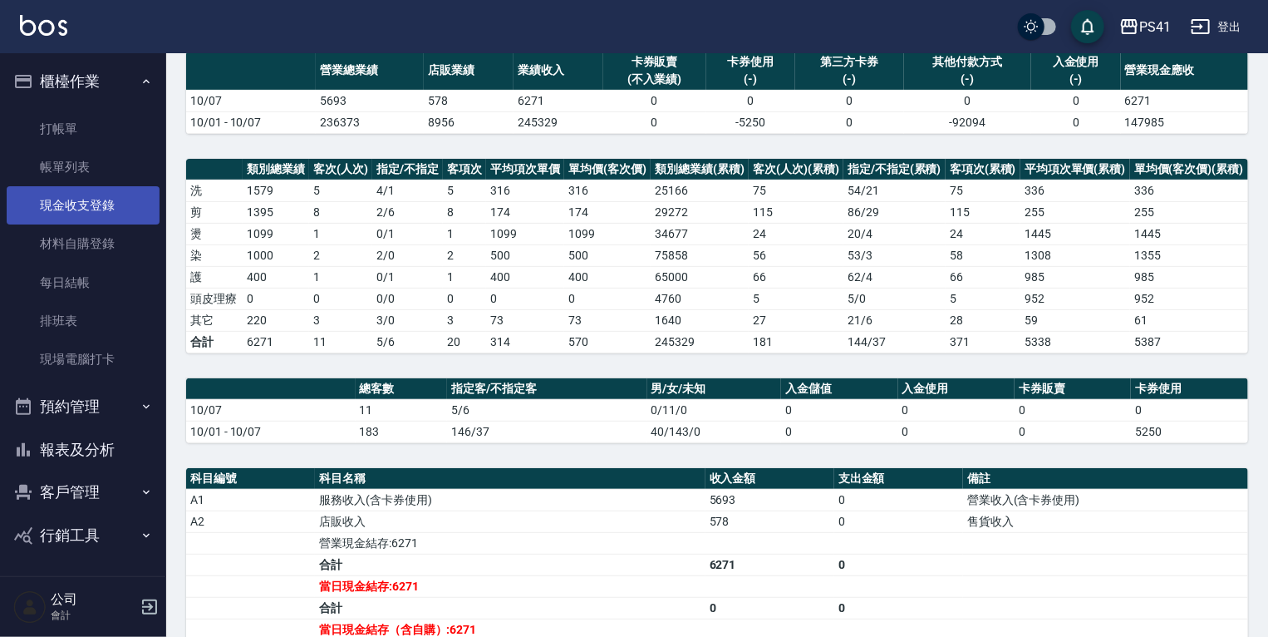
drag, startPoint x: 111, startPoint y: 170, endPoint x: 111, endPoint y: 196, distance: 26.6
click at [111, 170] on link "帳單列表" at bounding box center [83, 167] width 153 height 38
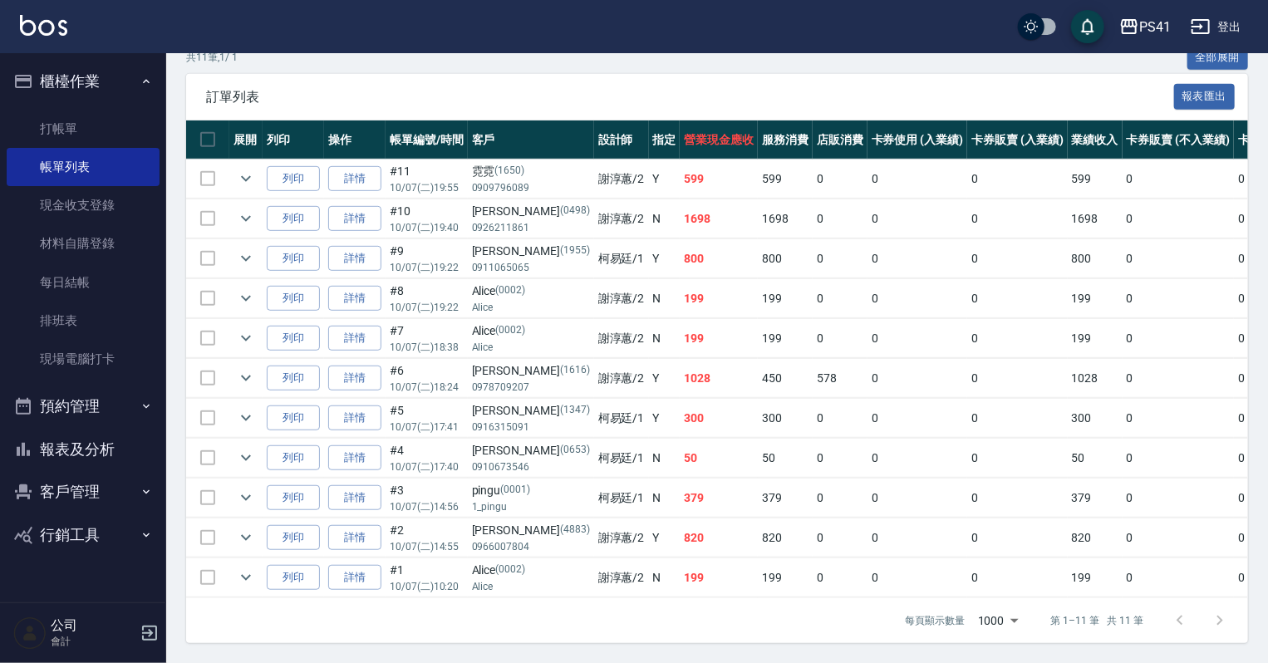
scroll to position [399, 0]
drag, startPoint x: 80, startPoint y: 459, endPoint x: 80, endPoint y: 439, distance: 19.9
click at [80, 459] on button "報表及分析" at bounding box center [83, 449] width 153 height 43
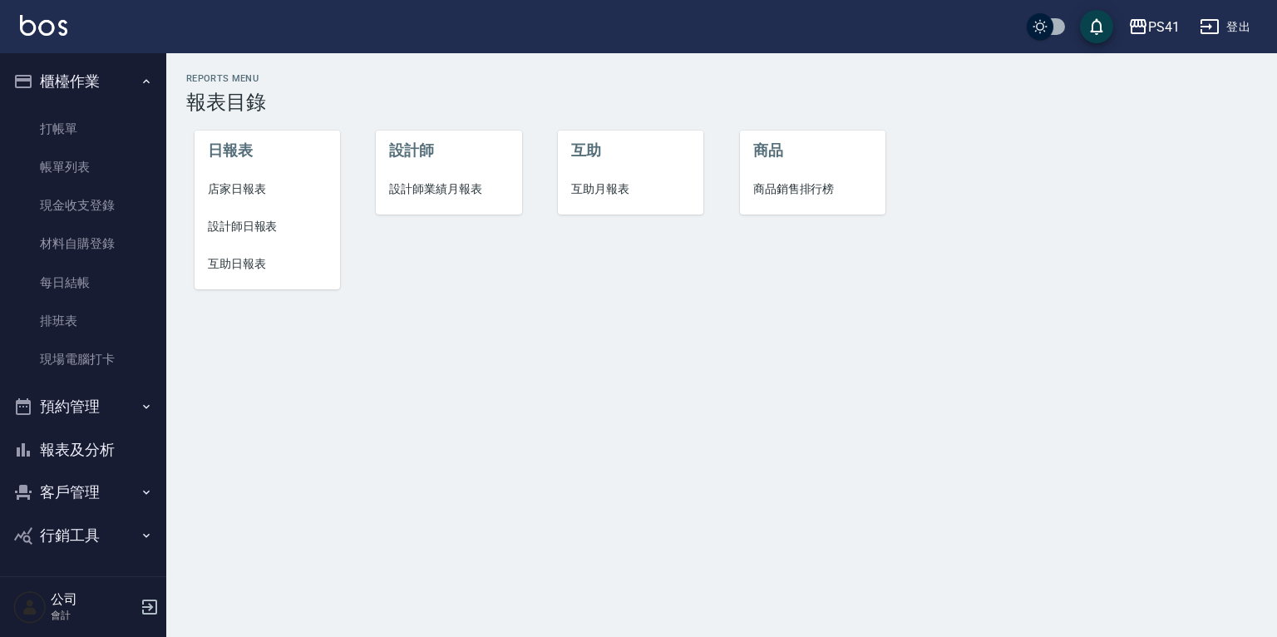
click at [258, 170] on li "店家日報表" at bounding box center [266, 188] width 145 height 37
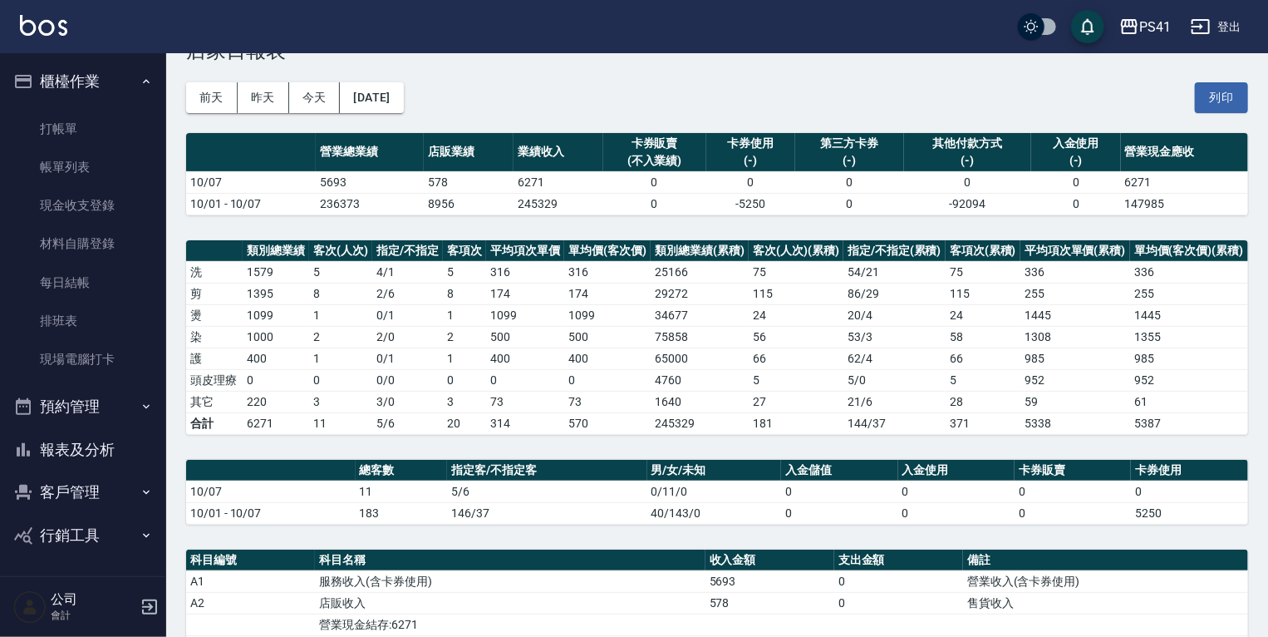
scroll to position [133, 0]
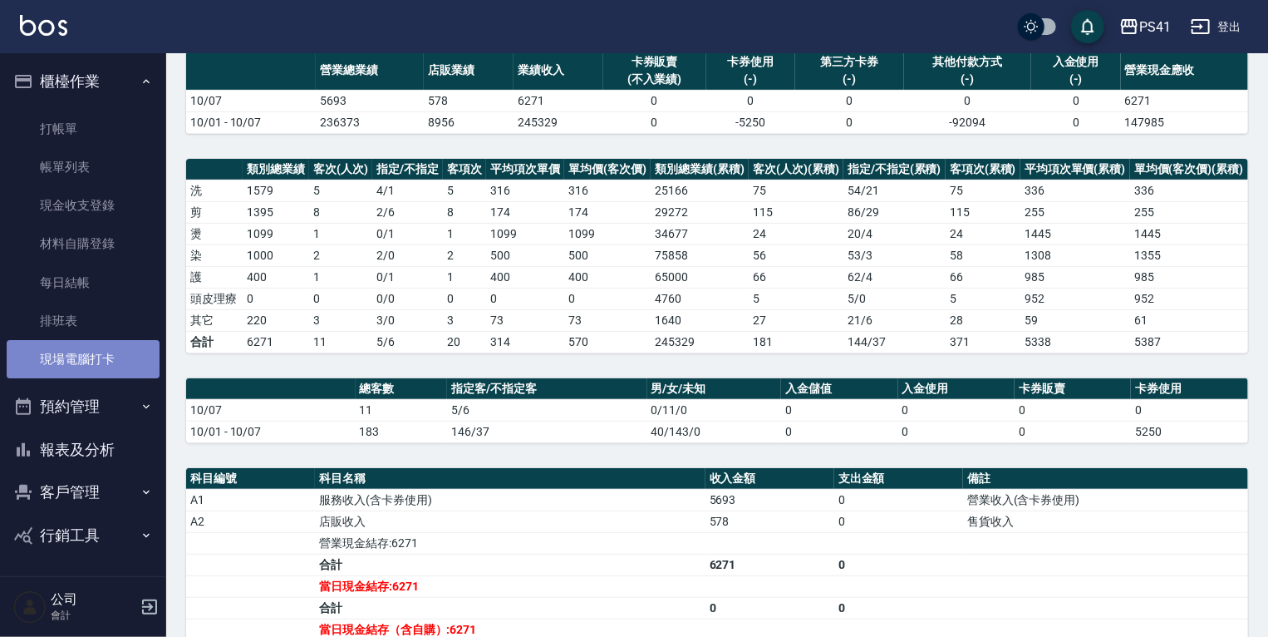
click at [96, 346] on link "現場電腦打卡" at bounding box center [83, 359] width 153 height 38
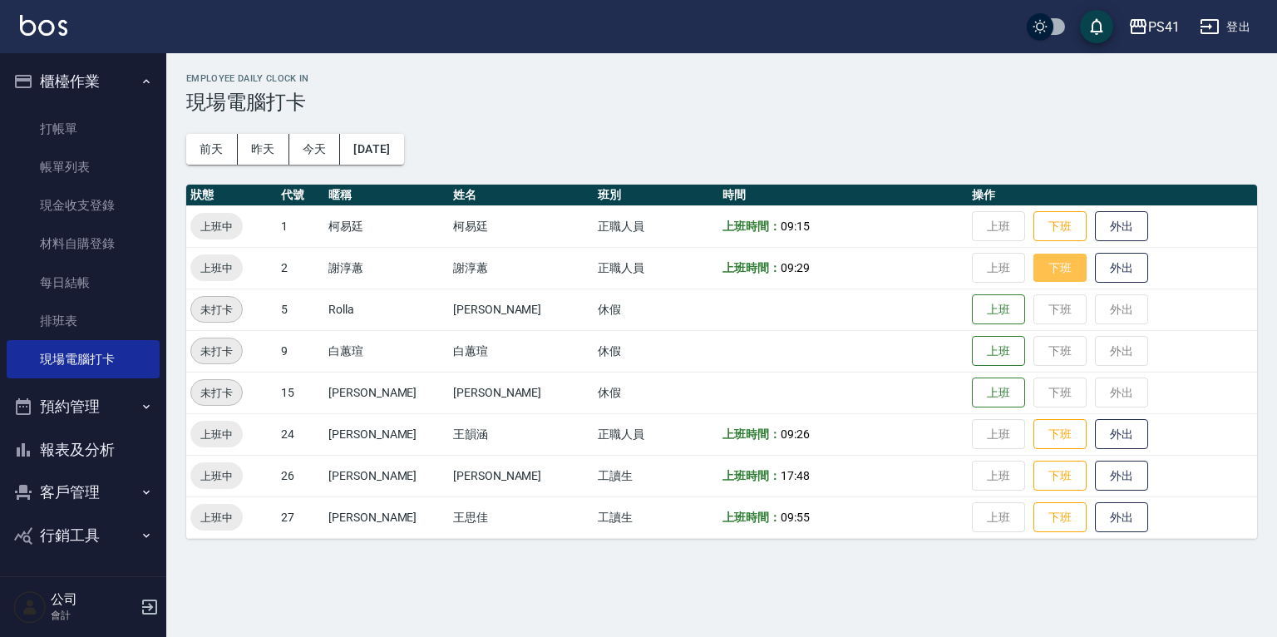
click at [1033, 266] on button "下班" at bounding box center [1059, 267] width 53 height 29
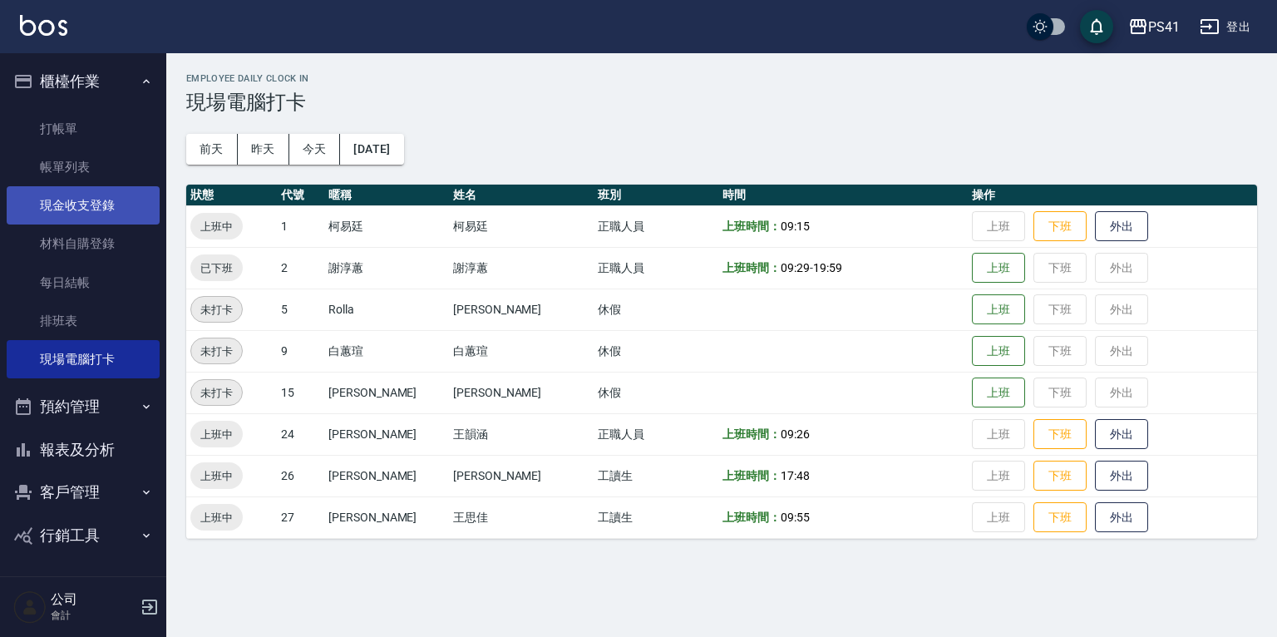
drag, startPoint x: 63, startPoint y: 168, endPoint x: 63, endPoint y: 194, distance: 26.6
click at [63, 168] on link "帳單列表" at bounding box center [83, 167] width 153 height 38
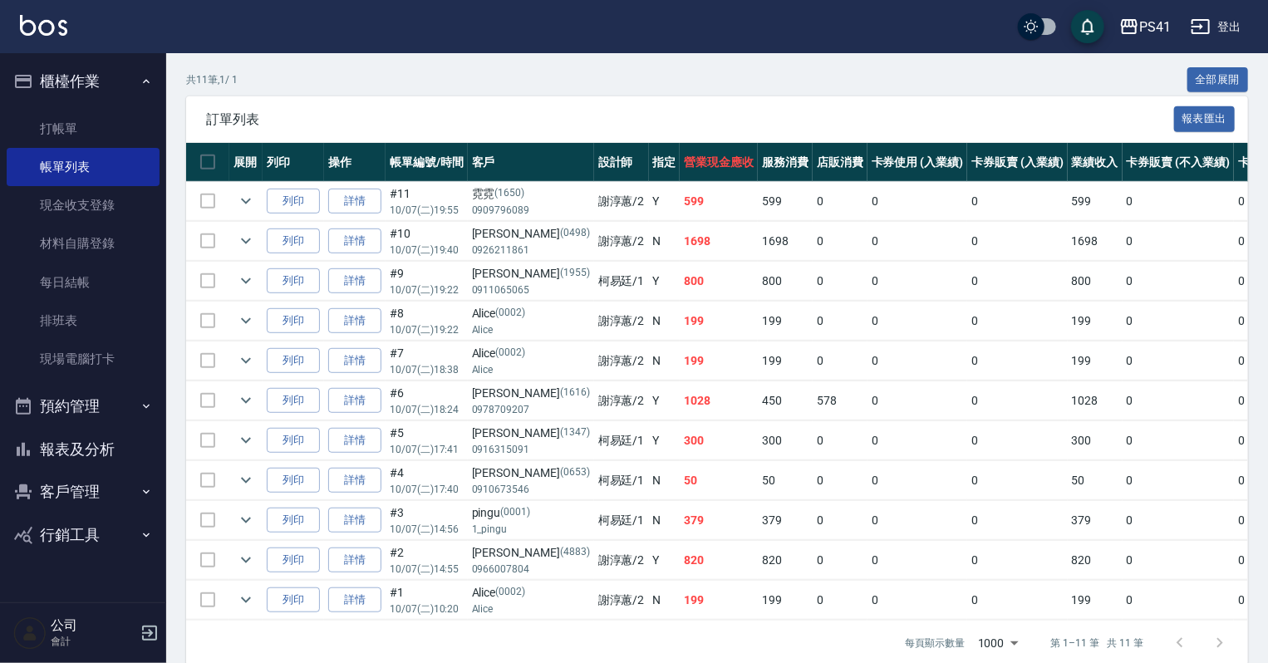
scroll to position [332, 0]
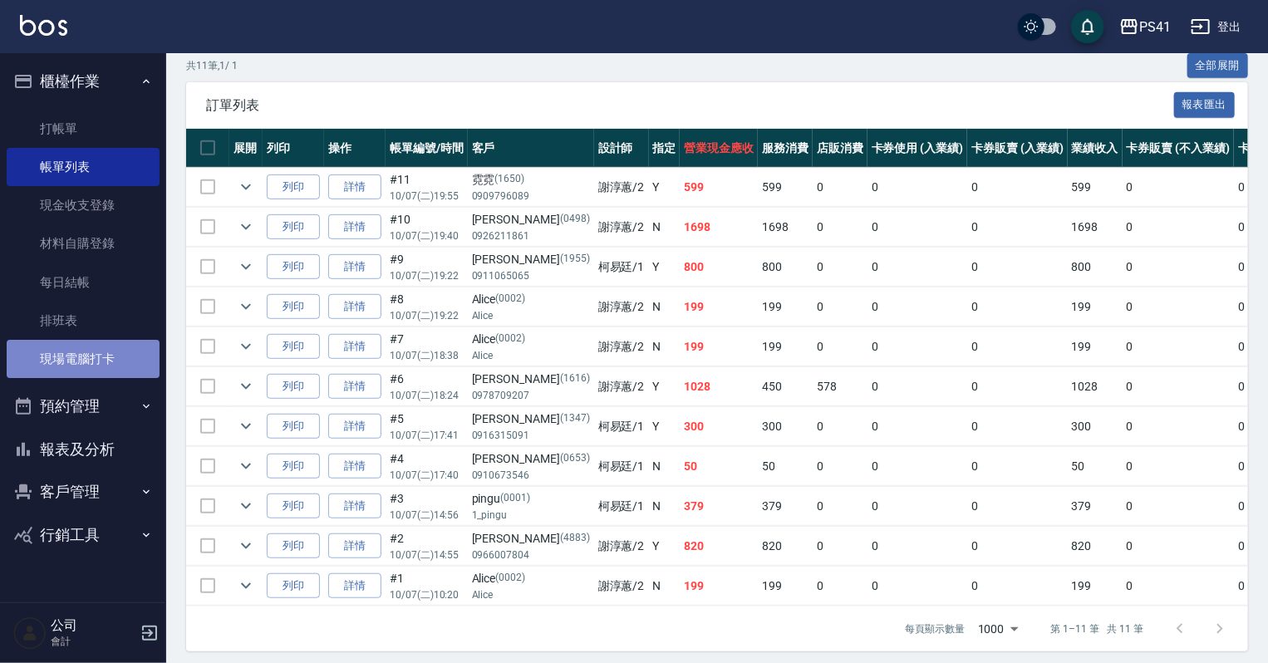
click at [88, 356] on link "現場電腦打卡" at bounding box center [83, 359] width 153 height 38
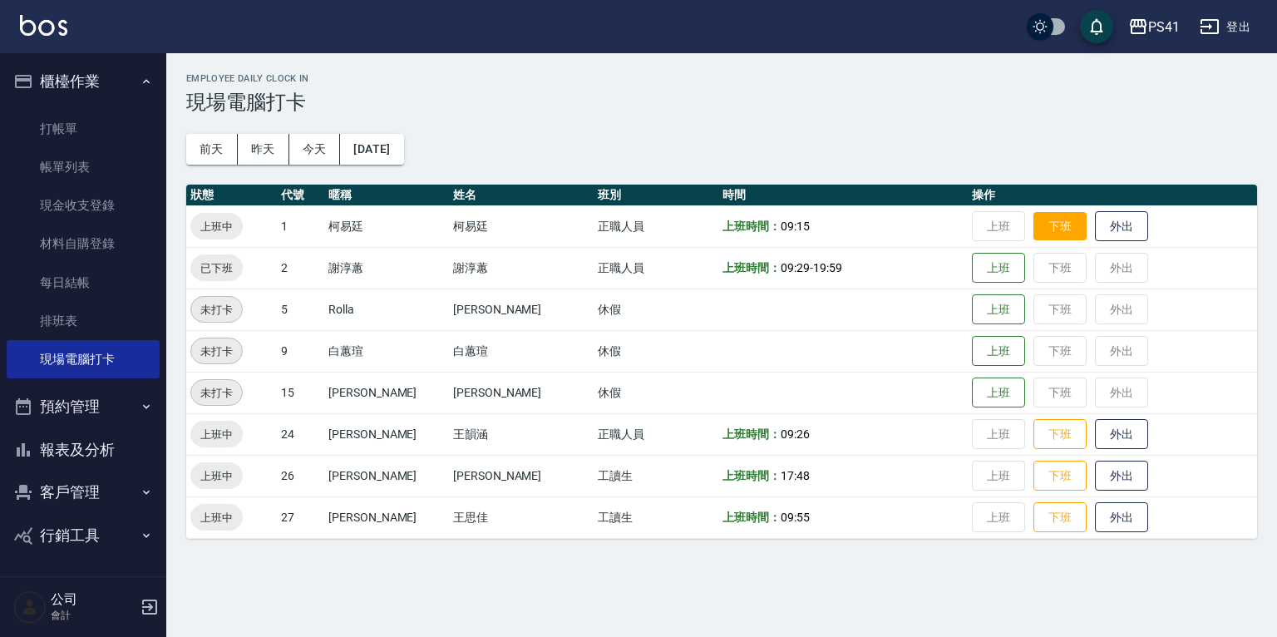
click at [1034, 222] on button "下班" at bounding box center [1059, 226] width 53 height 29
click at [1058, 466] on button "下班" at bounding box center [1059, 475] width 53 height 29
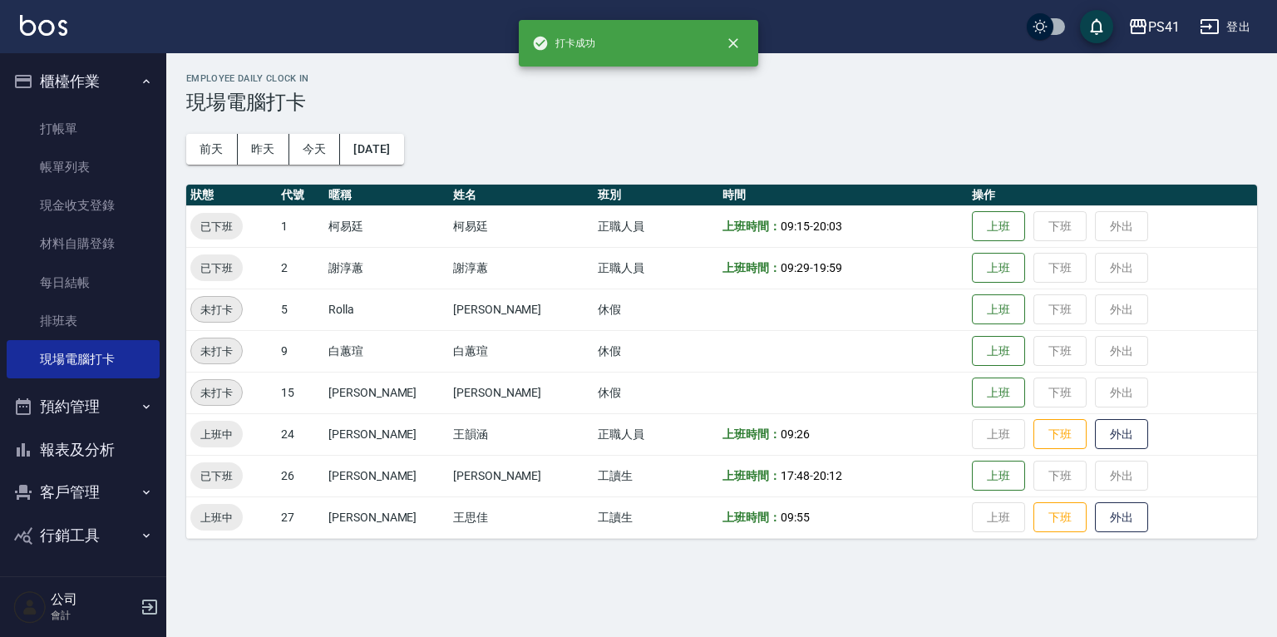
click at [96, 494] on button "客戶管理" at bounding box center [83, 491] width 153 height 43
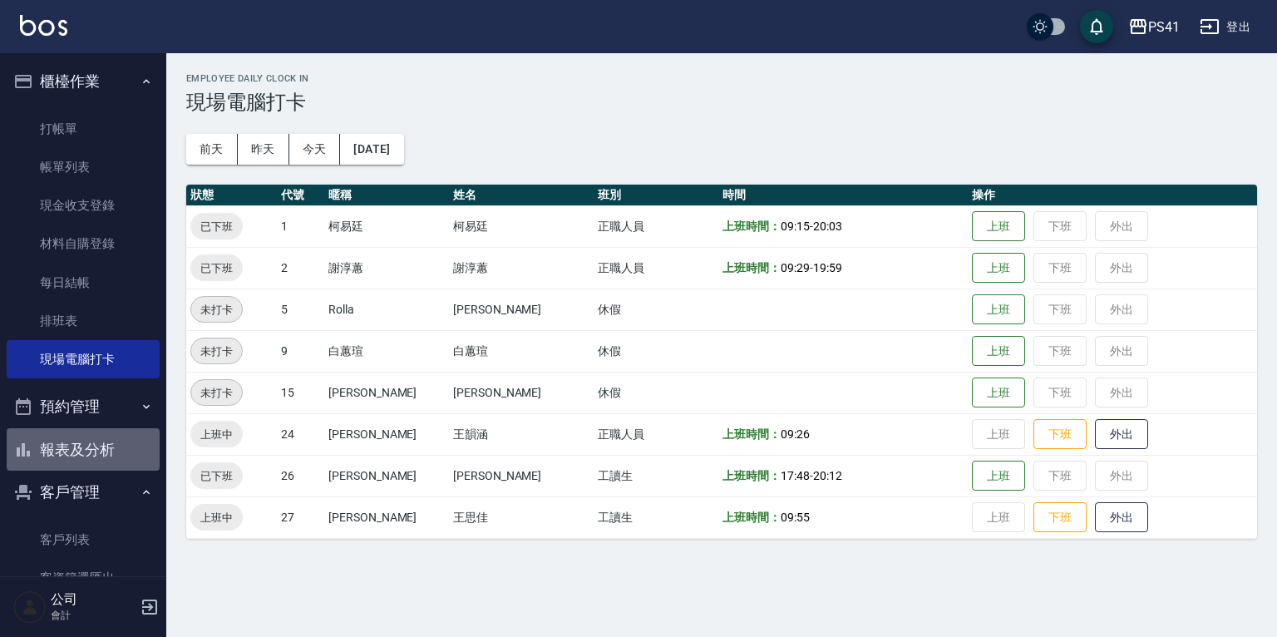
click at [86, 445] on button "報表及分析" at bounding box center [83, 449] width 153 height 43
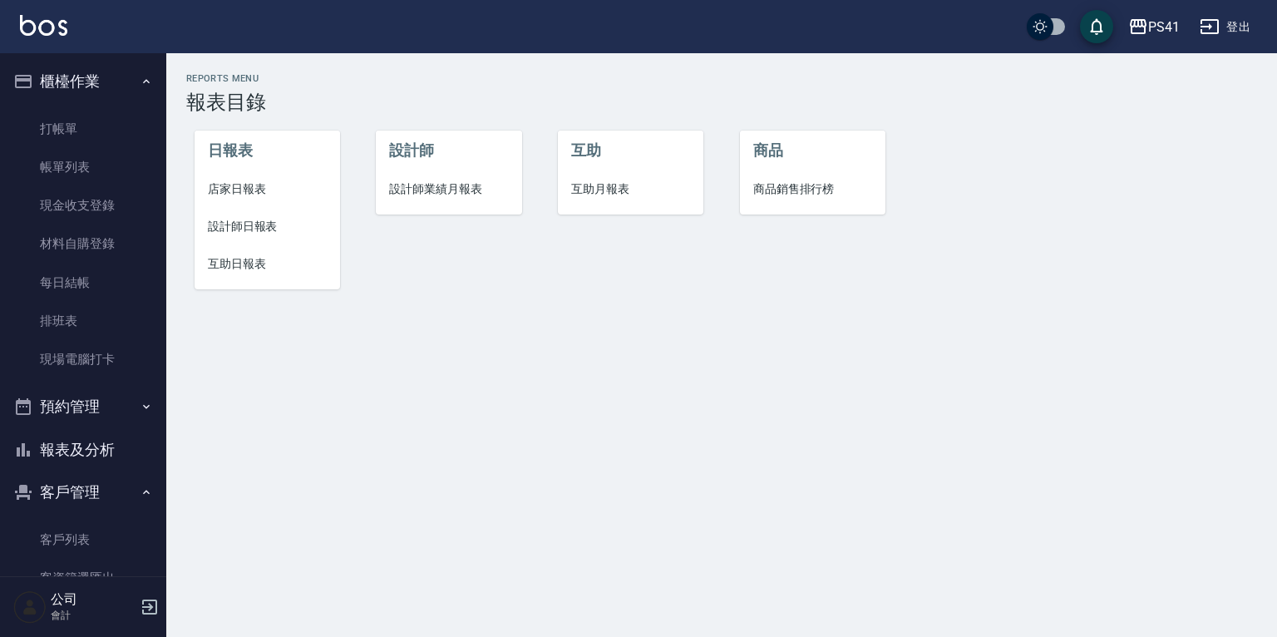
click at [227, 268] on span "互助日報表" at bounding box center [267, 263] width 119 height 17
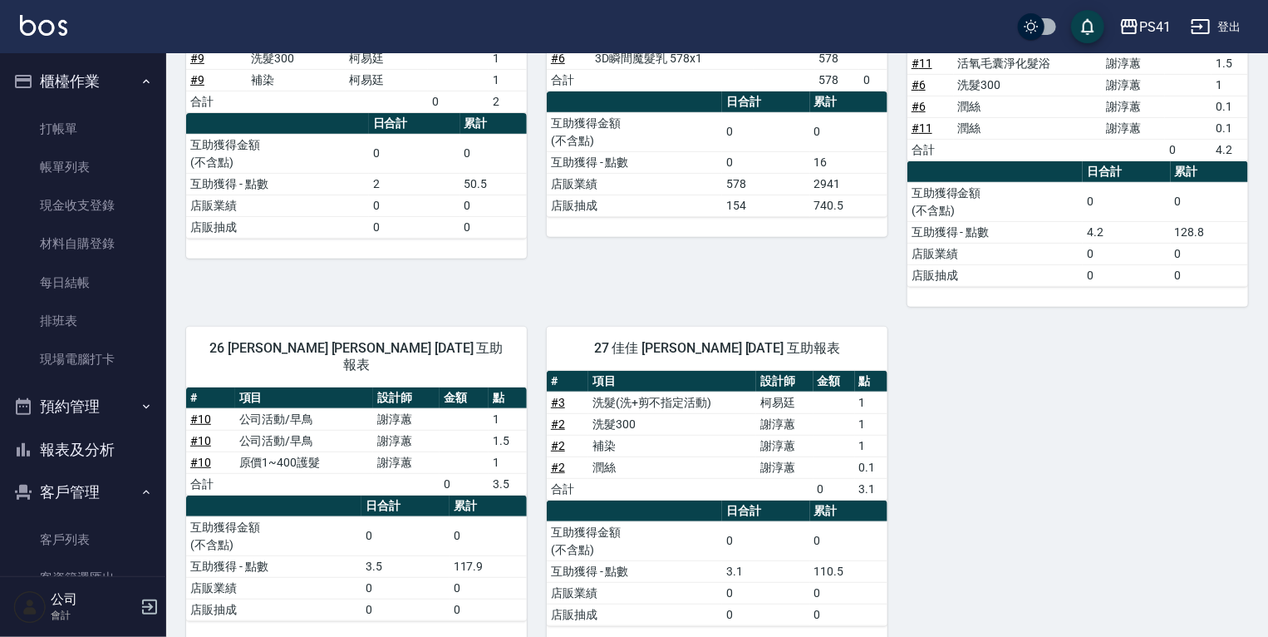
scroll to position [303, 0]
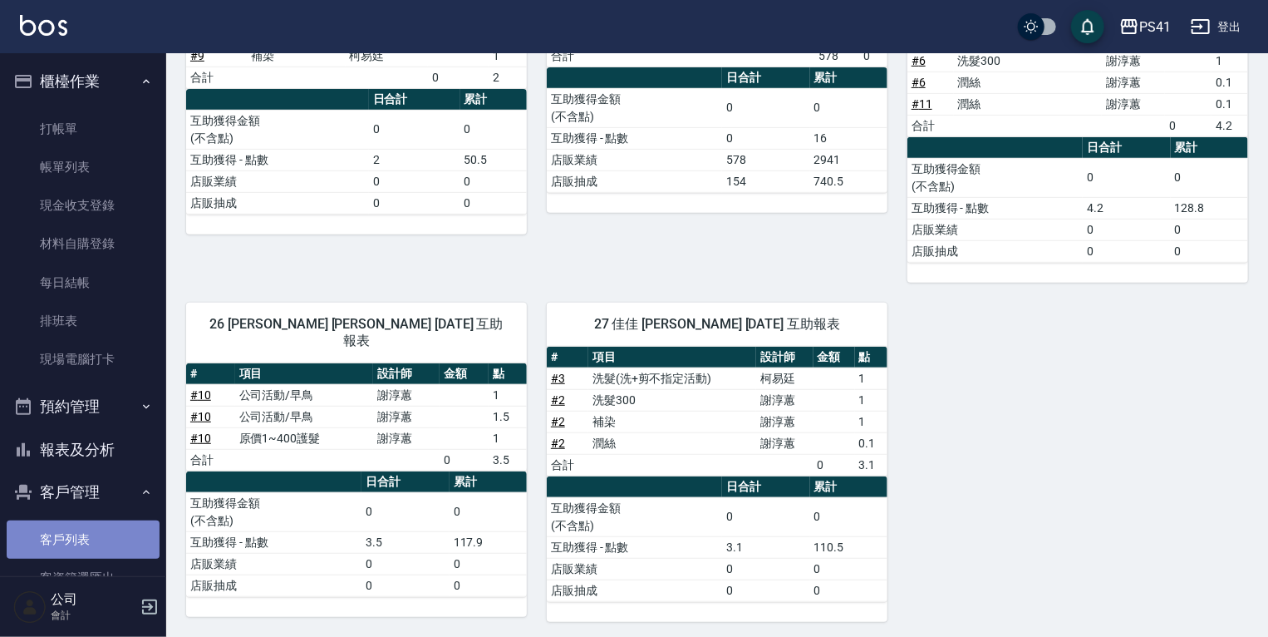
click at [90, 534] on link "客戶列表" at bounding box center [83, 539] width 153 height 38
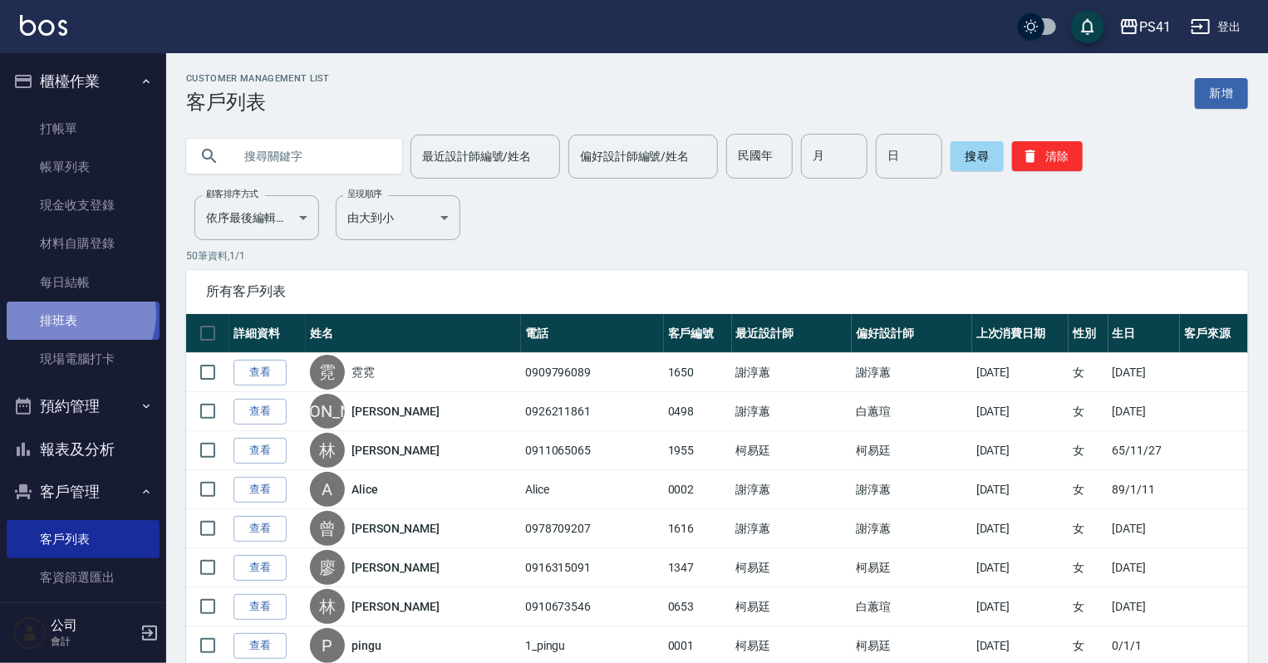
click at [73, 314] on link "排班表" at bounding box center [83, 321] width 153 height 38
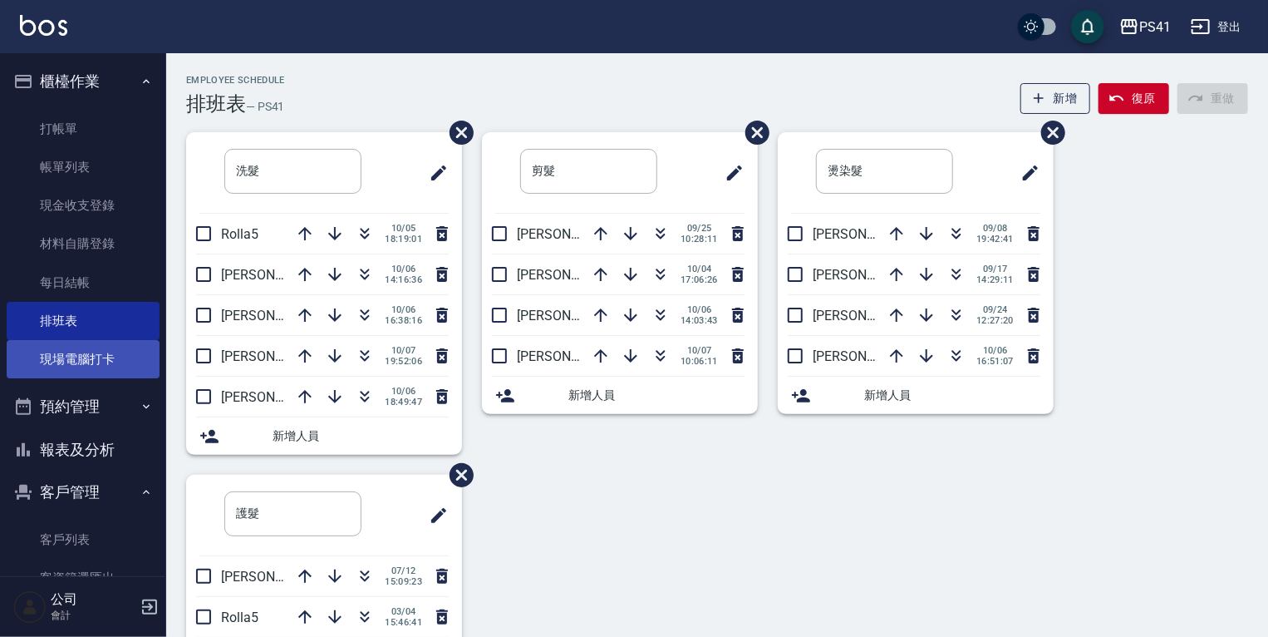
click at [109, 368] on link "現場電腦打卡" at bounding box center [83, 359] width 153 height 38
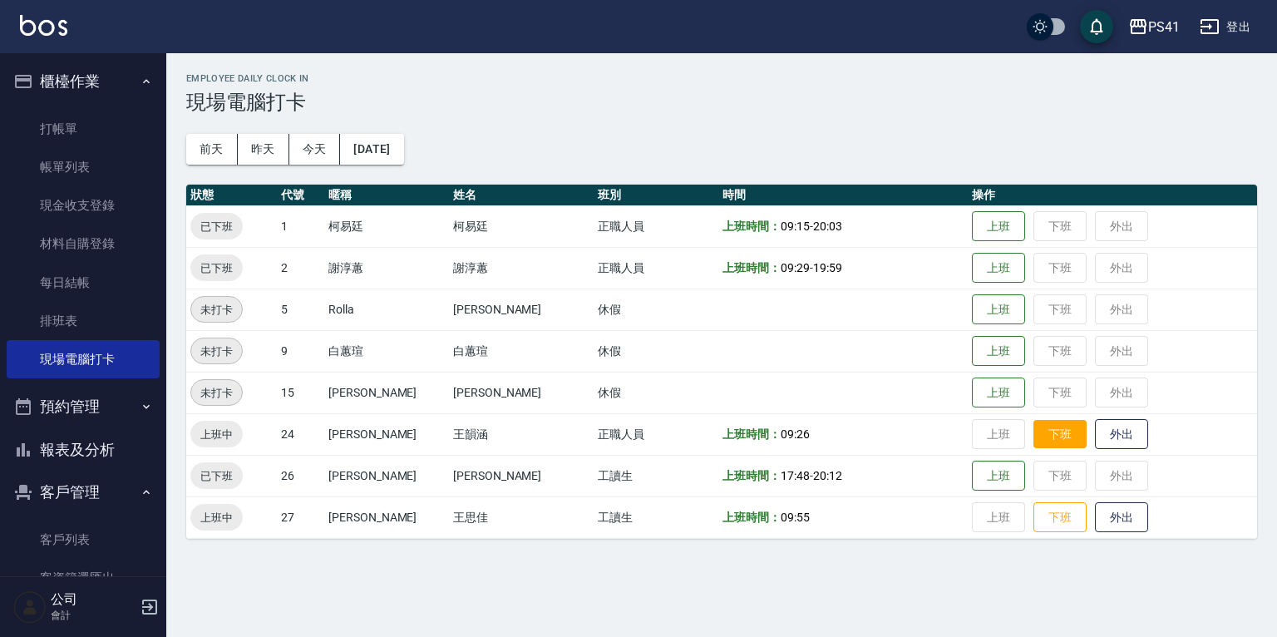
click at [1035, 439] on button "下班" at bounding box center [1059, 434] width 53 height 29
click at [64, 452] on button "報表及分析" at bounding box center [83, 449] width 153 height 43
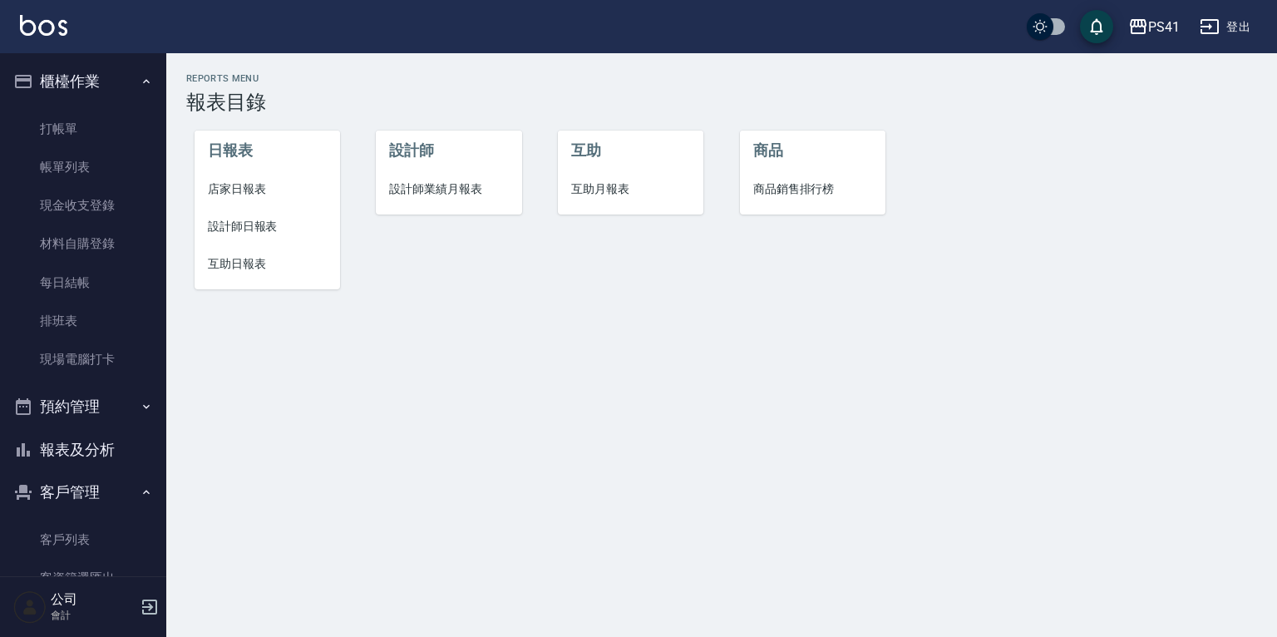
click at [249, 228] on span "設計師日報表" at bounding box center [267, 226] width 119 height 17
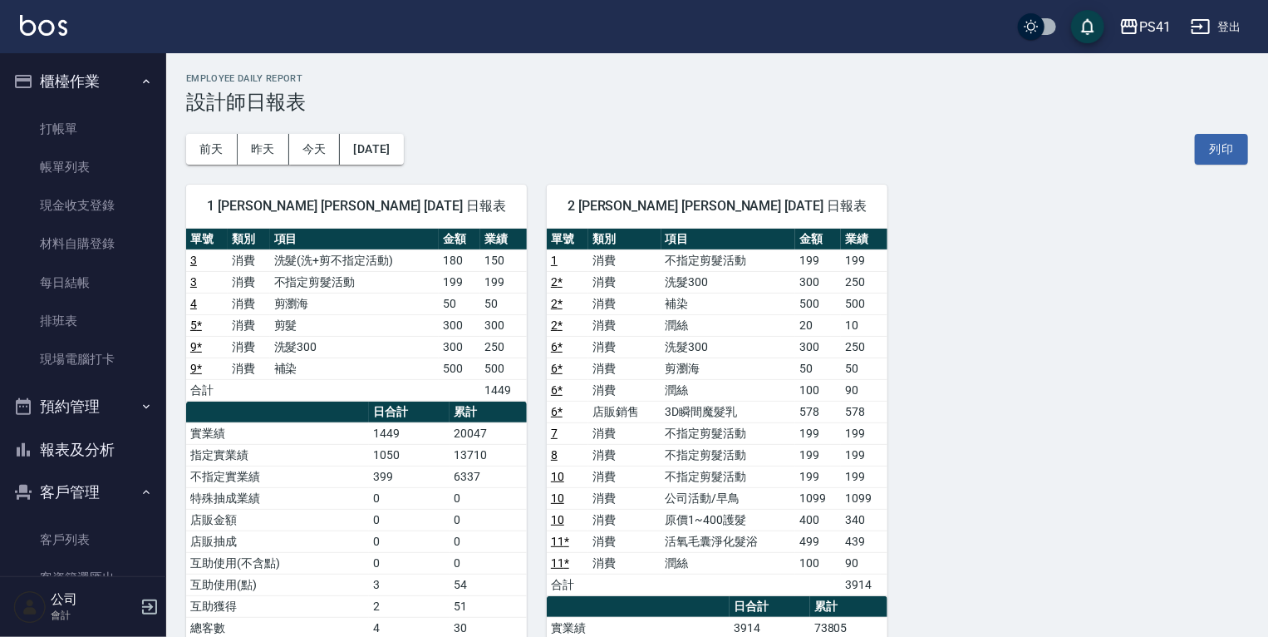
scroll to position [66, 0]
